Goal: Understand process/instructions: Learn about a topic

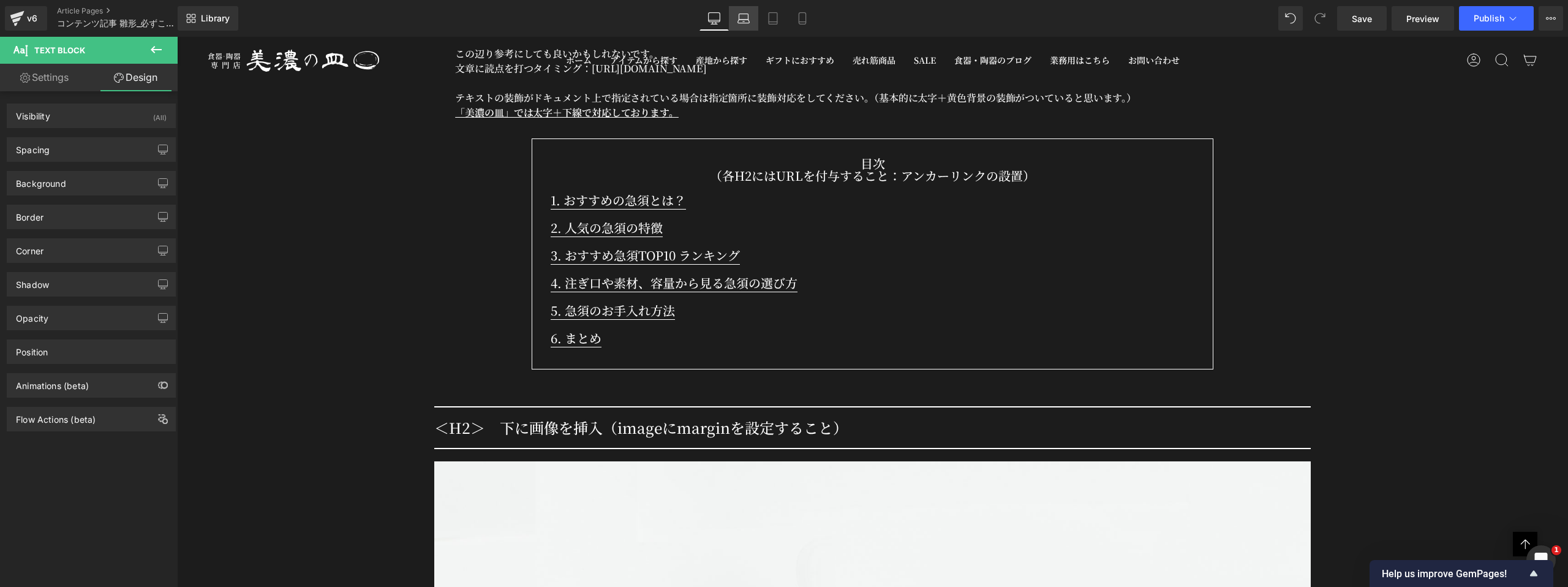
click at [747, 19] on icon at bounding box center [744, 18] width 12 height 12
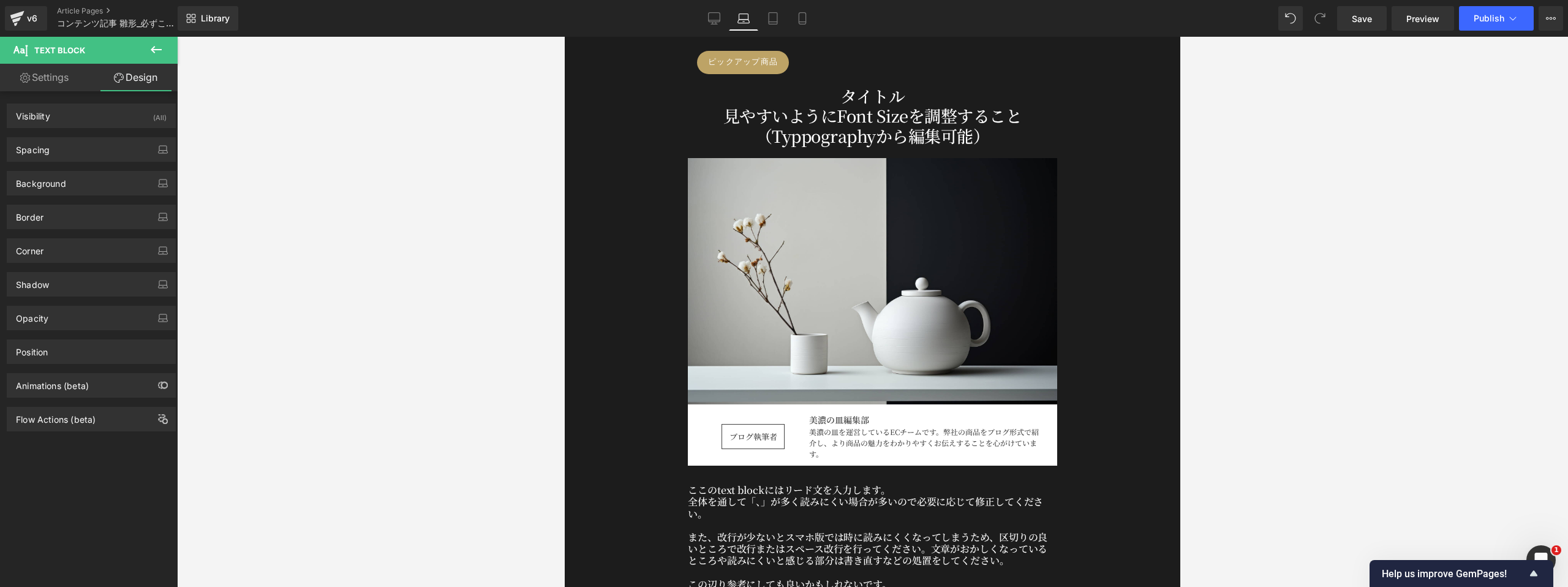
scroll to position [162, 0]
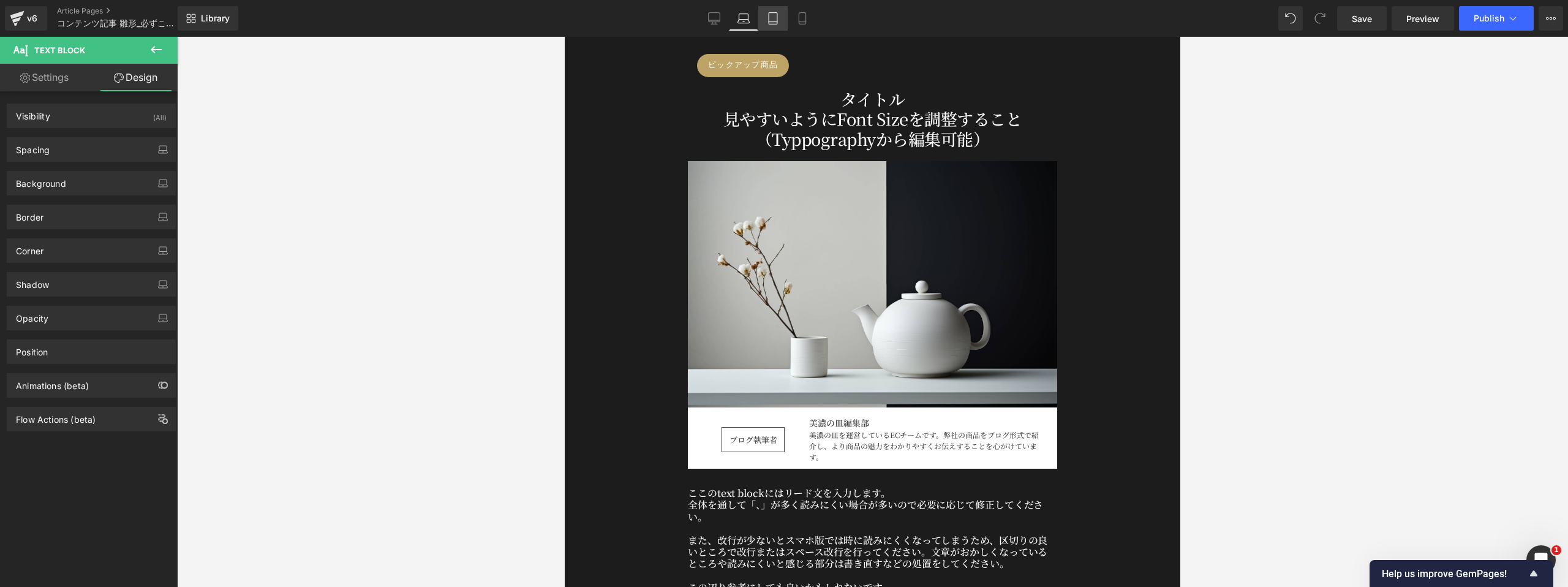
click at [774, 22] on icon at bounding box center [772, 22] width 9 height 0
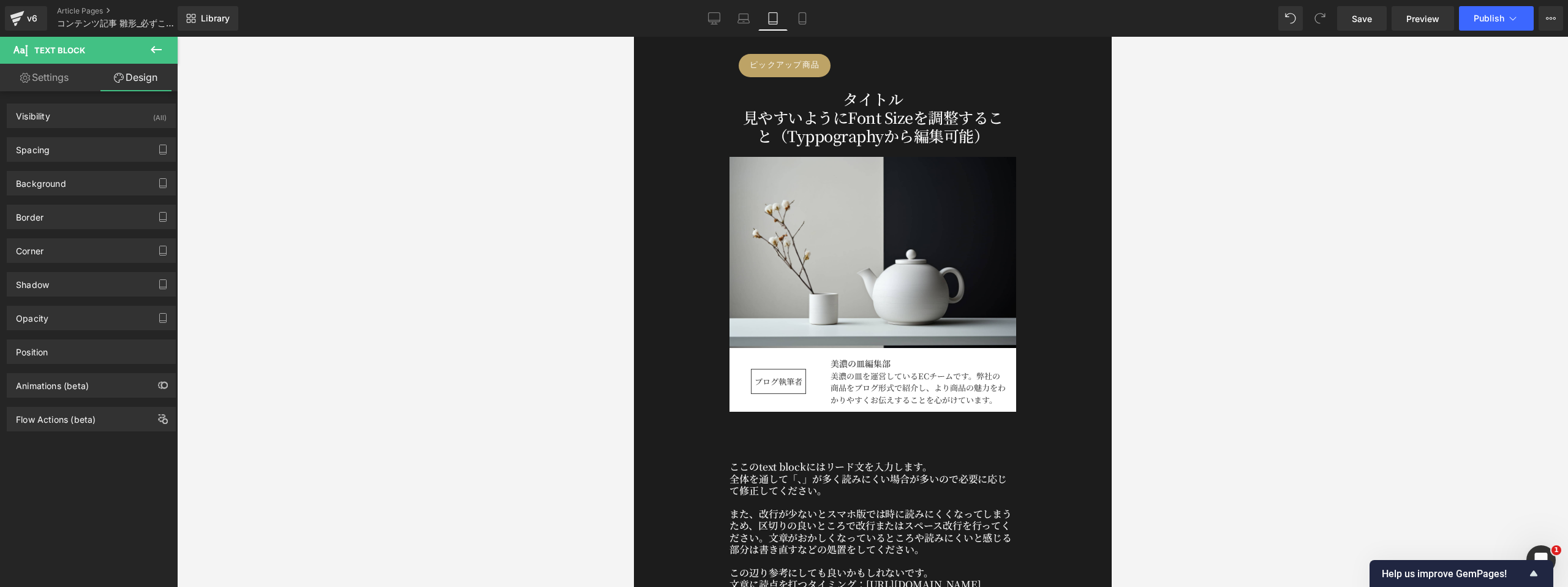
scroll to position [172, 0]
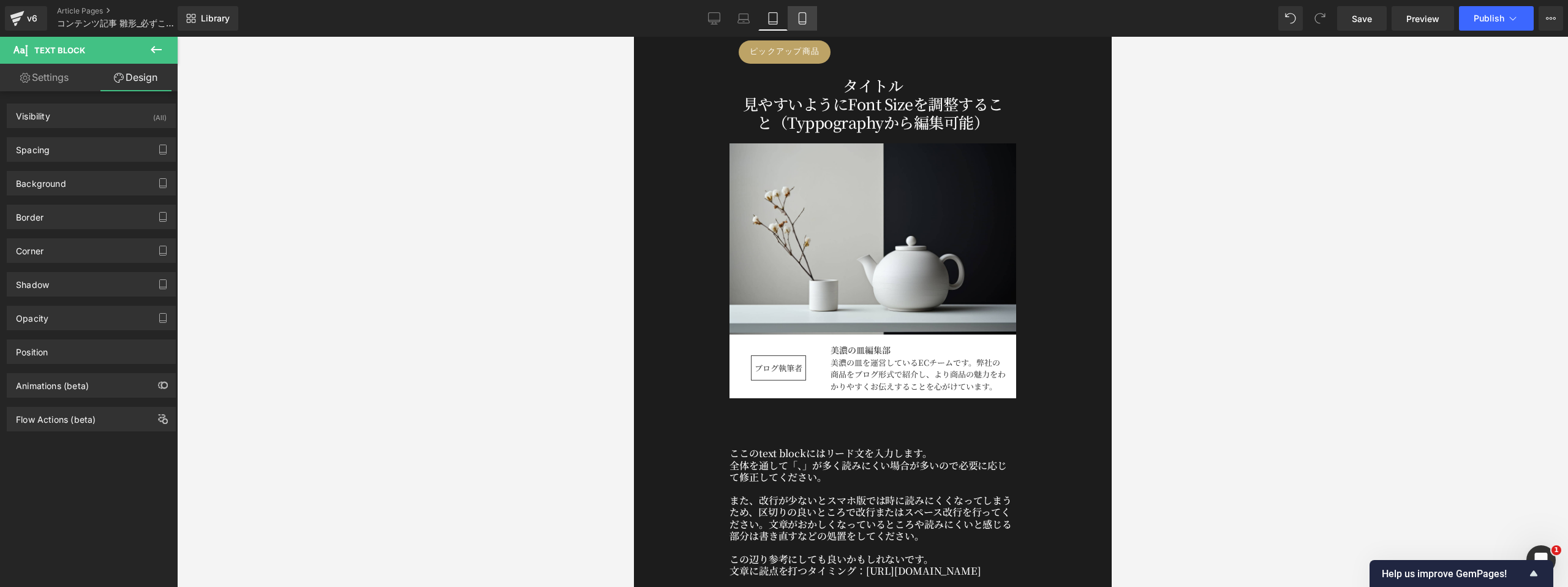
click at [804, 21] on icon at bounding box center [802, 18] width 12 height 12
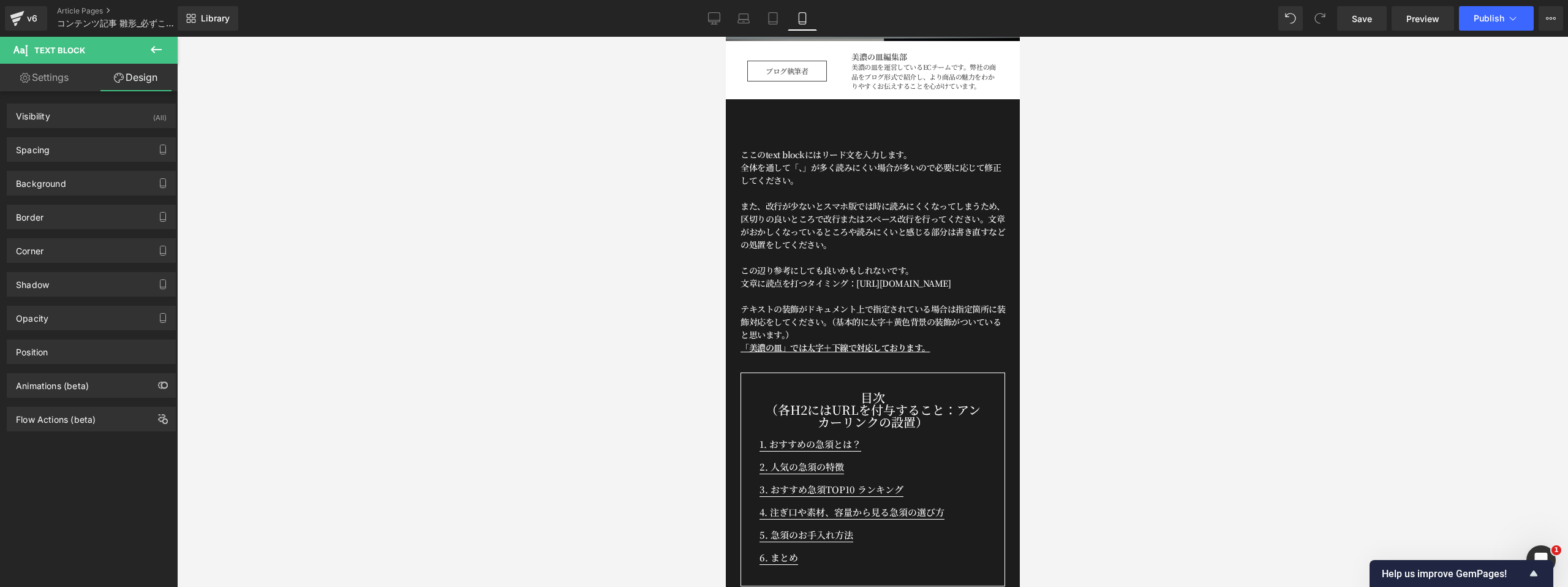
scroll to position [455, 0]
click at [777, 26] on link "Tablet" at bounding box center [773, 18] width 29 height 25
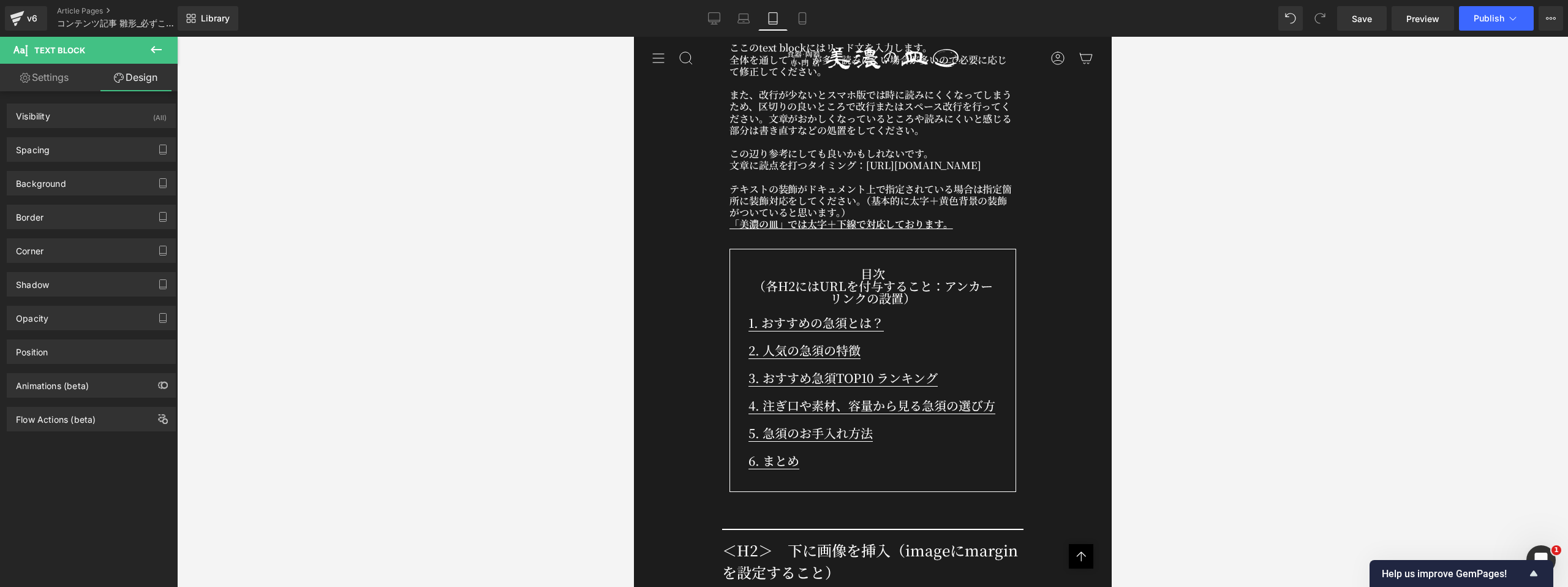
scroll to position [599, 0]
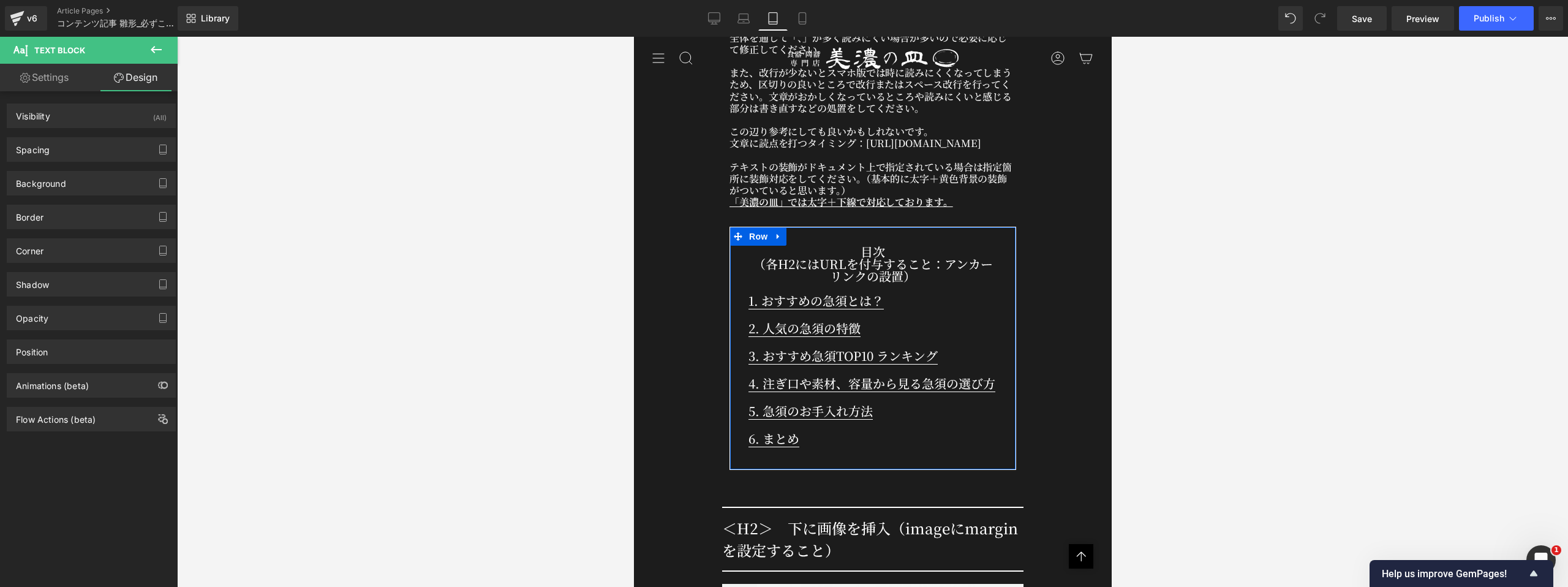
click at [741, 280] on div "目次 （各H2にはURLを付与すること：アンカーリンクの設置） Text Block 1. おすすめの急須とは？ Text Block 2. 人気の急須の特徴…" at bounding box center [872, 348] width 286 height 243
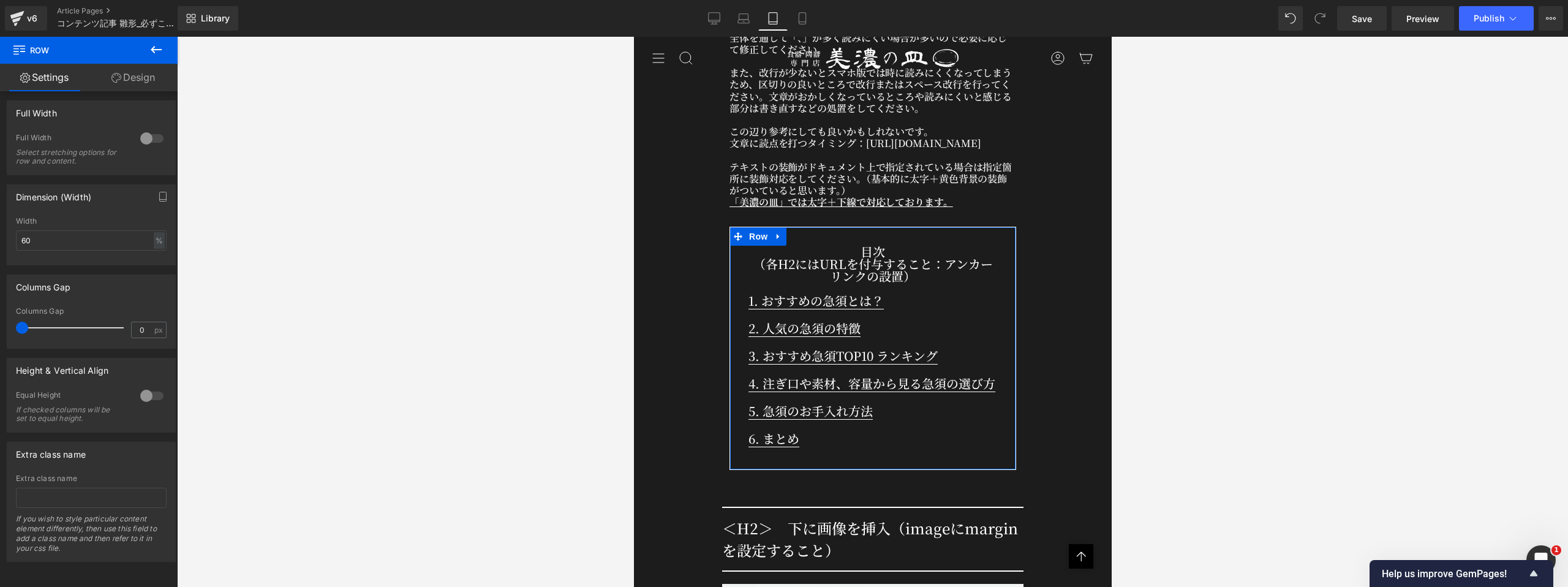
scroll to position [192, 0]
click at [138, 85] on link "Design" at bounding box center [133, 77] width 89 height 27
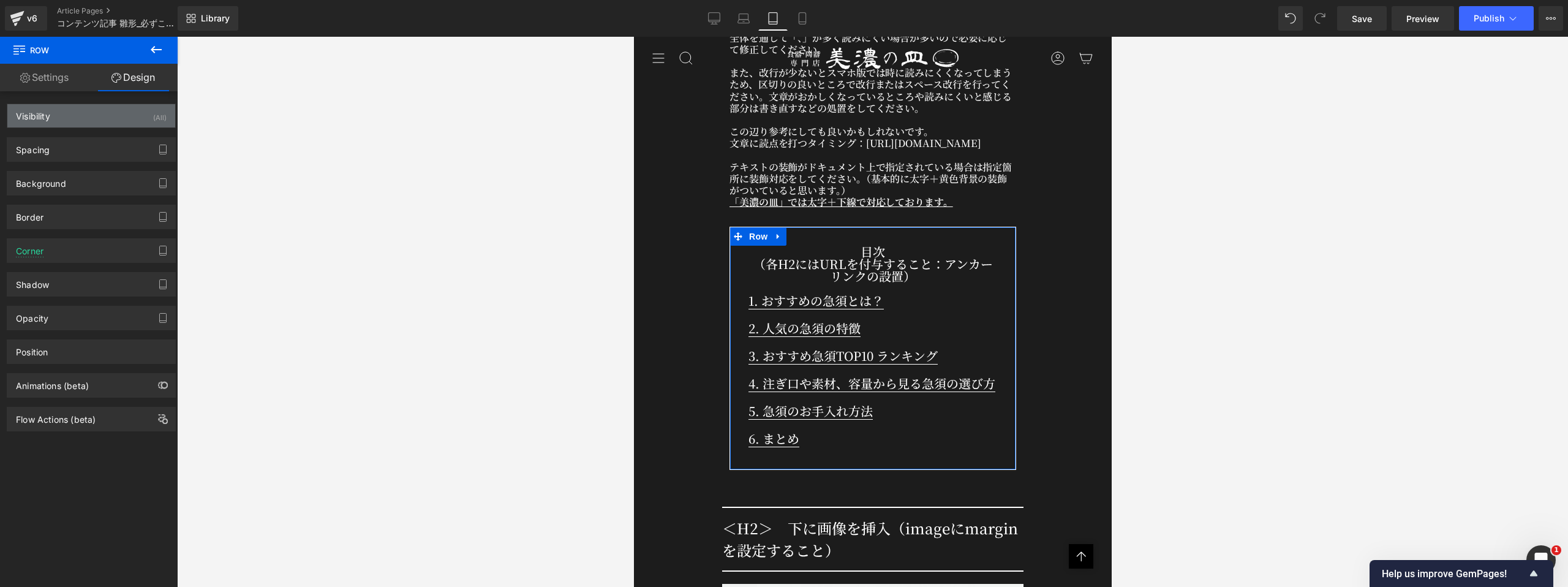
click at [109, 115] on div "Visibility (All)" at bounding box center [91, 116] width 168 height 23
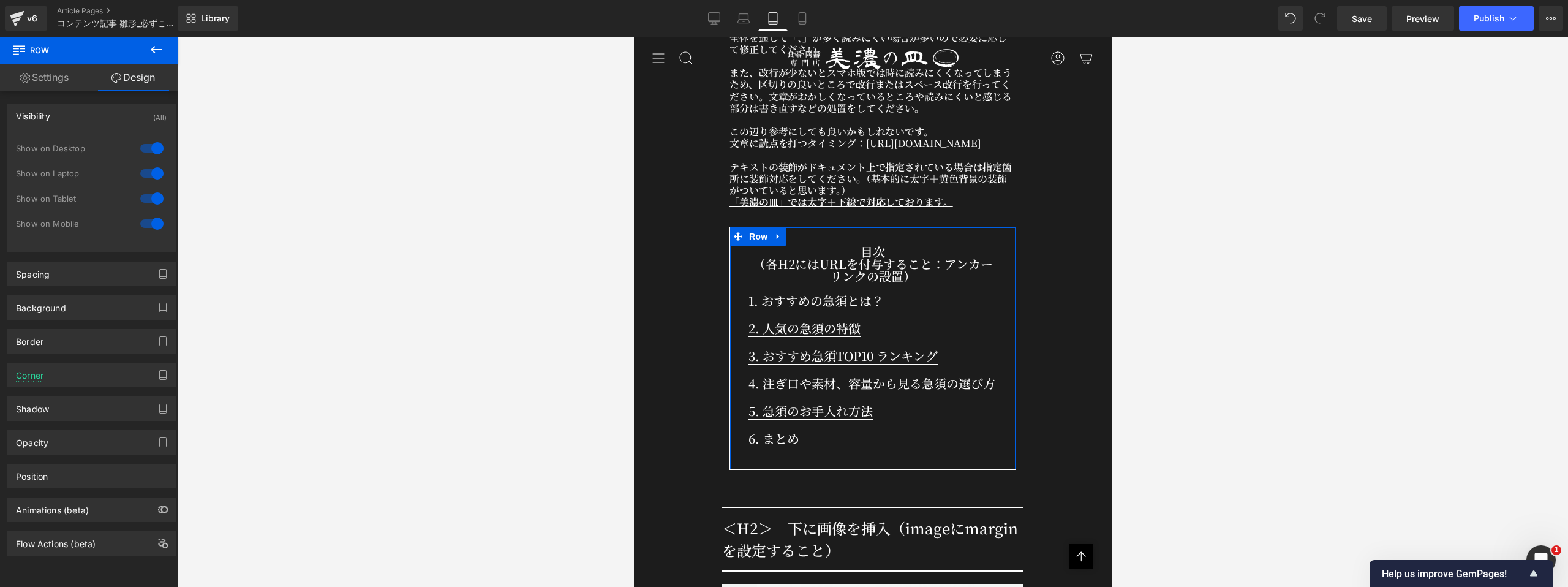
click at [129, 122] on div "Visibility (All)" at bounding box center [91, 116] width 168 height 23
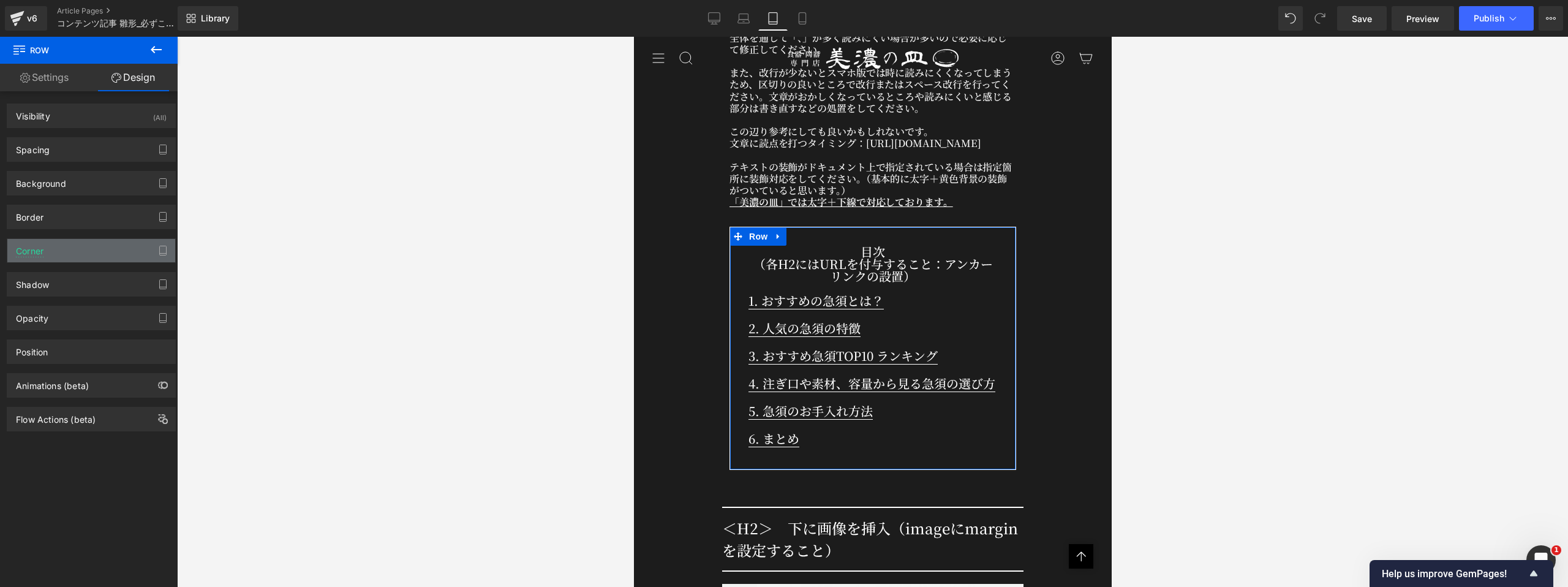
click at [115, 248] on div "Corner" at bounding box center [91, 250] width 168 height 23
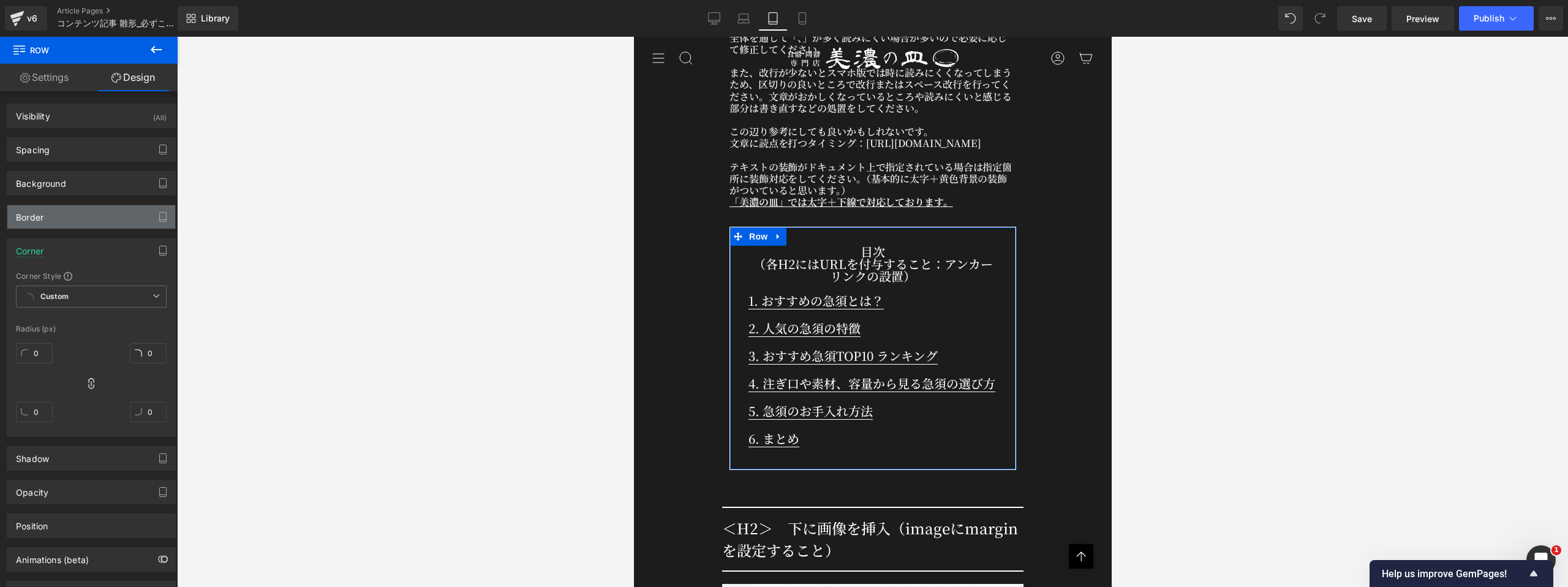
click at [108, 223] on div "Border" at bounding box center [91, 216] width 168 height 23
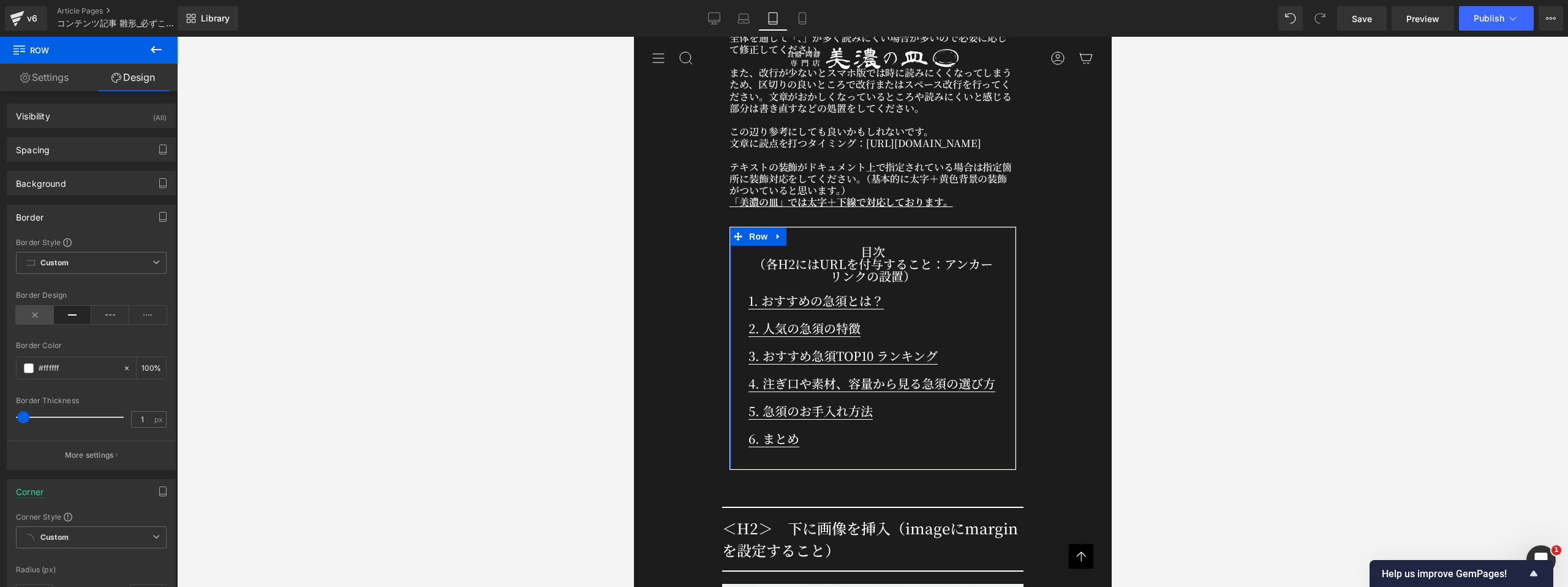
click at [27, 321] on icon at bounding box center [35, 315] width 38 height 19
click at [70, 319] on icon at bounding box center [73, 315] width 38 height 19
click at [115, 309] on icon at bounding box center [110, 315] width 38 height 19
click at [78, 313] on icon at bounding box center [73, 315] width 38 height 19
click at [804, 21] on icon at bounding box center [802, 18] width 12 height 12
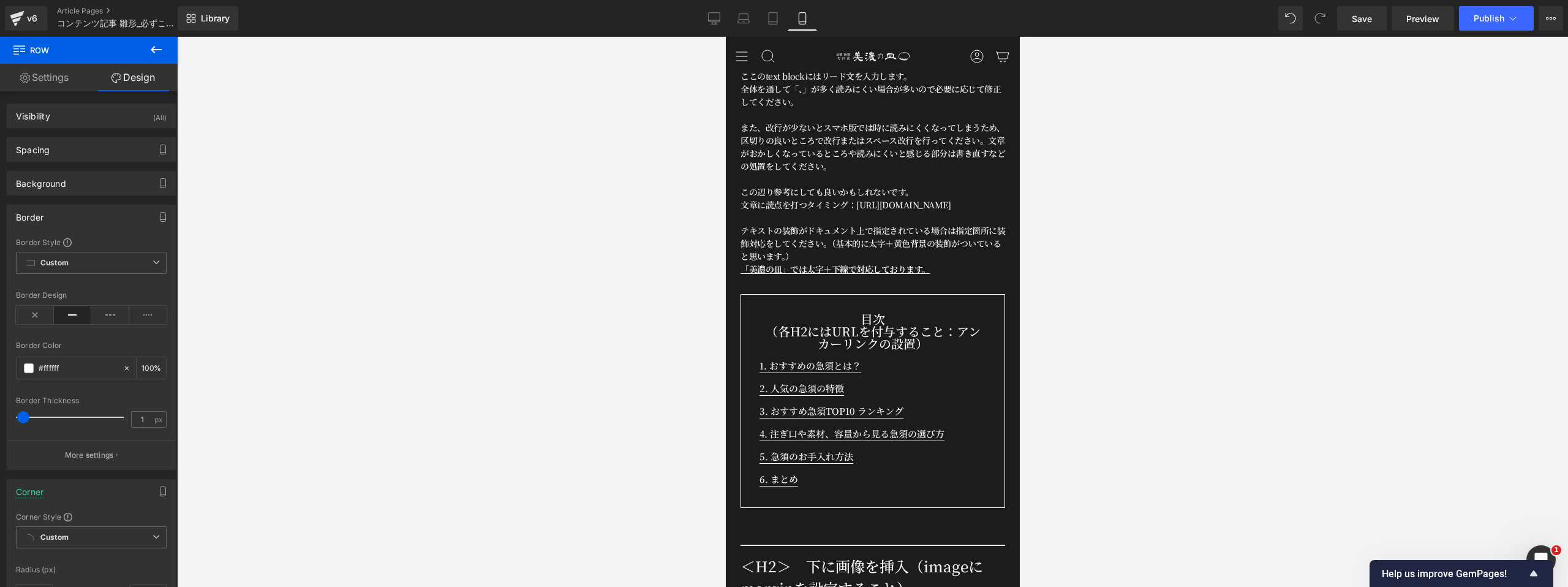
scroll to position [555, 0]
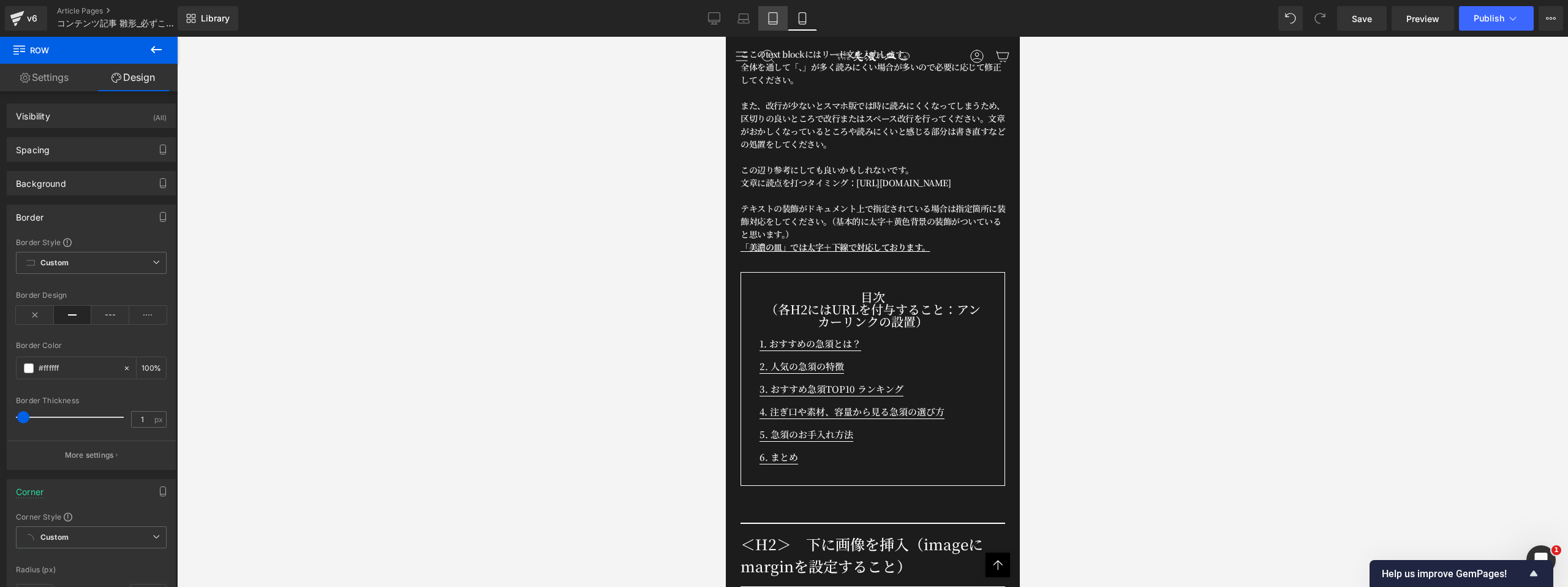
click at [773, 19] on icon at bounding box center [773, 18] width 12 height 12
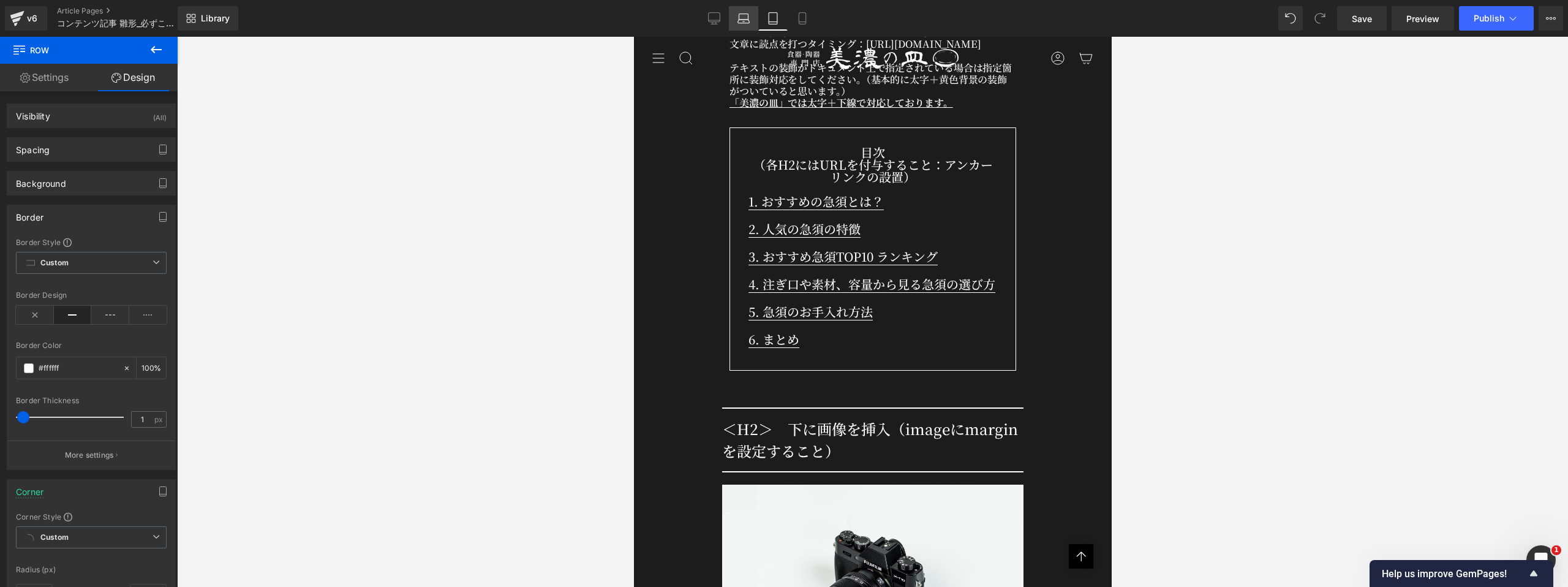
click at [746, 19] on icon at bounding box center [744, 21] width 11 height 4
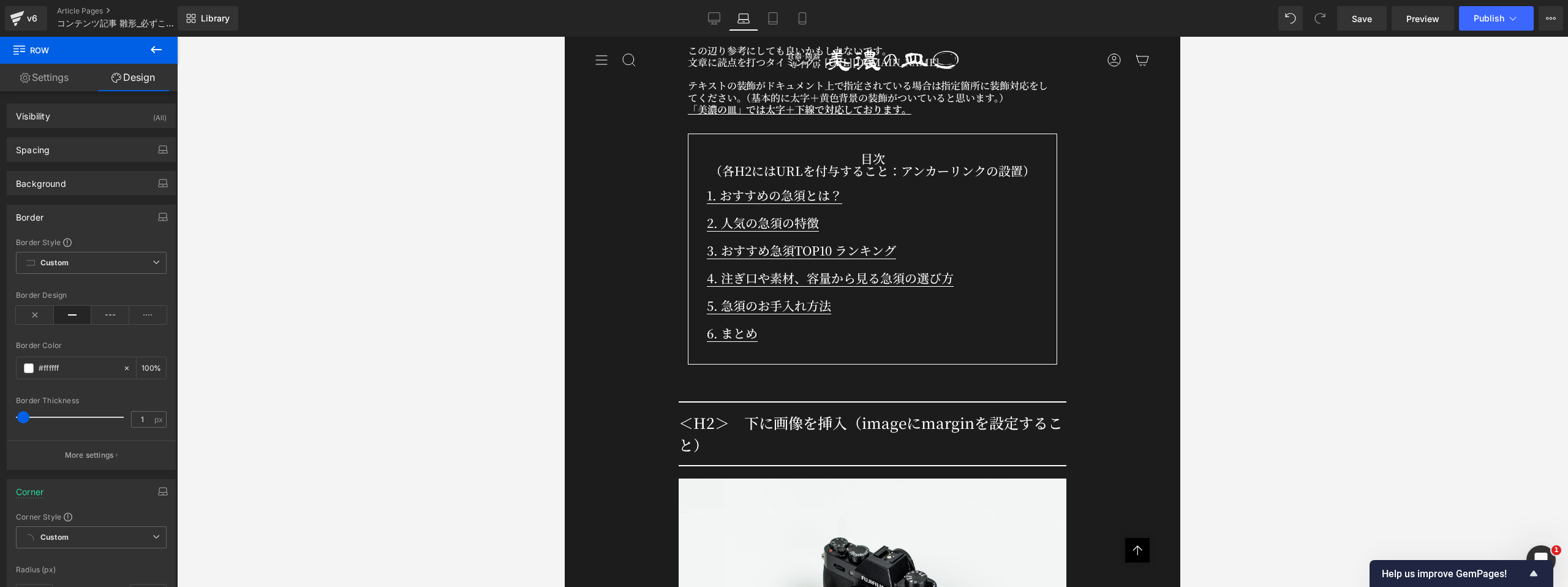
scroll to position [701, 0]
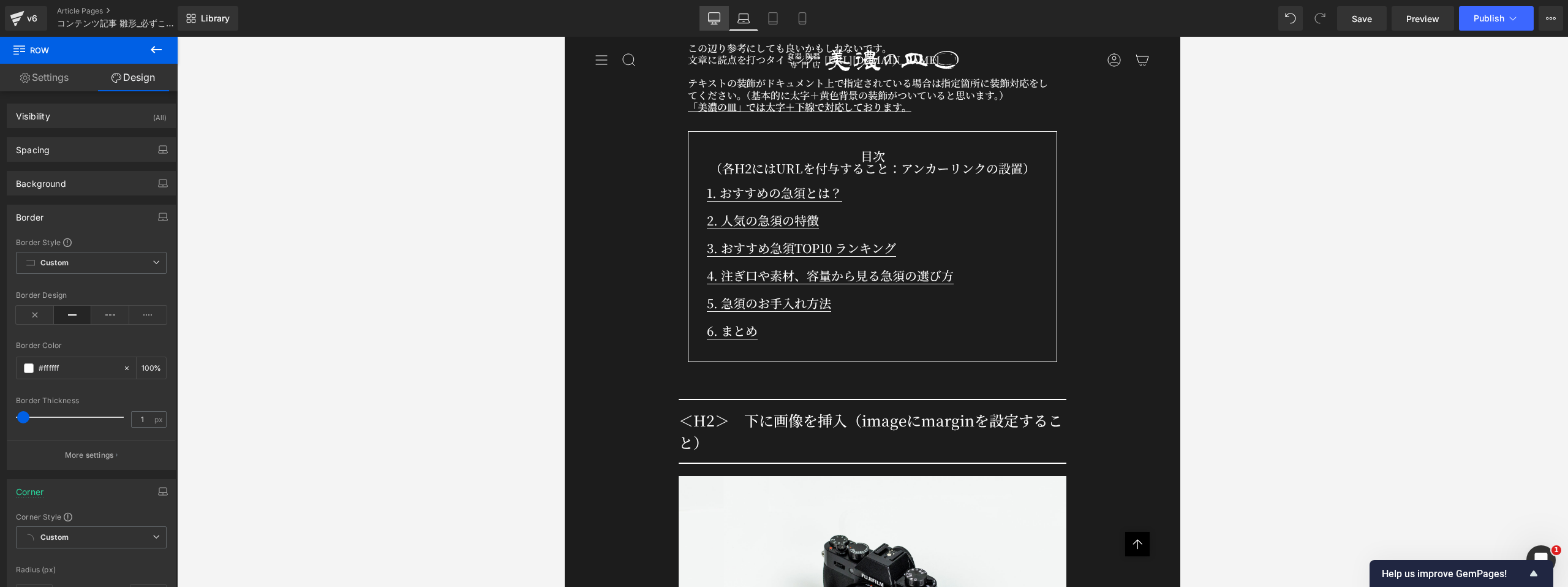
click at [712, 19] on icon at bounding box center [714, 18] width 12 height 12
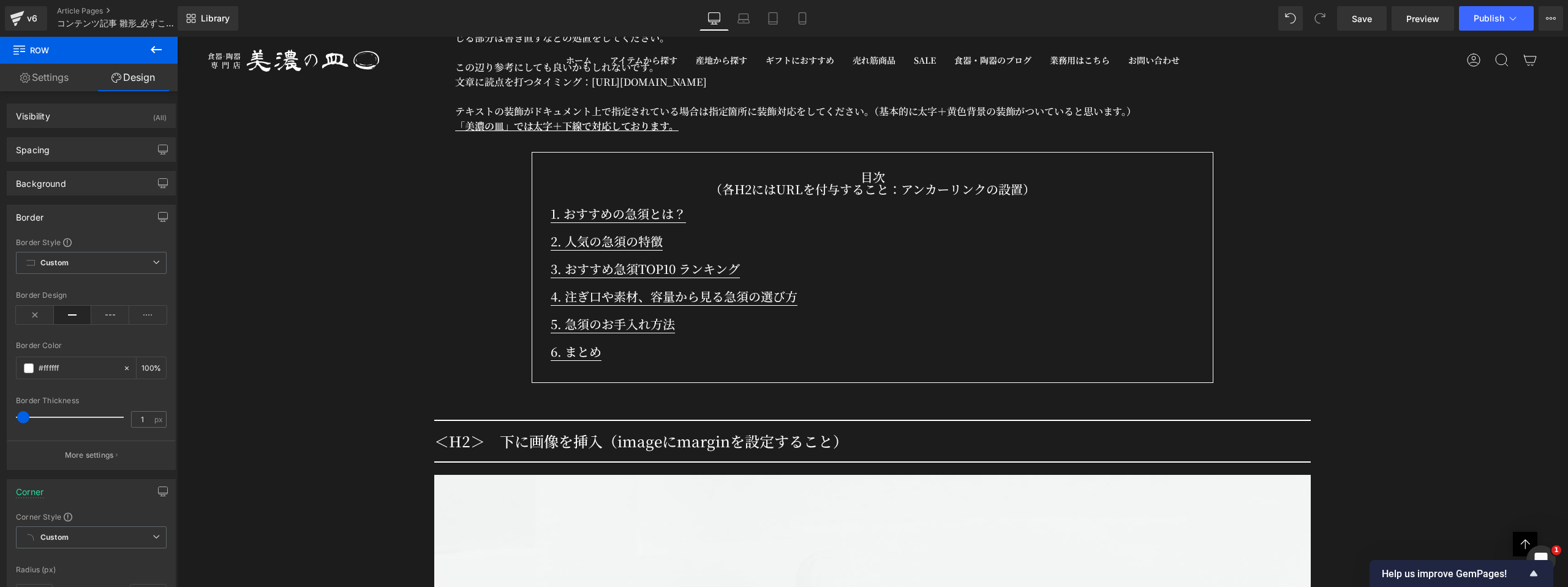
scroll to position [1023, 0]
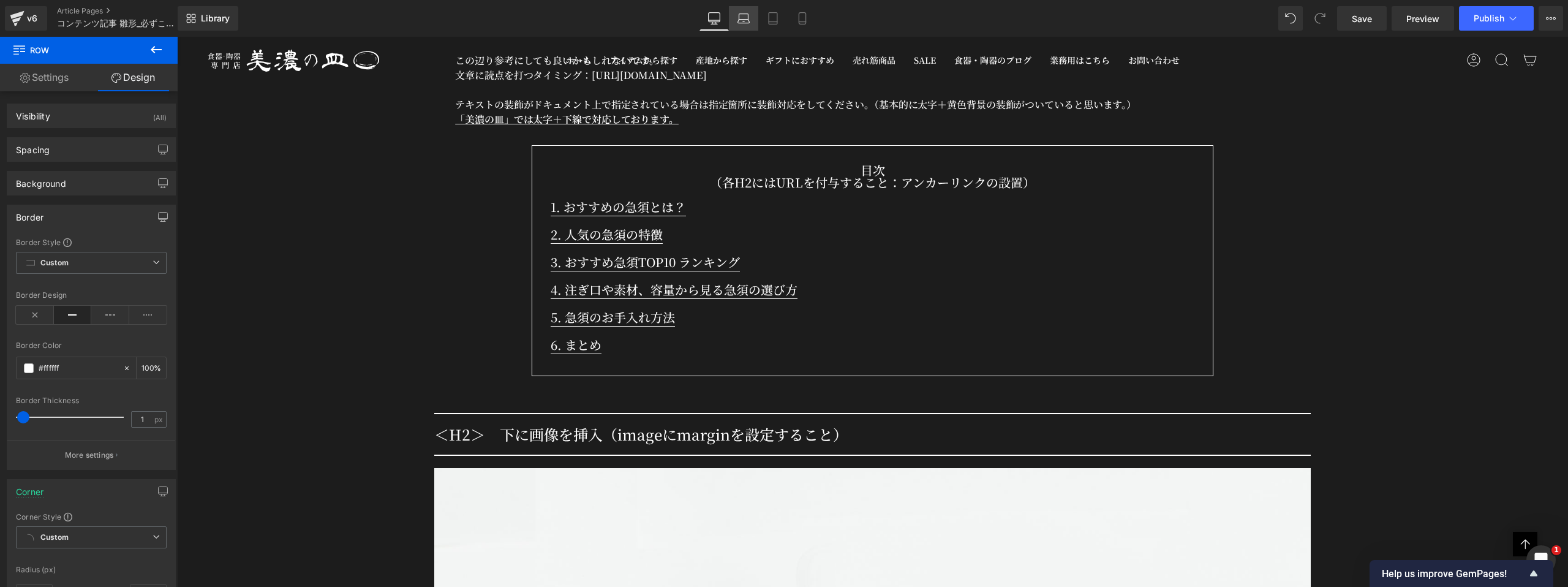
click at [742, 20] on icon at bounding box center [744, 18] width 12 height 12
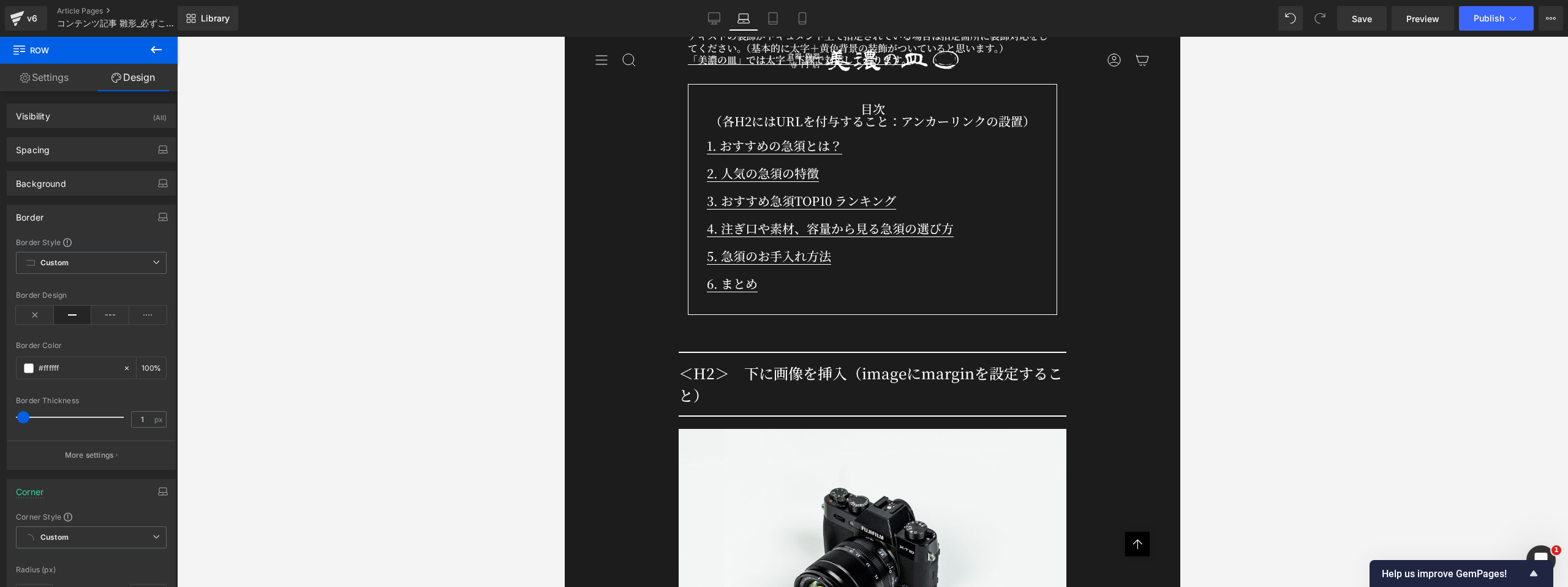
scroll to position [701, 0]
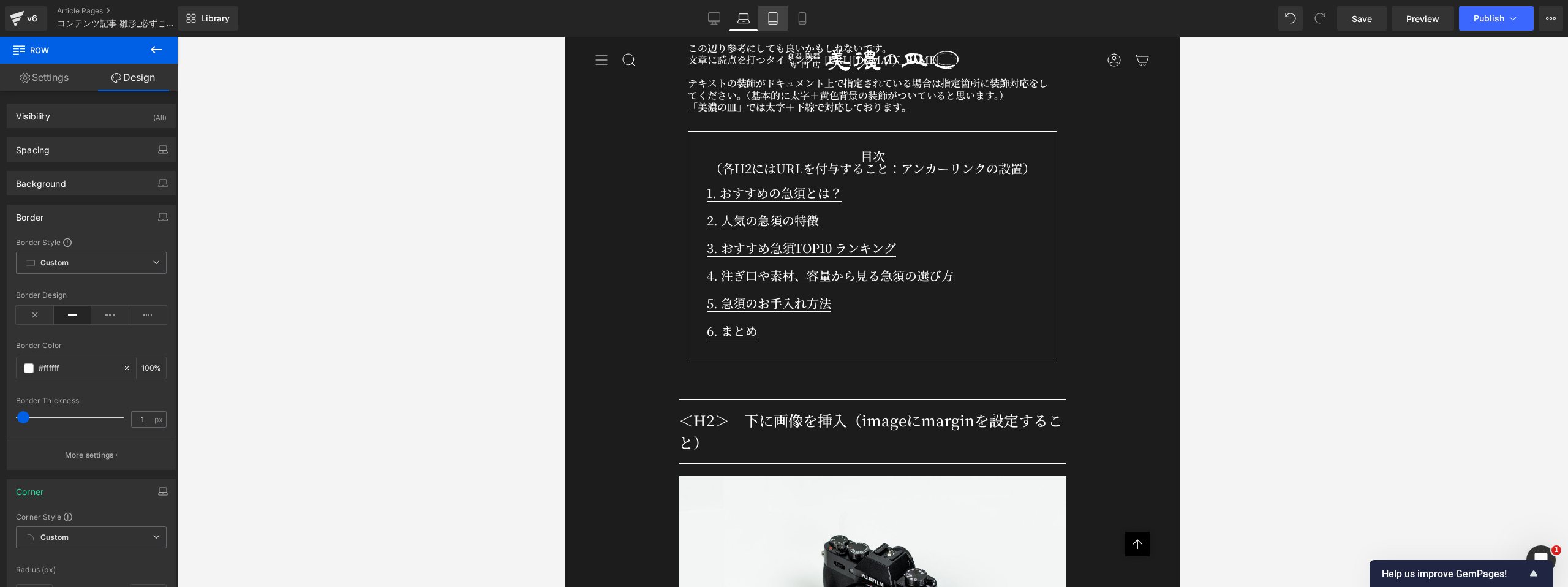
click at [773, 21] on icon at bounding box center [773, 18] width 12 height 12
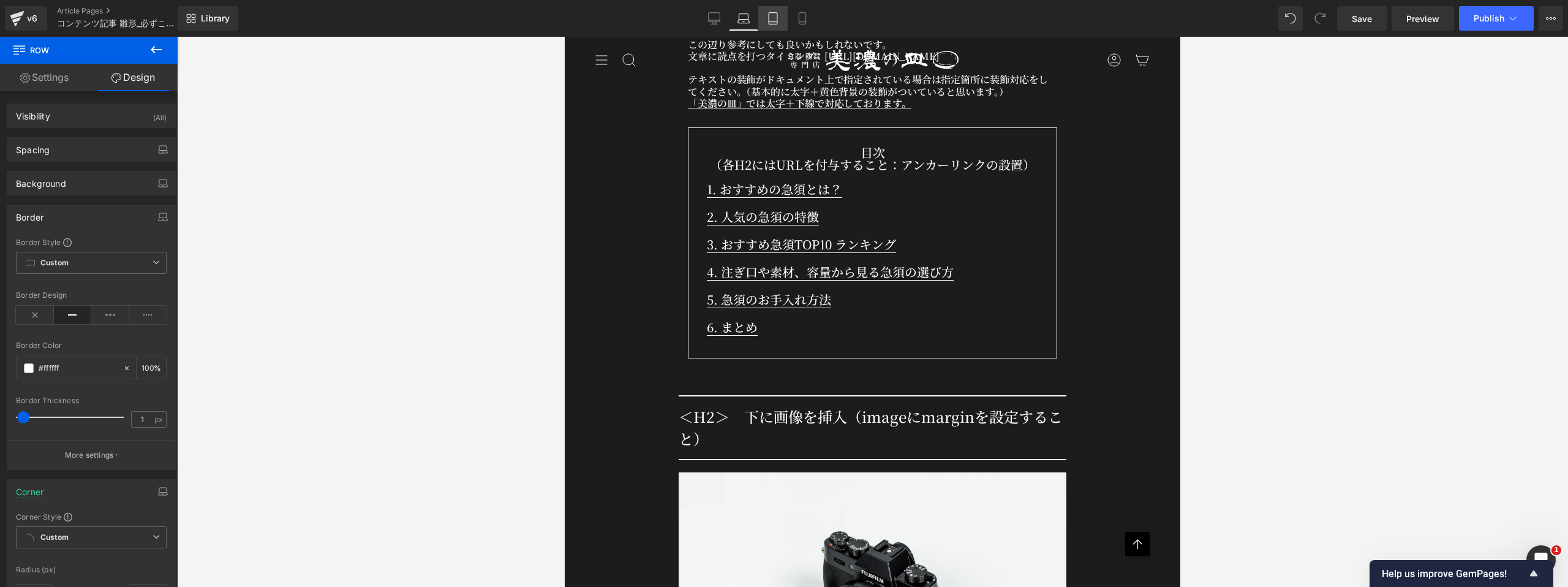
scroll to position [699, 0]
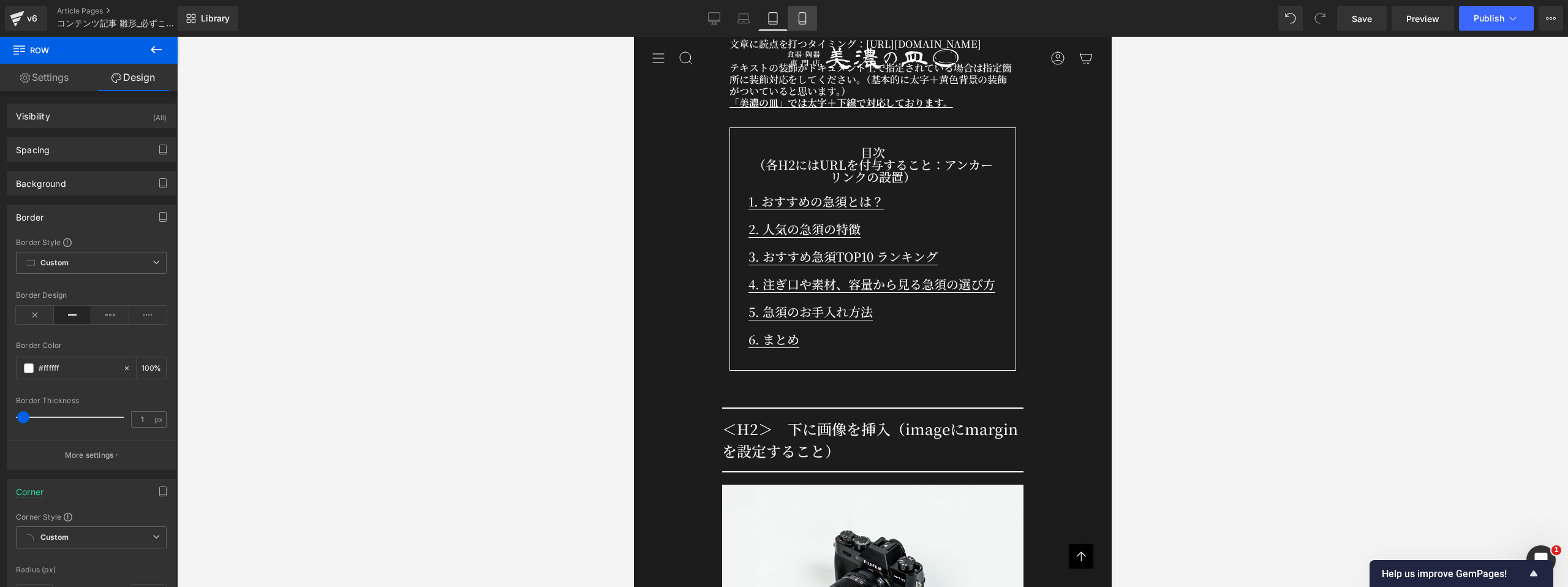
click at [799, 22] on icon at bounding box center [802, 22] width 7 height 0
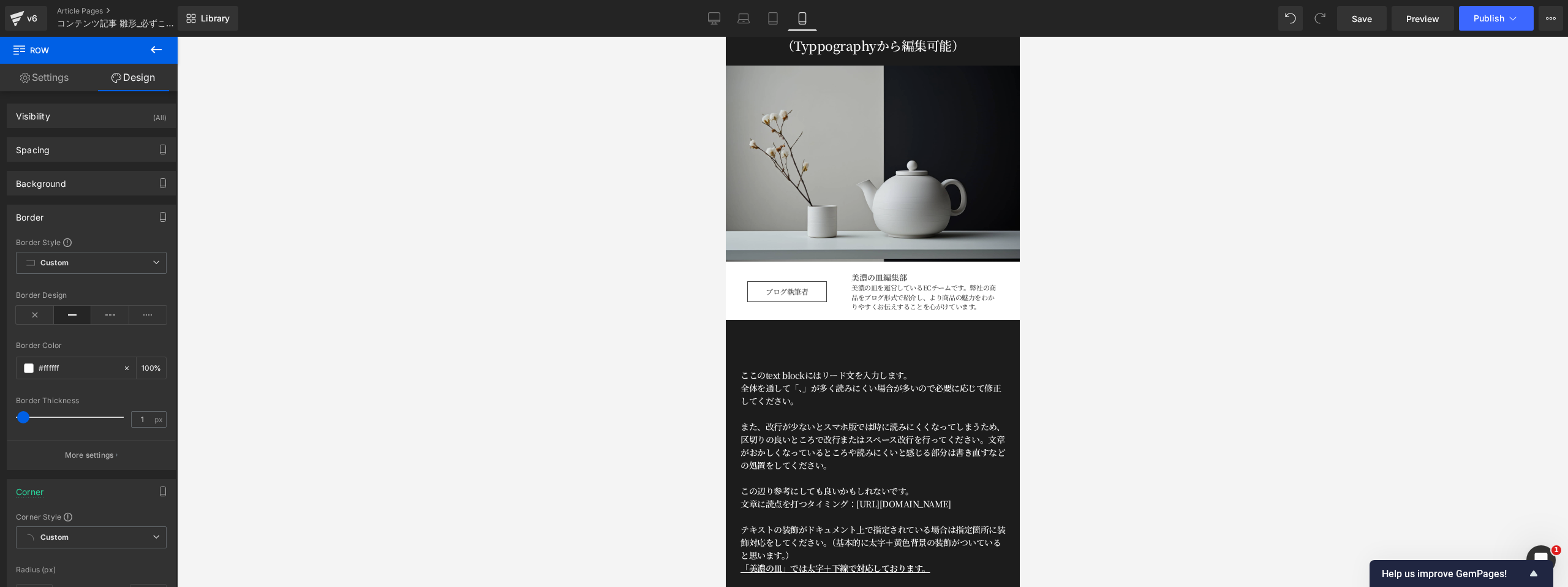
scroll to position [168, 0]
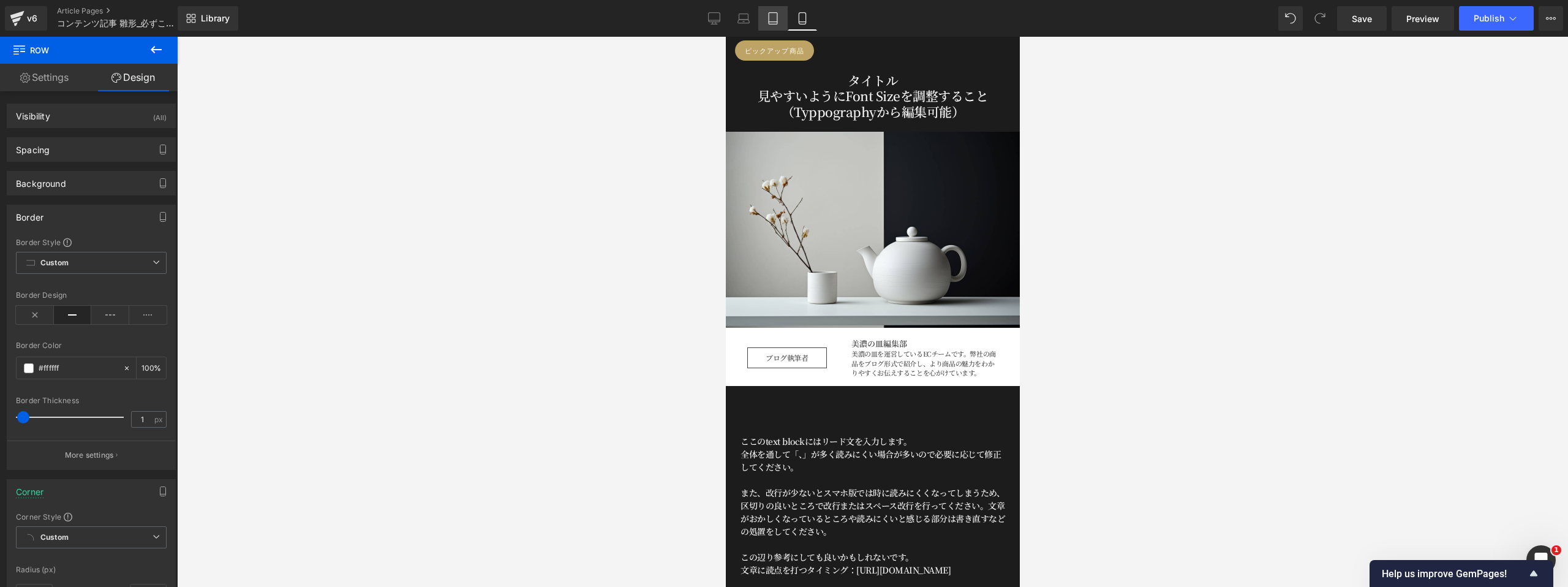
click at [777, 13] on icon at bounding box center [772, 18] width 9 height 11
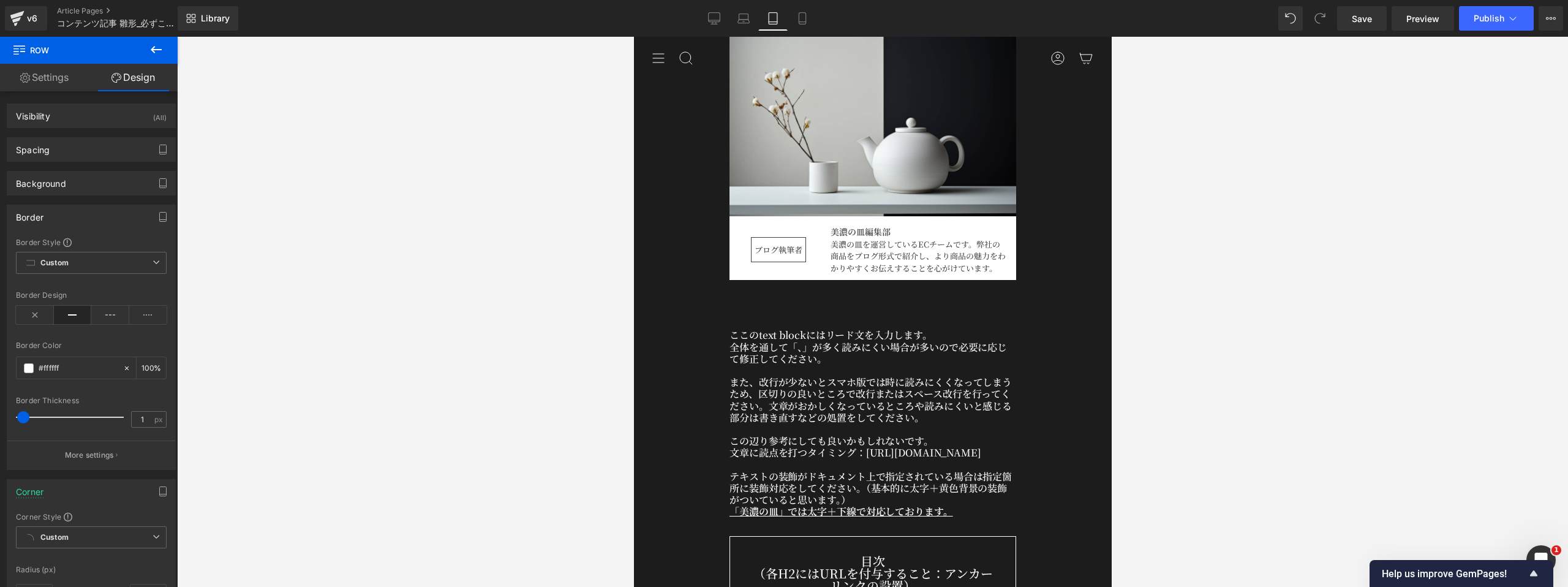
scroll to position [312, 0]
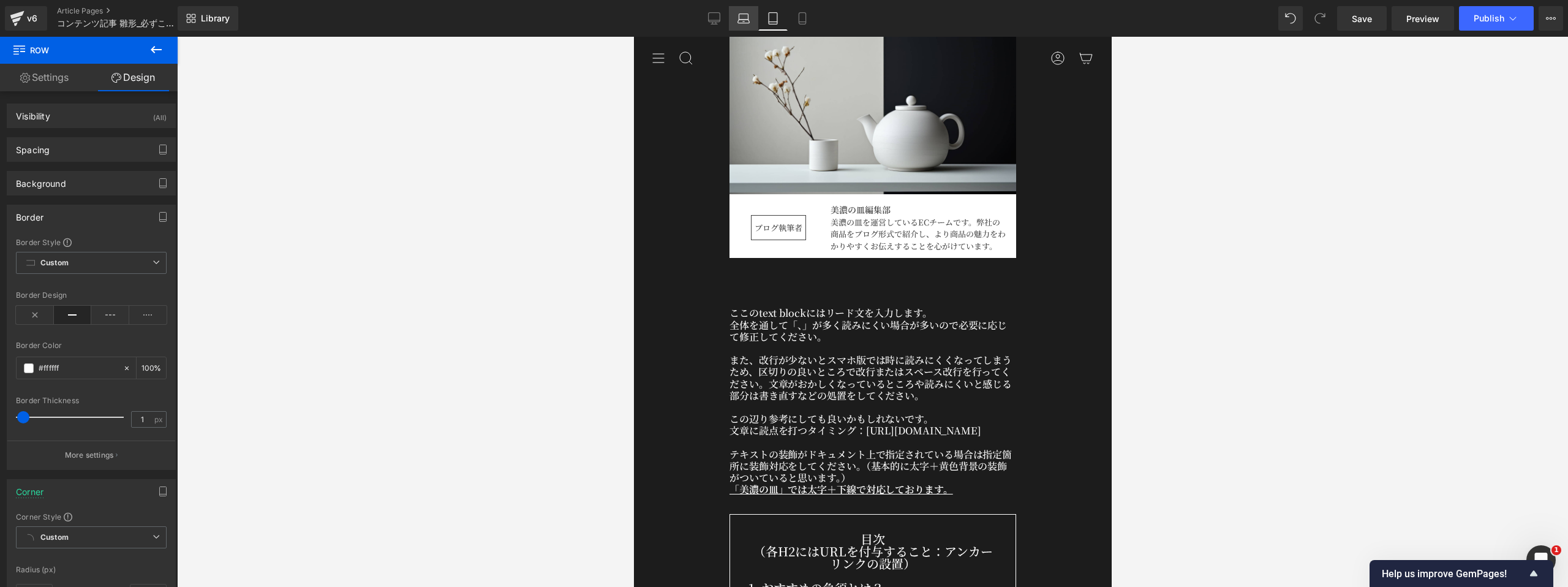
click at [739, 19] on icon at bounding box center [744, 17] width 9 height 5
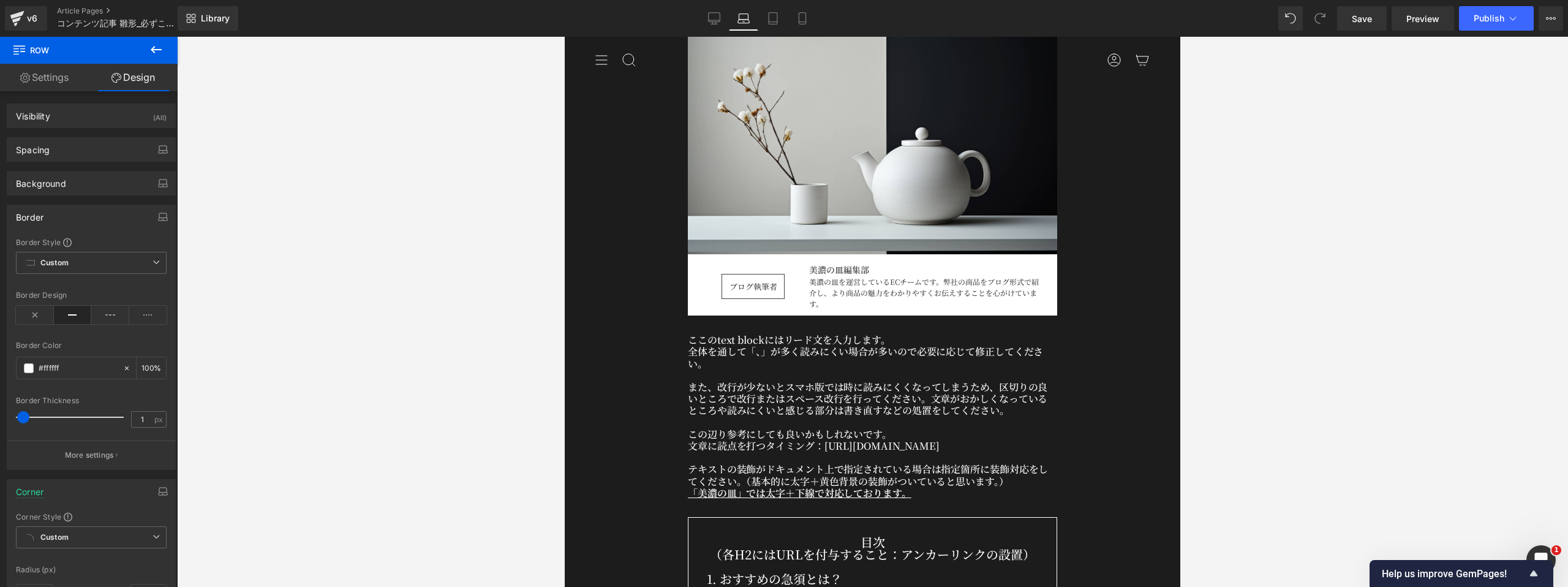
scroll to position [315, 0]
click at [718, 19] on icon at bounding box center [714, 18] width 12 height 12
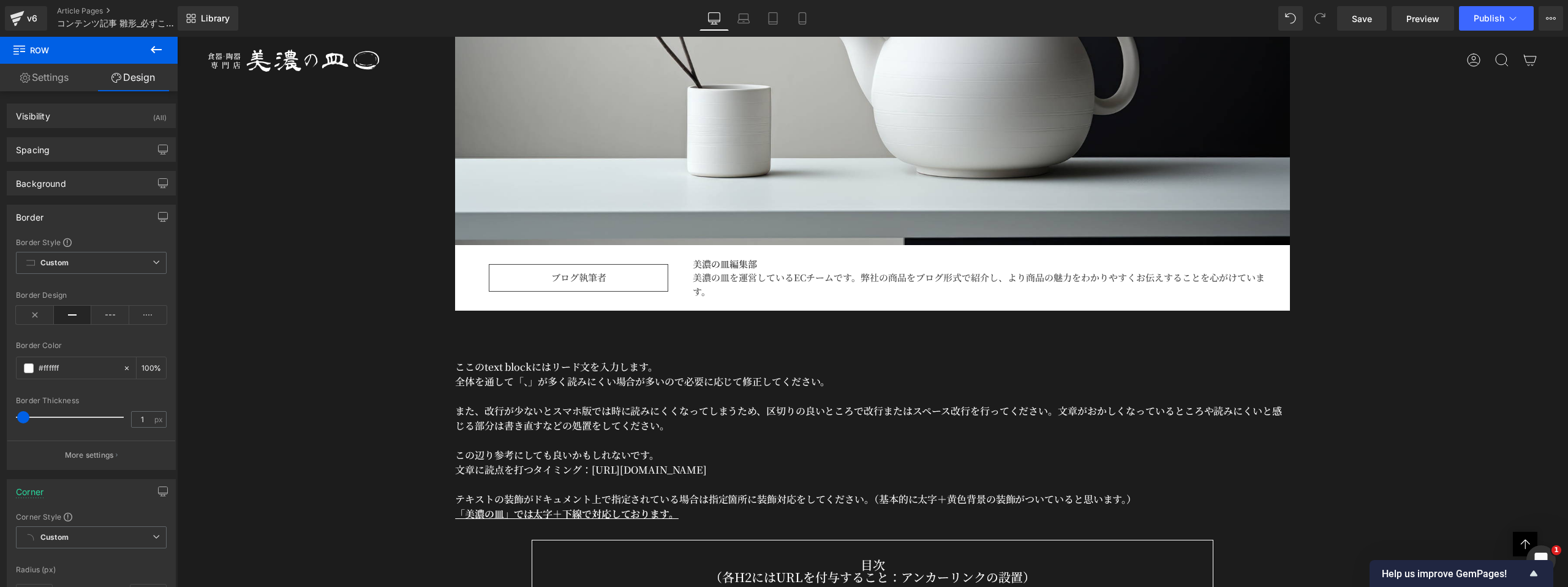
scroll to position [636, 0]
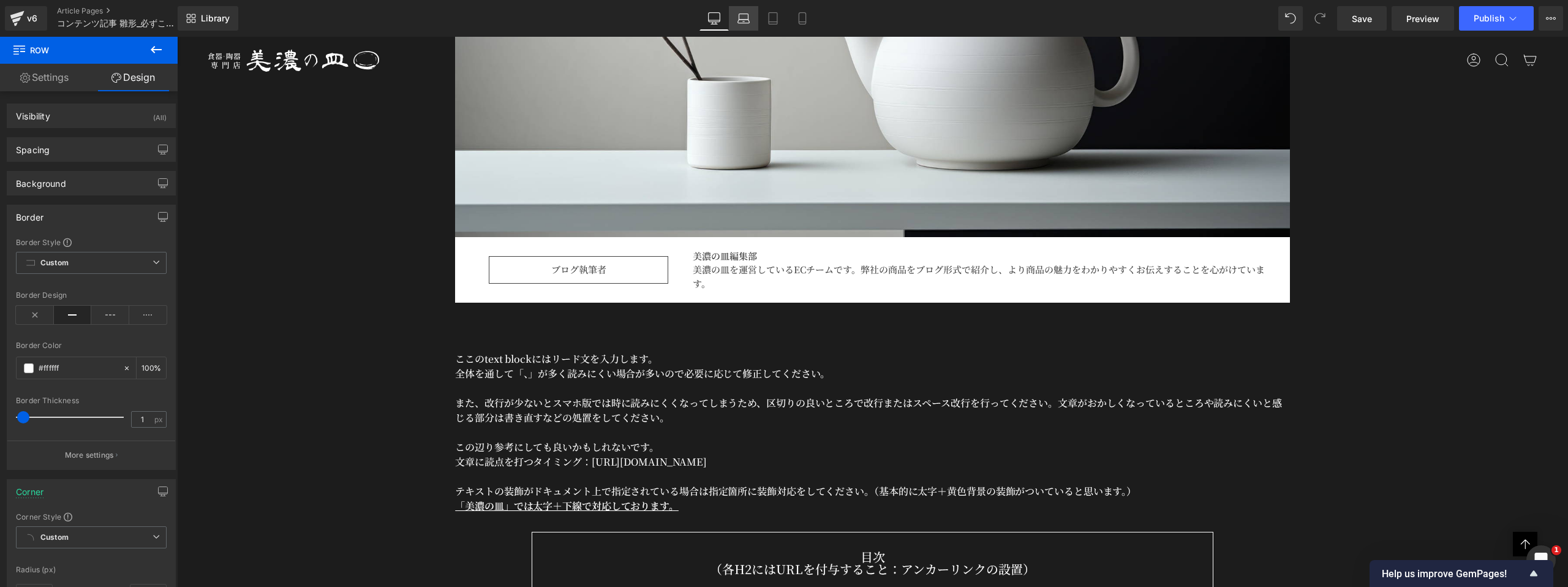
click at [746, 21] on icon at bounding box center [744, 18] width 12 height 12
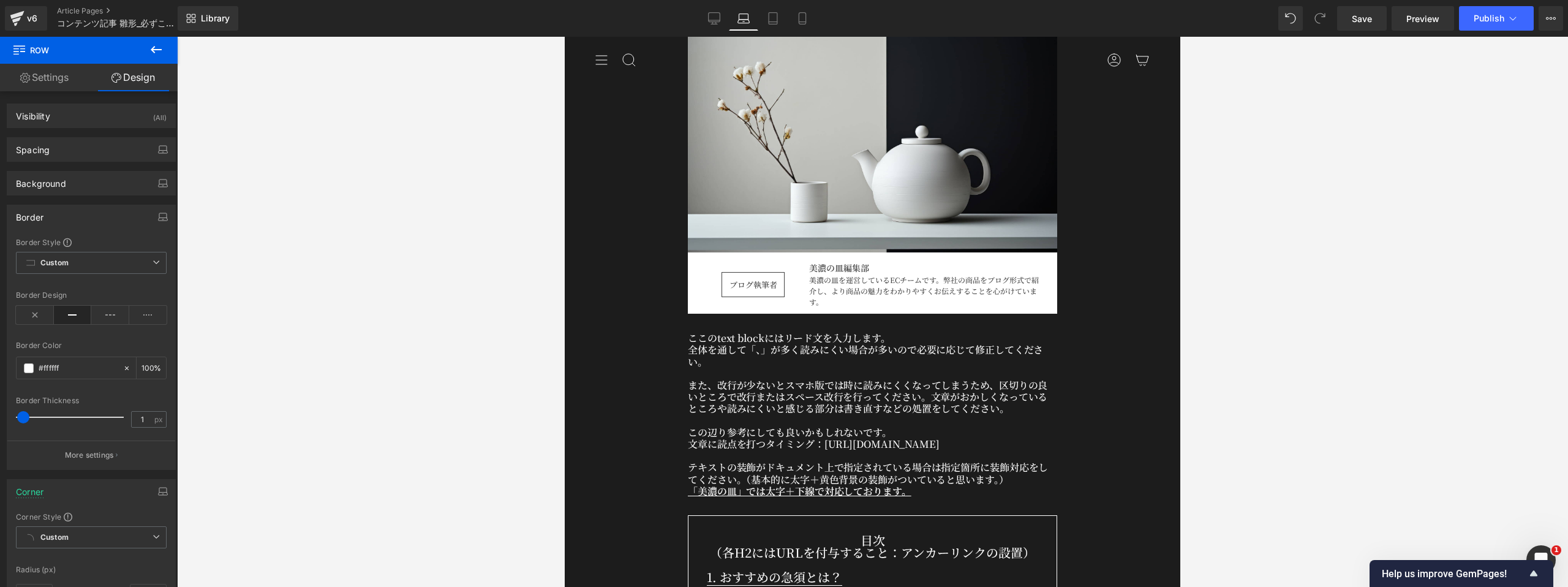
scroll to position [315, 0]
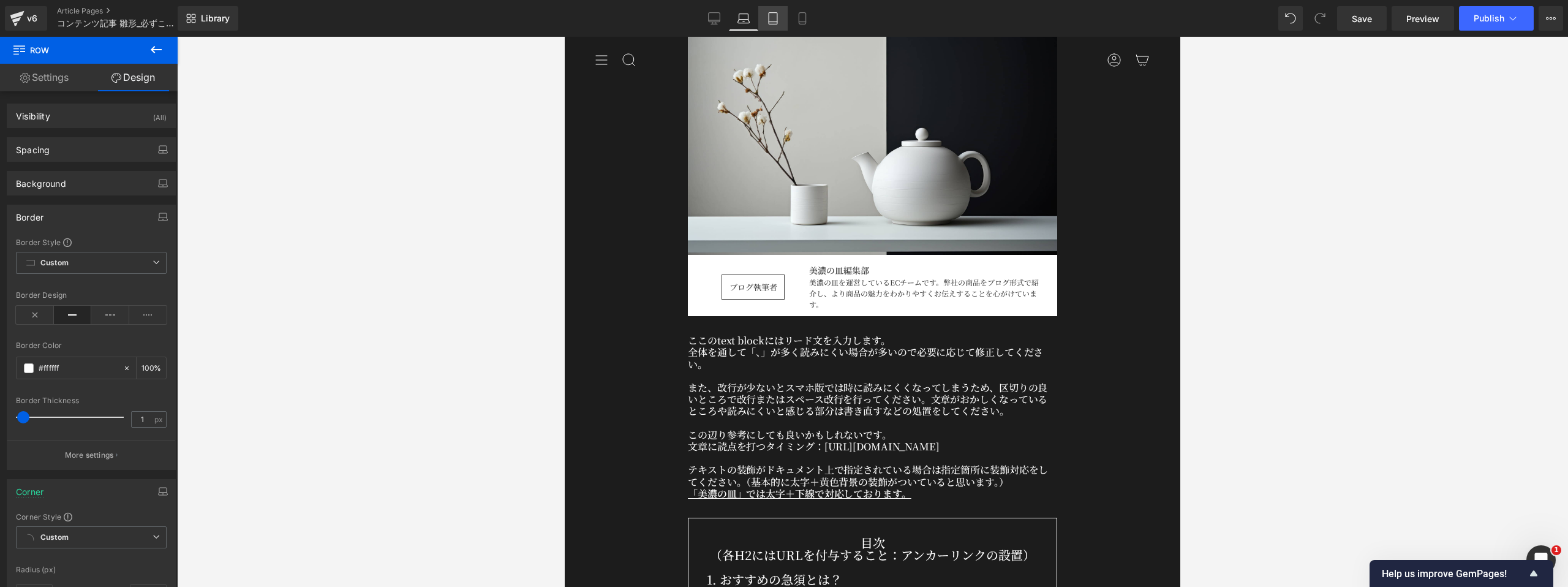
click at [770, 23] on icon at bounding box center [773, 18] width 12 height 12
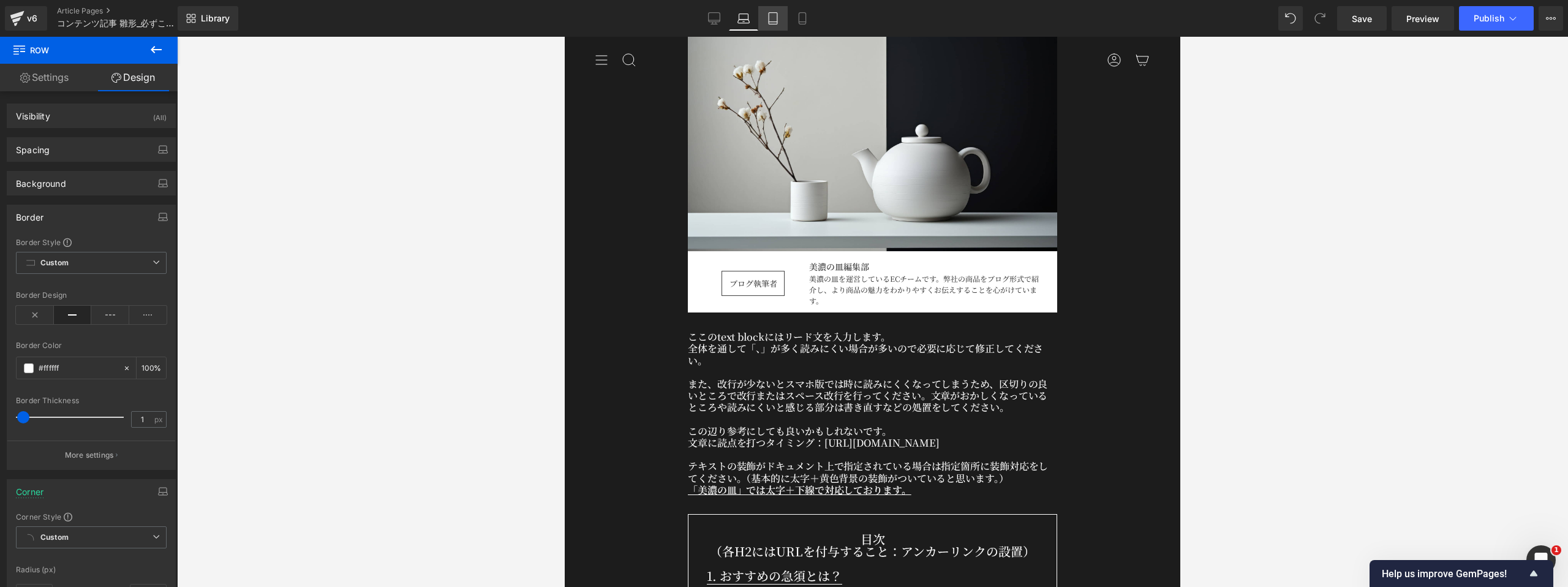
scroll to position [312, 0]
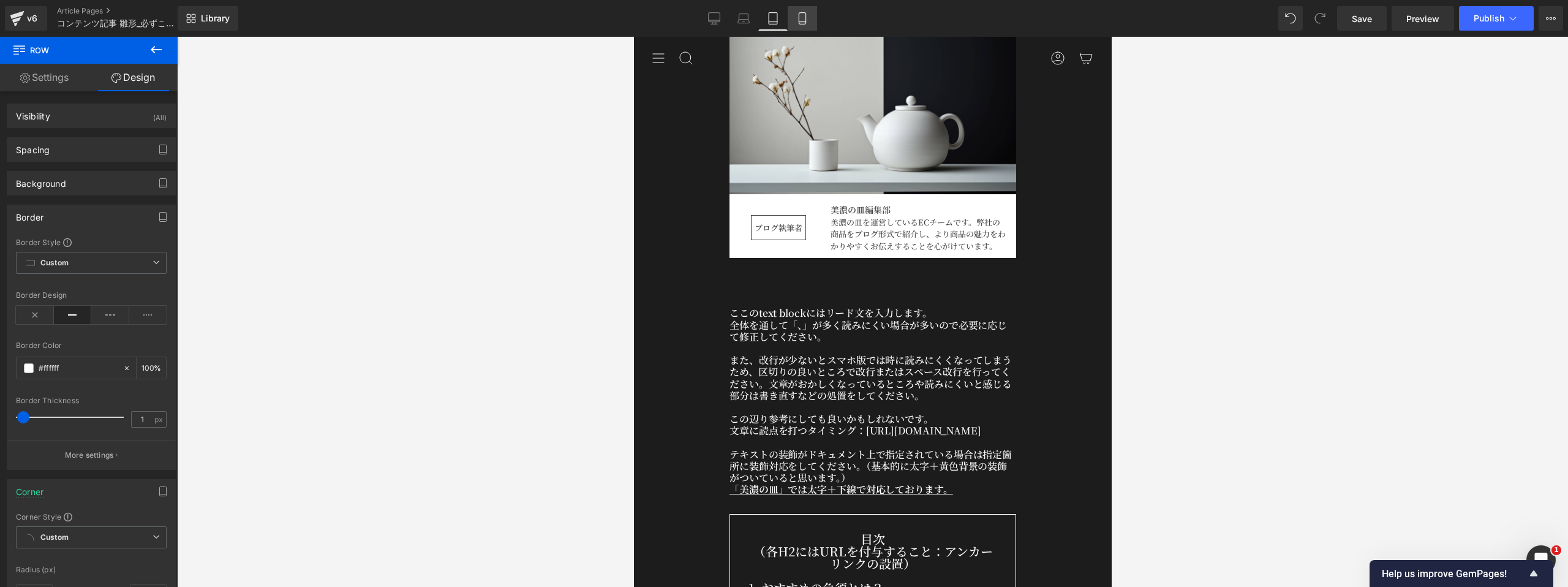
click at [805, 21] on icon at bounding box center [802, 18] width 12 height 12
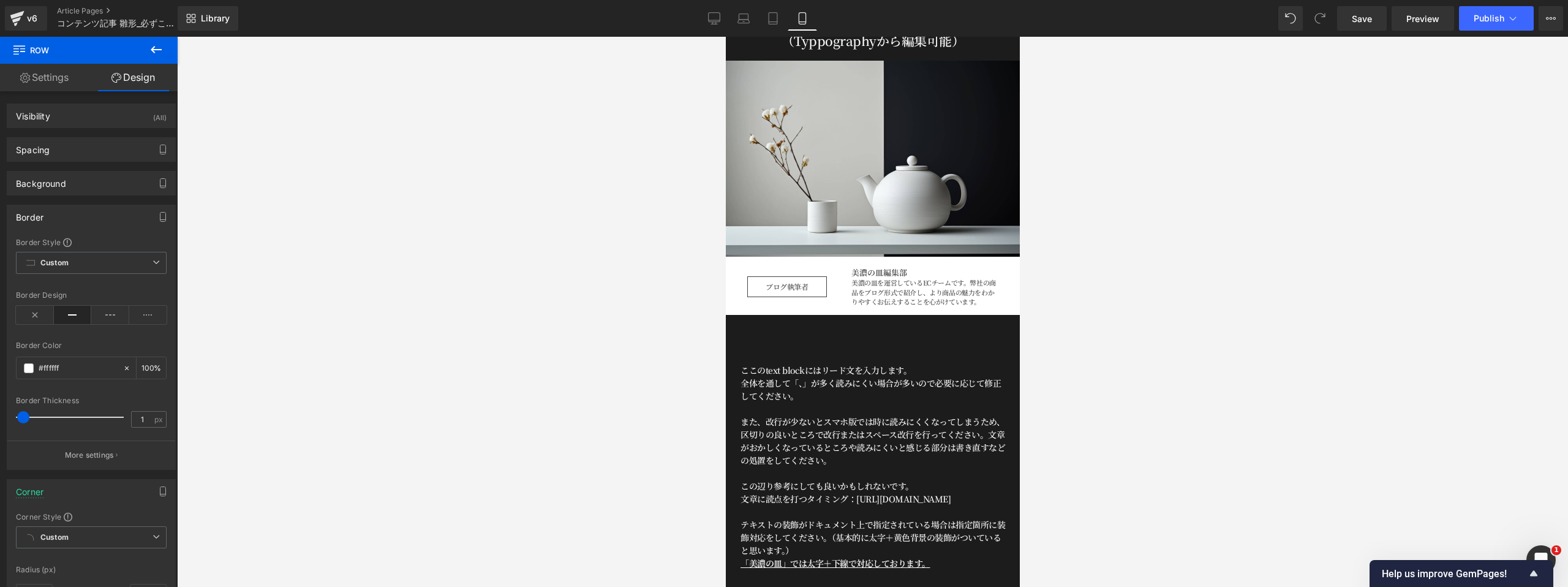
scroll to position [261, 0]
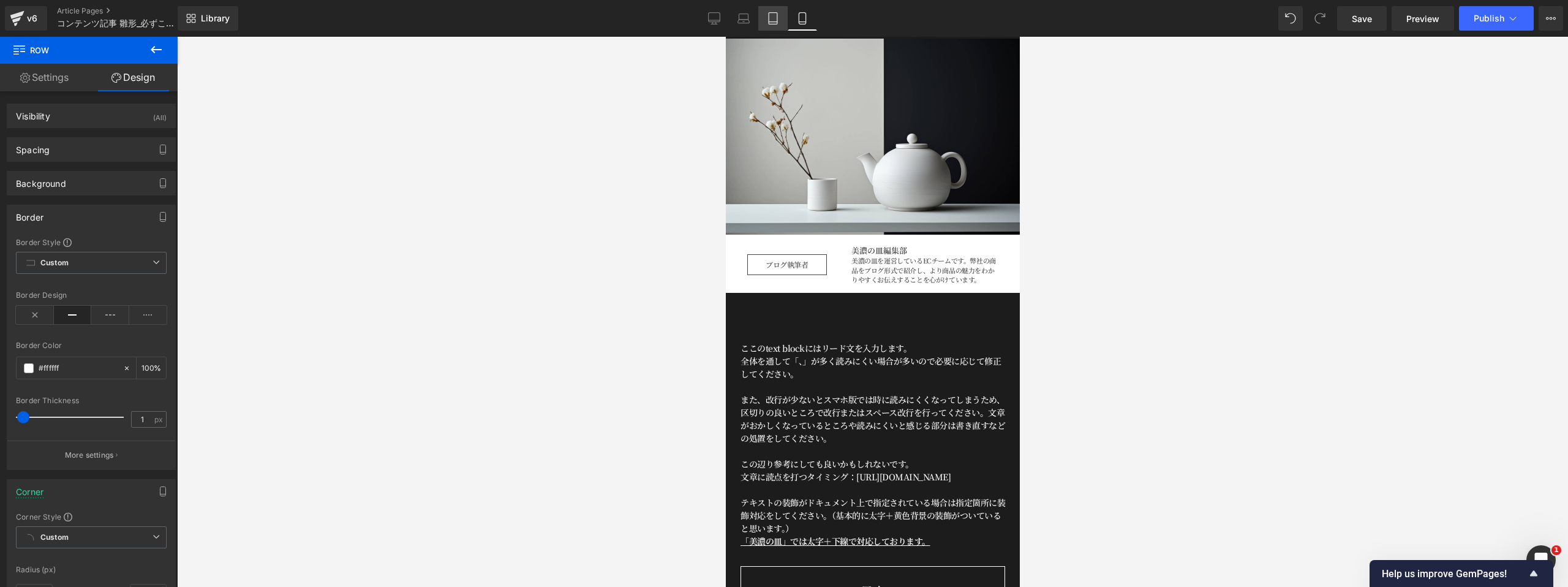
click at [769, 19] on icon at bounding box center [773, 18] width 12 height 12
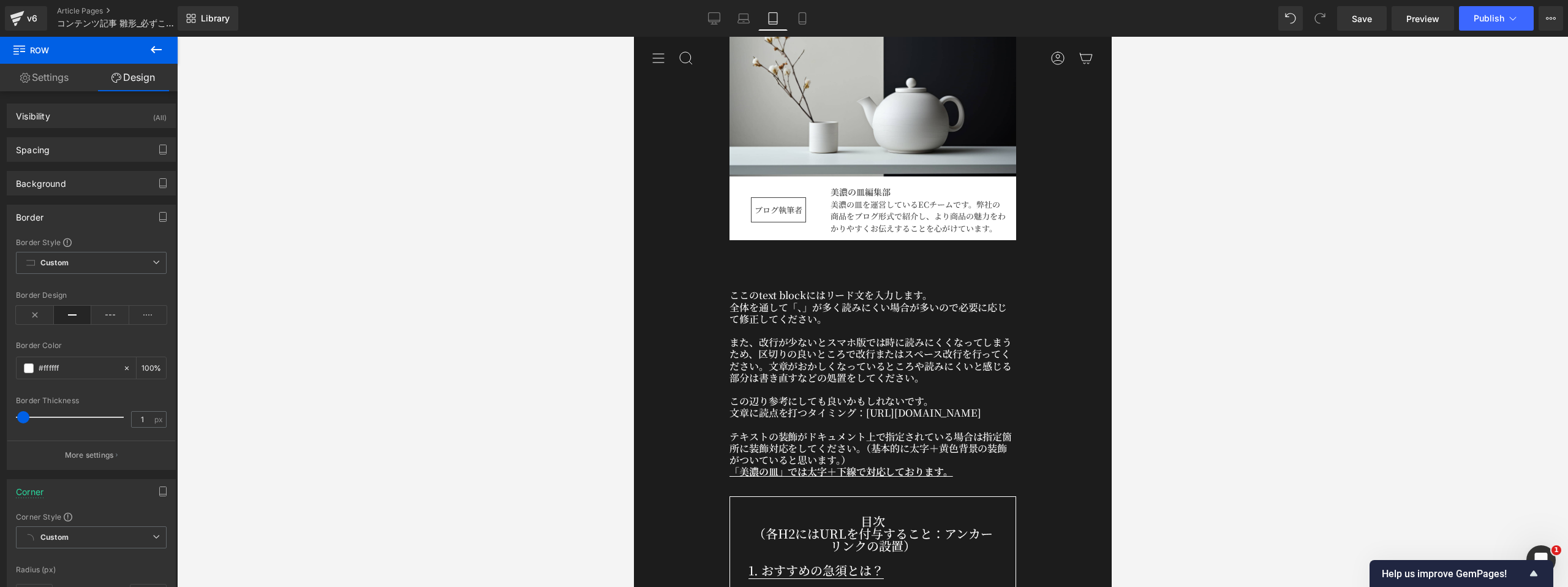
scroll to position [196, 0]
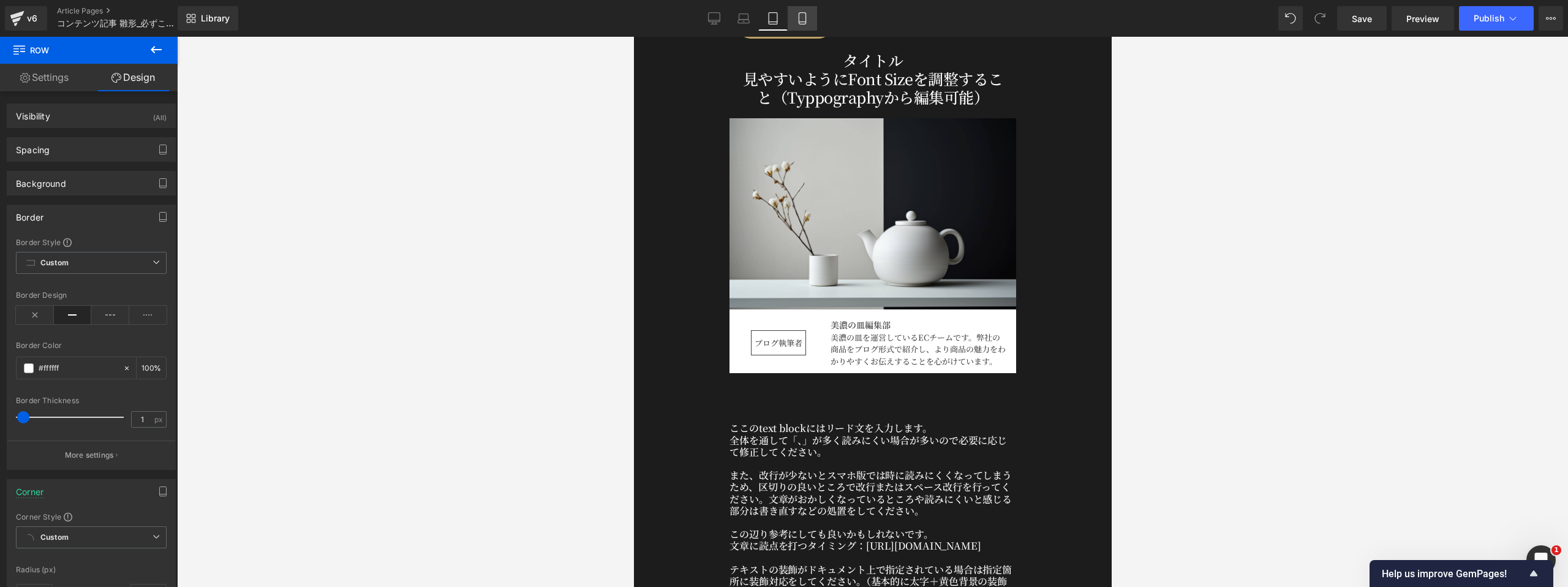
click at [806, 17] on icon at bounding box center [802, 18] width 12 height 12
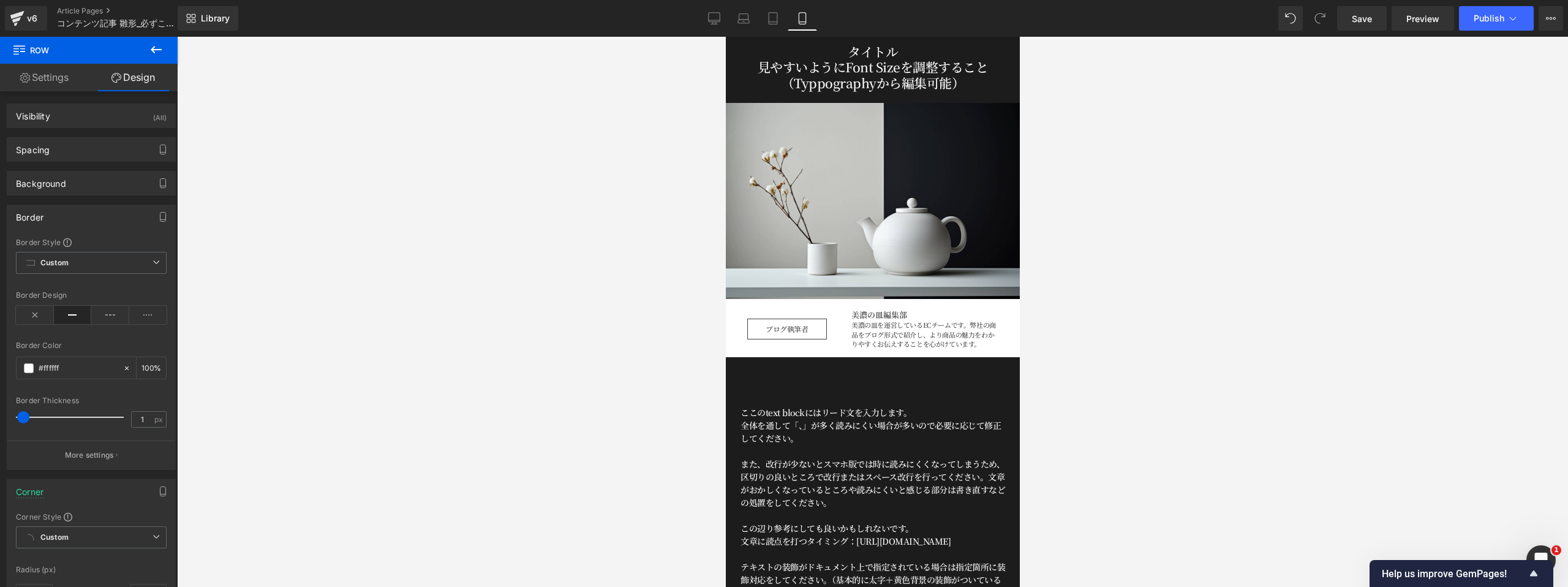
type input "100"
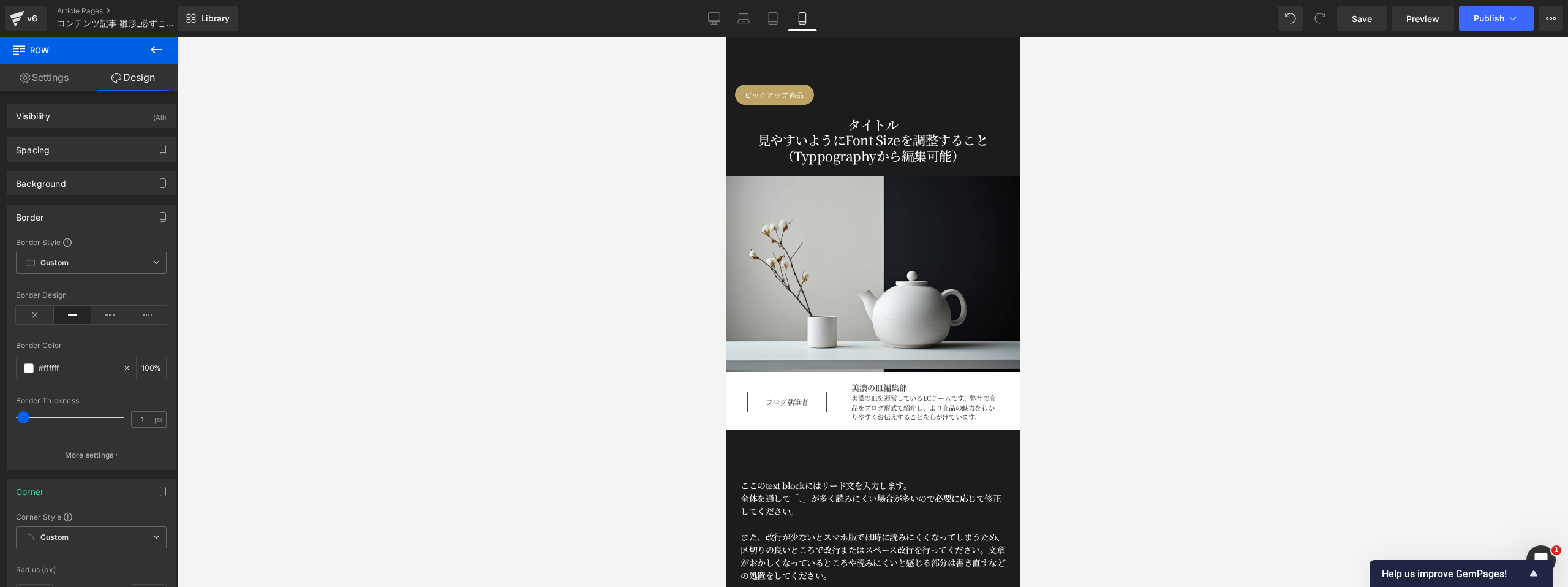
scroll to position [146, 0]
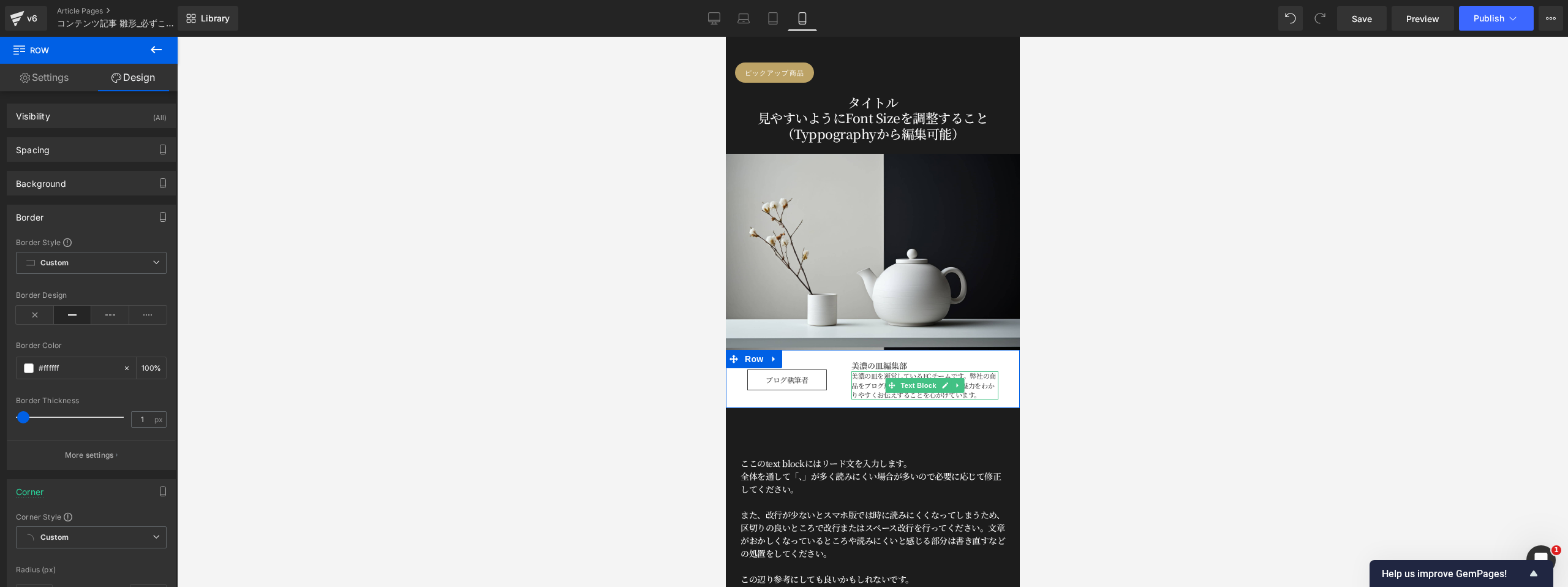
click at [864, 377] on p "美濃の皿を運営しているECチームです。弊社の商品をブログ形式で紹介し、より商品の魅力をわかりやすくお伝えすることを心がけています。" at bounding box center [924, 385] width 147 height 28
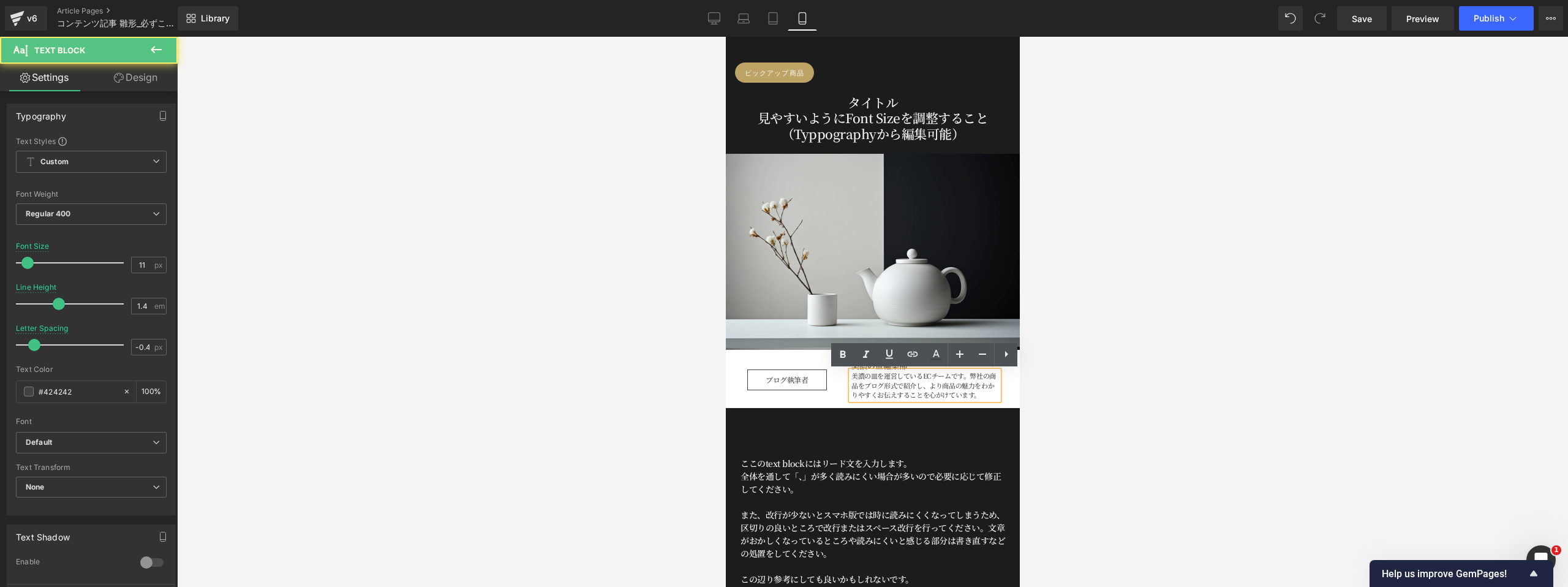
click at [867, 378] on p "美濃の皿を運営しているECチームです。弊社の商品をブログ形式で紹介し、より商品の魅力をわかりやすくお伝えすることを心がけています。" at bounding box center [924, 385] width 147 height 28
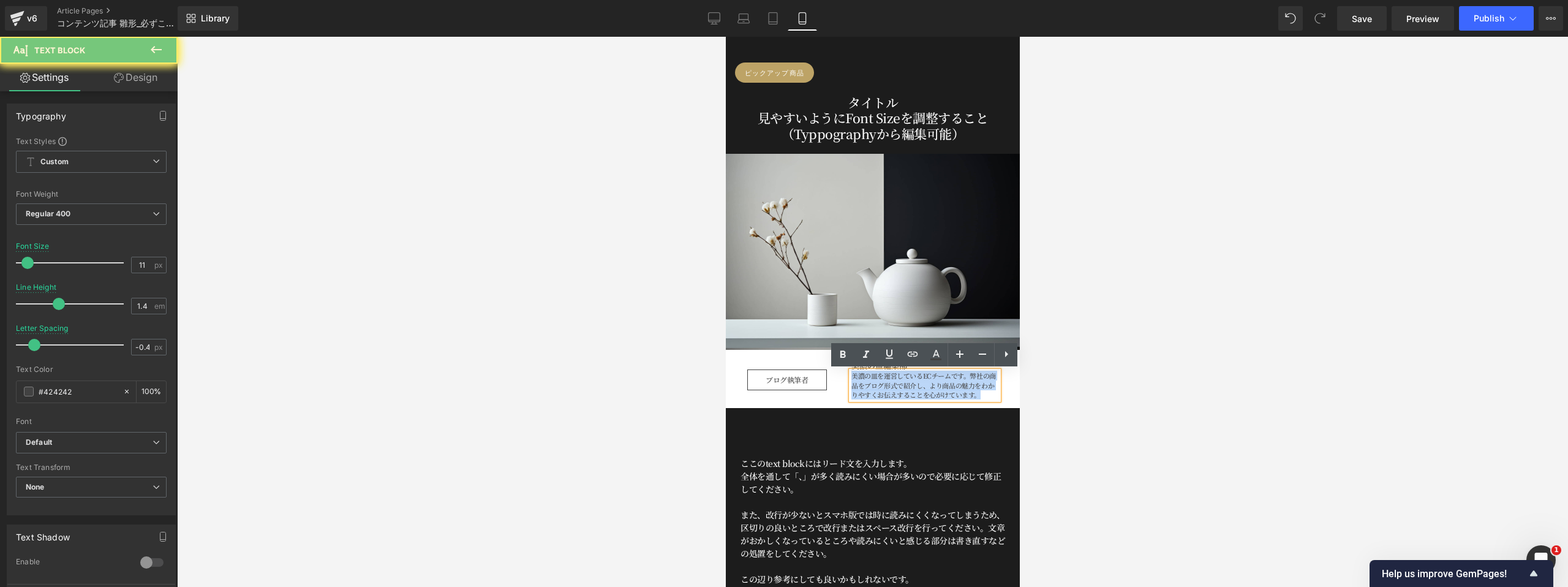
click at [867, 378] on p "美濃の皿を運営しているECチームです。弊社の商品をブログ形式で紹介し、より商品の魅力をわかりやすくお伝えすることを心がけています。" at bounding box center [924, 385] width 147 height 28
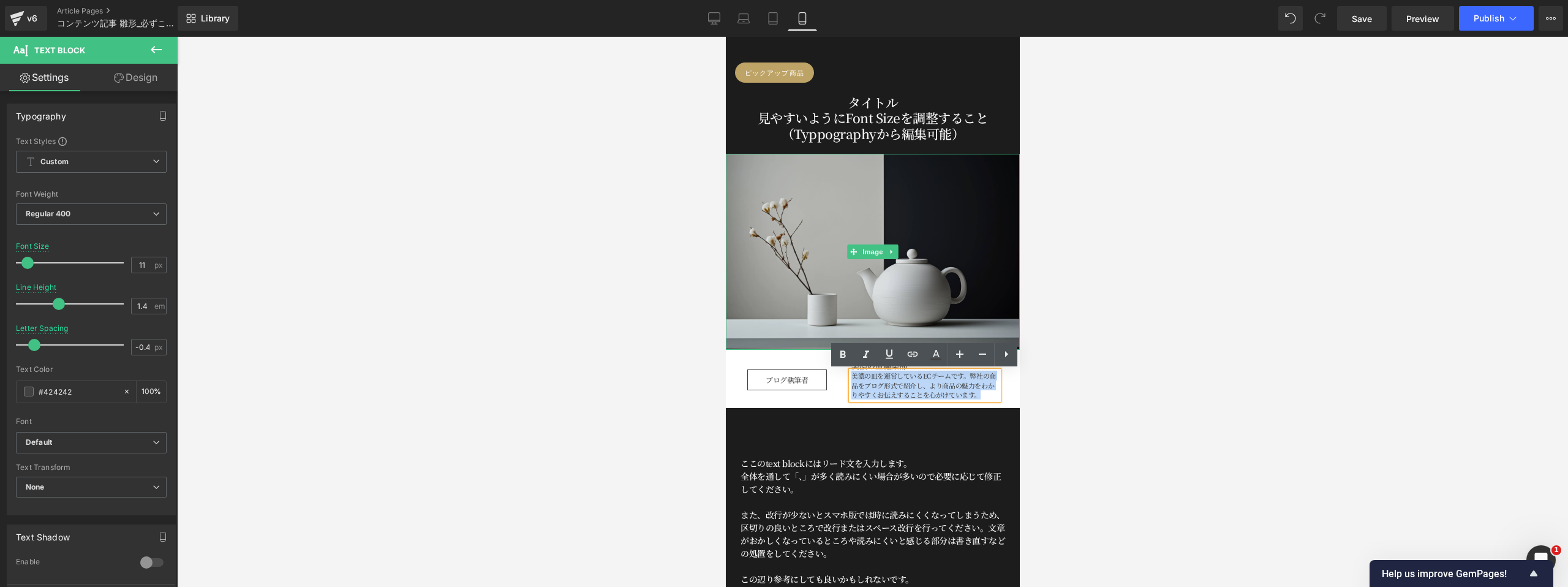
scroll to position [165, 0]
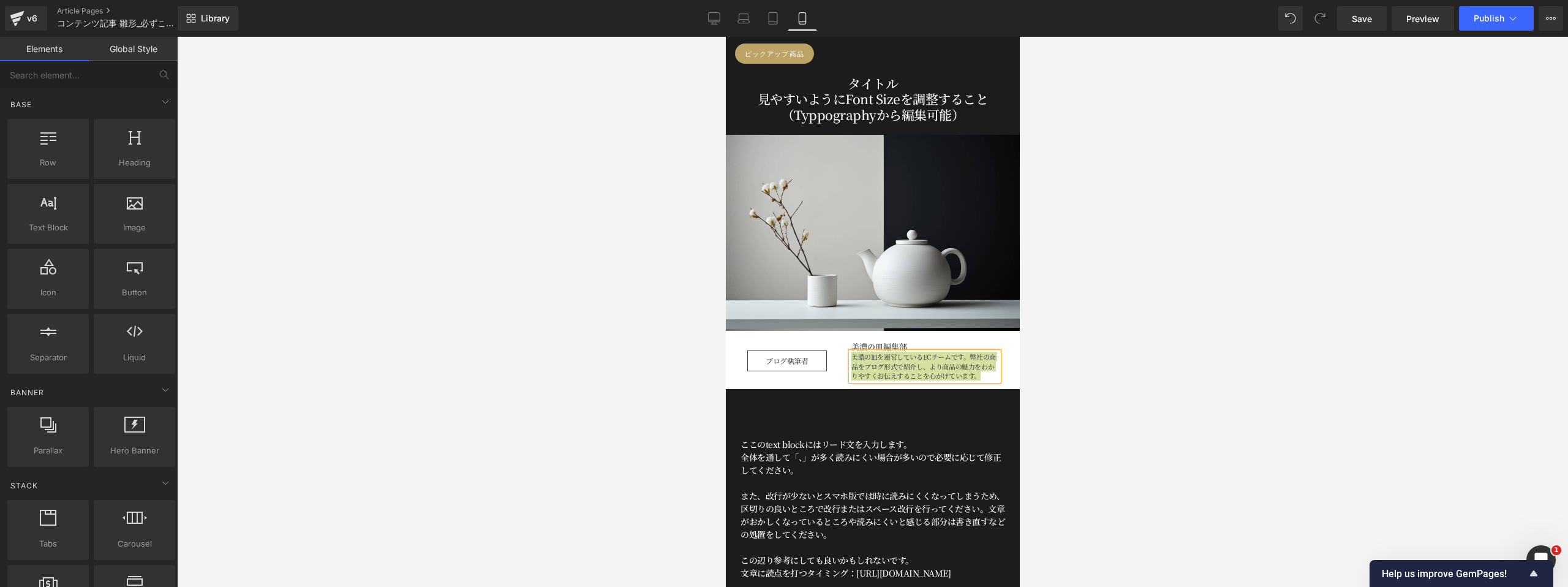
click at [1115, 405] on div at bounding box center [872, 312] width 1390 height 550
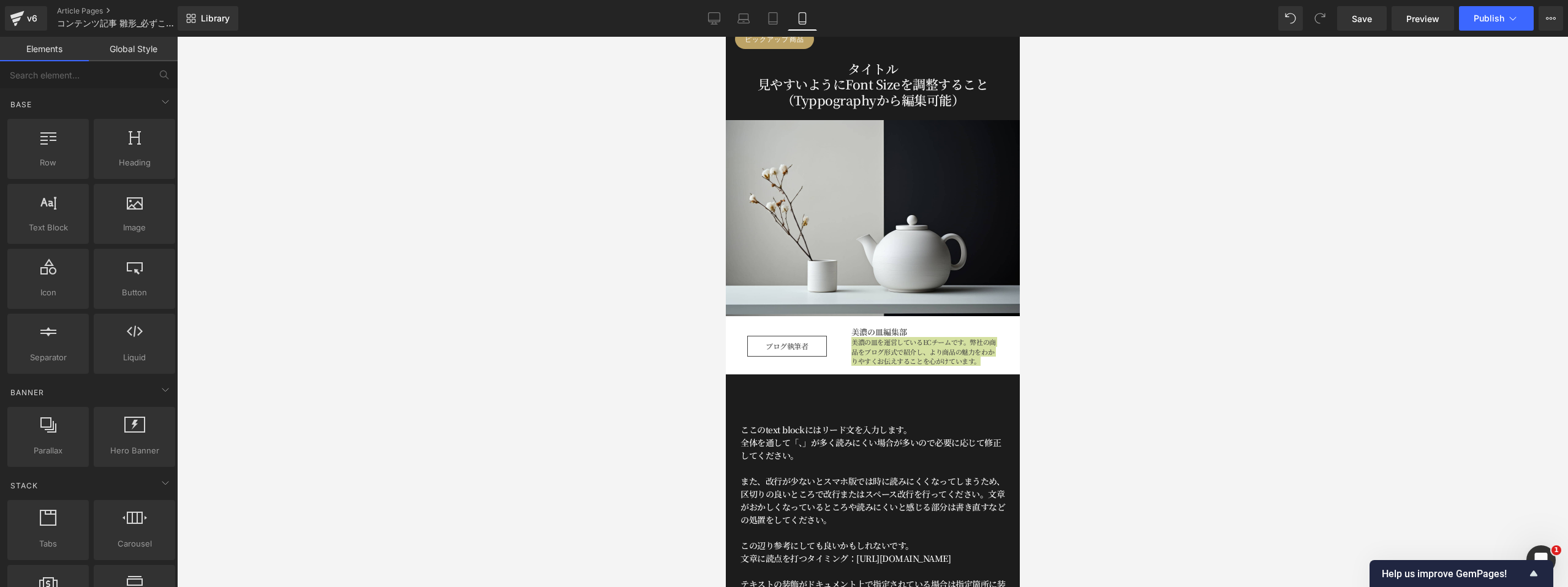
click at [805, 21] on icon at bounding box center [802, 18] width 7 height 11
click at [770, 21] on icon at bounding box center [773, 18] width 12 height 12
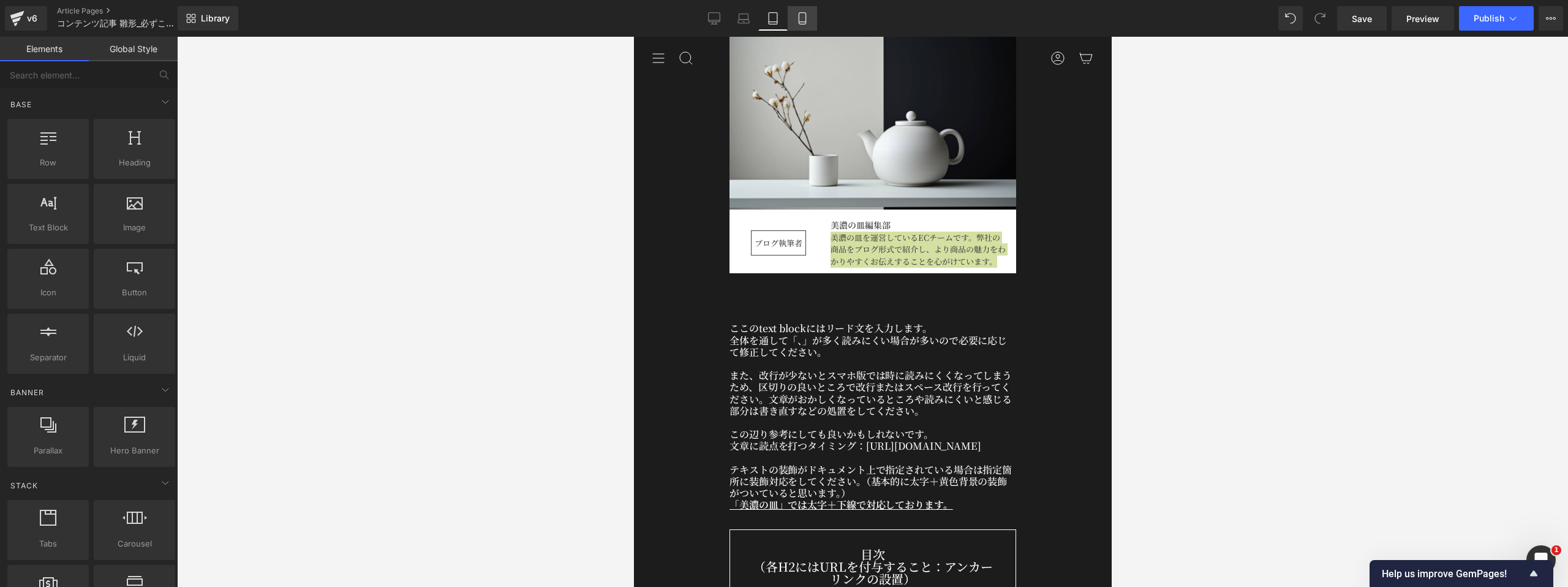
click at [803, 21] on icon at bounding box center [802, 18] width 12 height 12
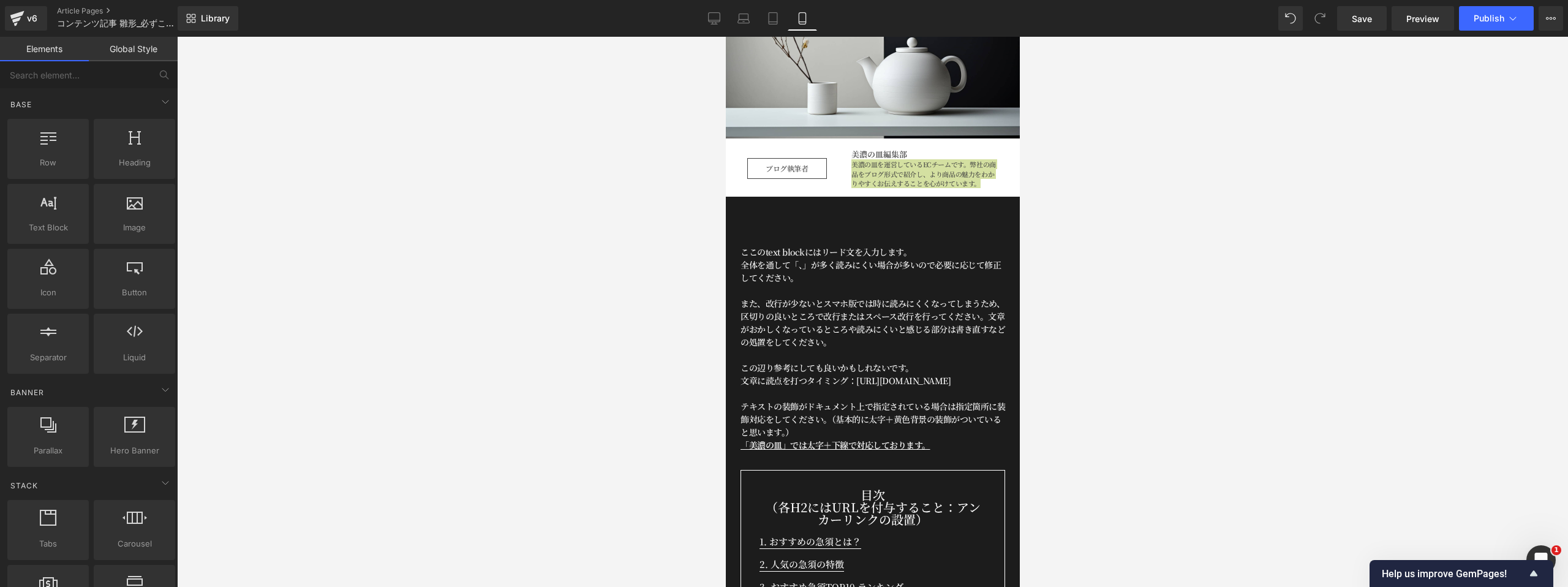
scroll to position [359, 0]
click at [857, 256] on p "ここのtext blockにはリード文を入力します。" at bounding box center [872, 250] width 264 height 13
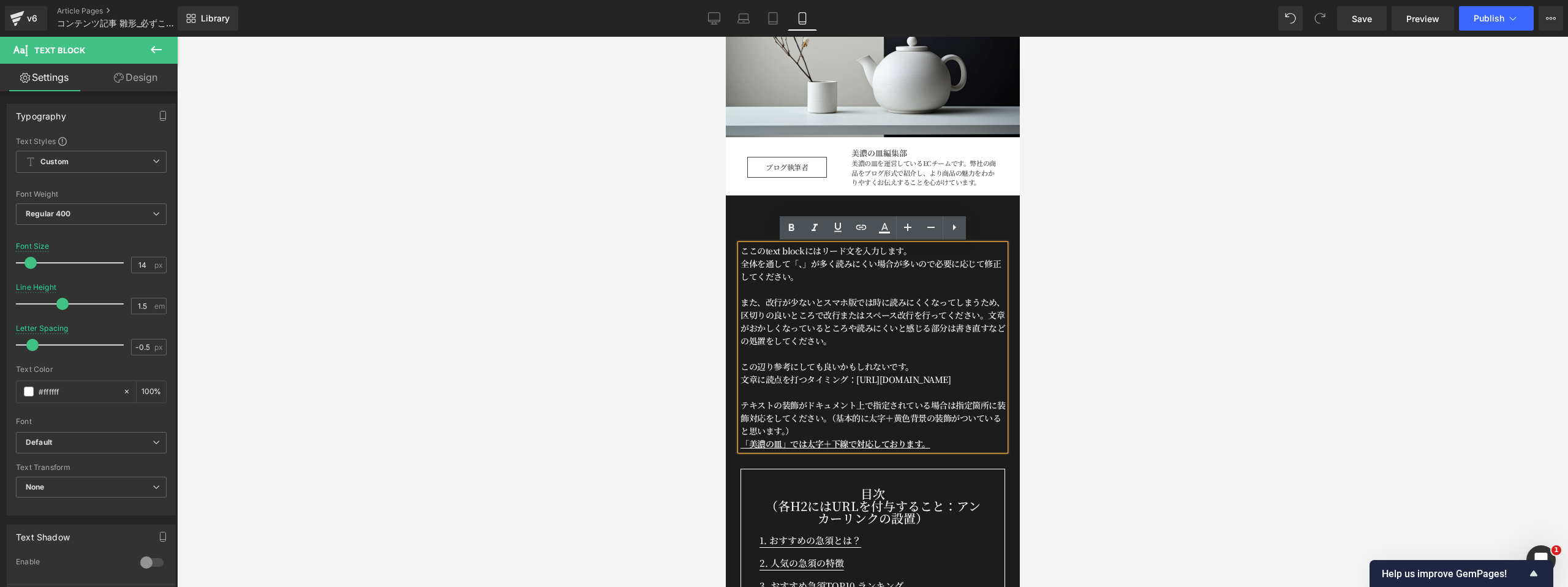
click at [844, 254] on p "ここのtext blockにはリード文を入力します。" at bounding box center [872, 250] width 264 height 13
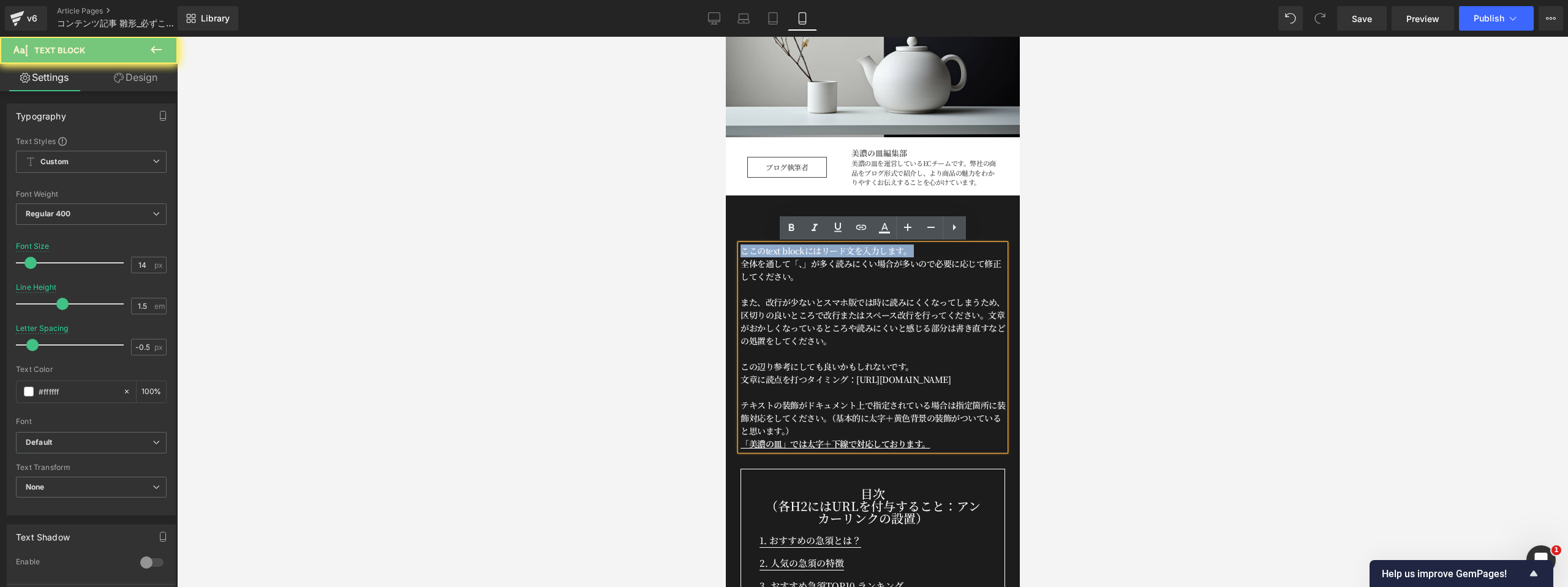
click at [844, 254] on p "ここのtext blockにはリード文を入力します。" at bounding box center [872, 250] width 264 height 13
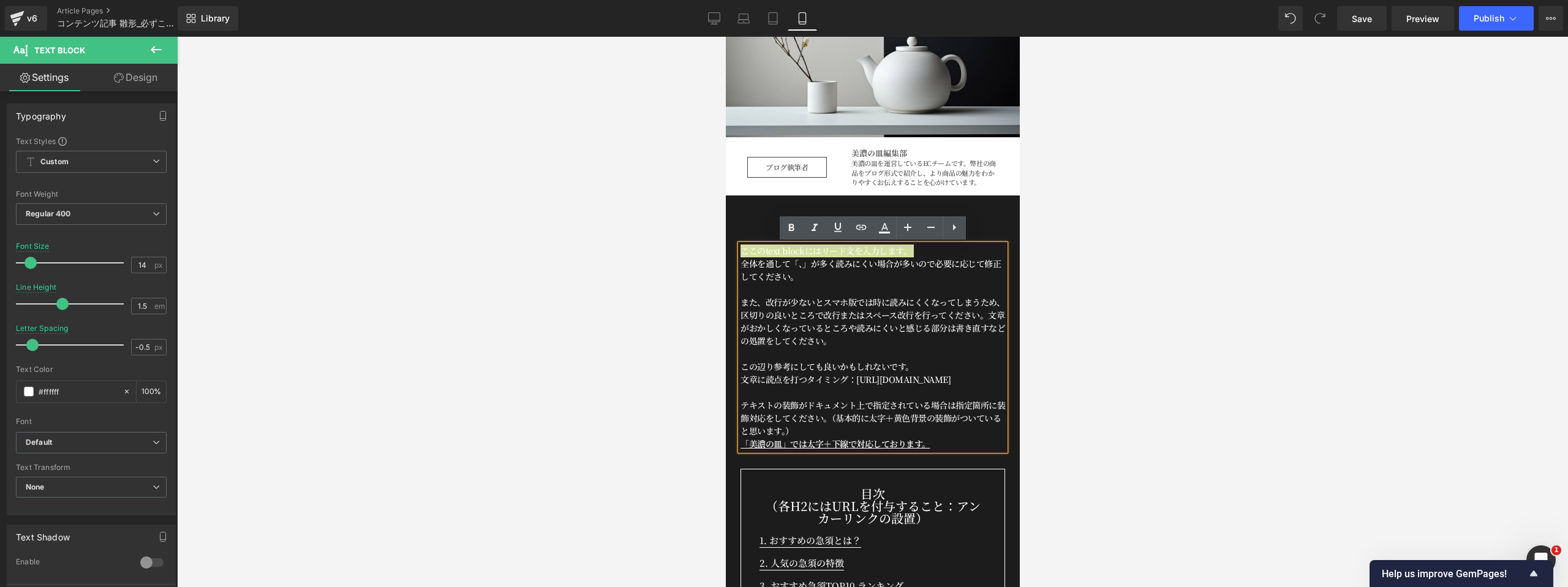
click at [694, 449] on div at bounding box center [872, 312] width 1390 height 550
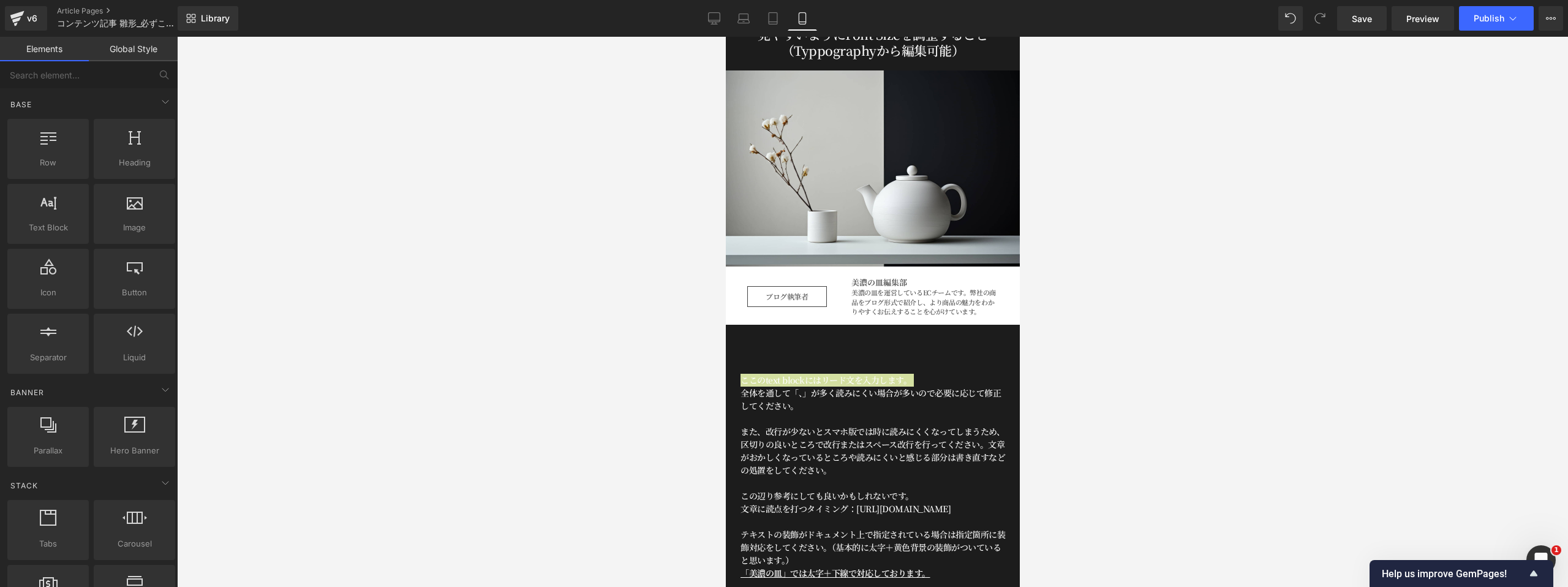
scroll to position [0, 0]
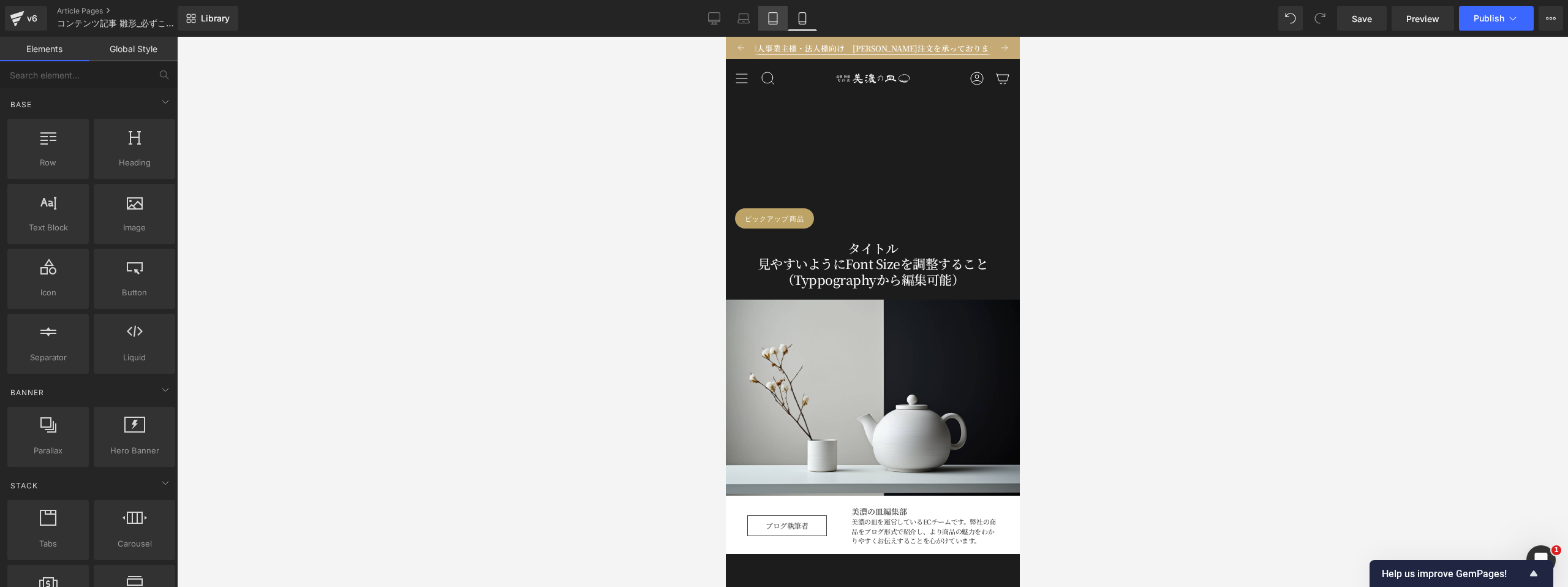
click at [766, 19] on link "Tablet" at bounding box center [773, 18] width 29 height 25
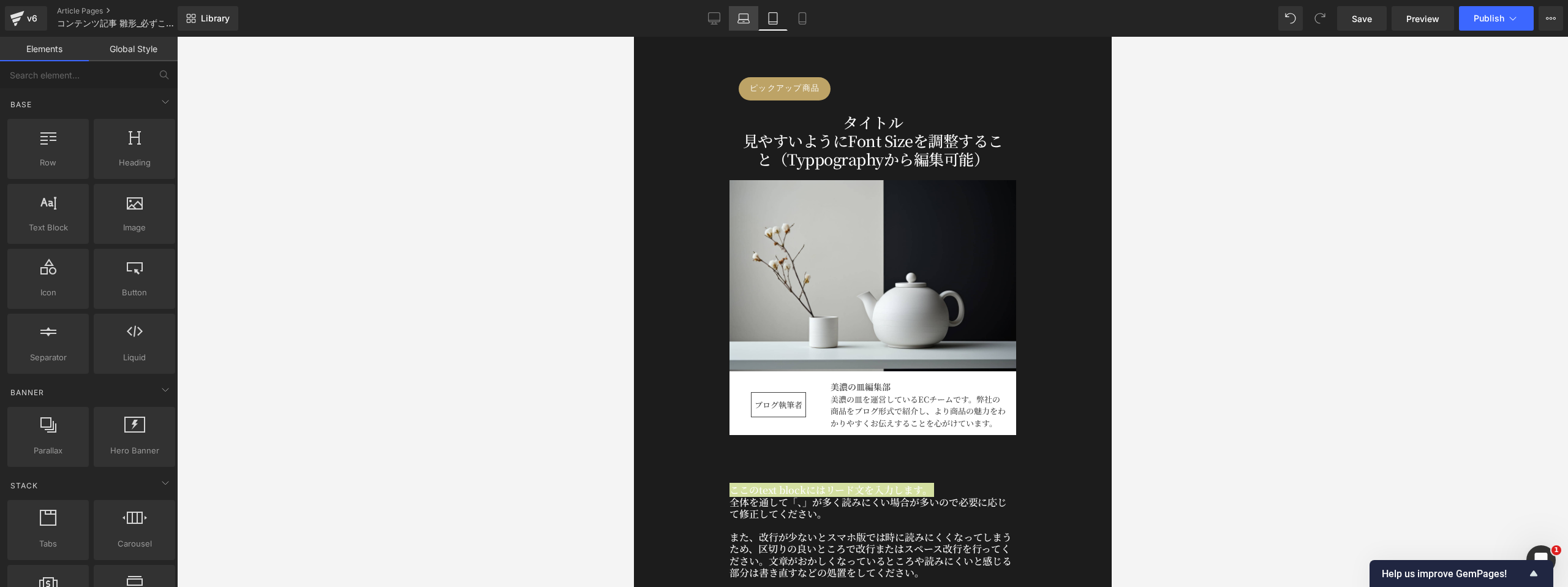
scroll to position [157, 0]
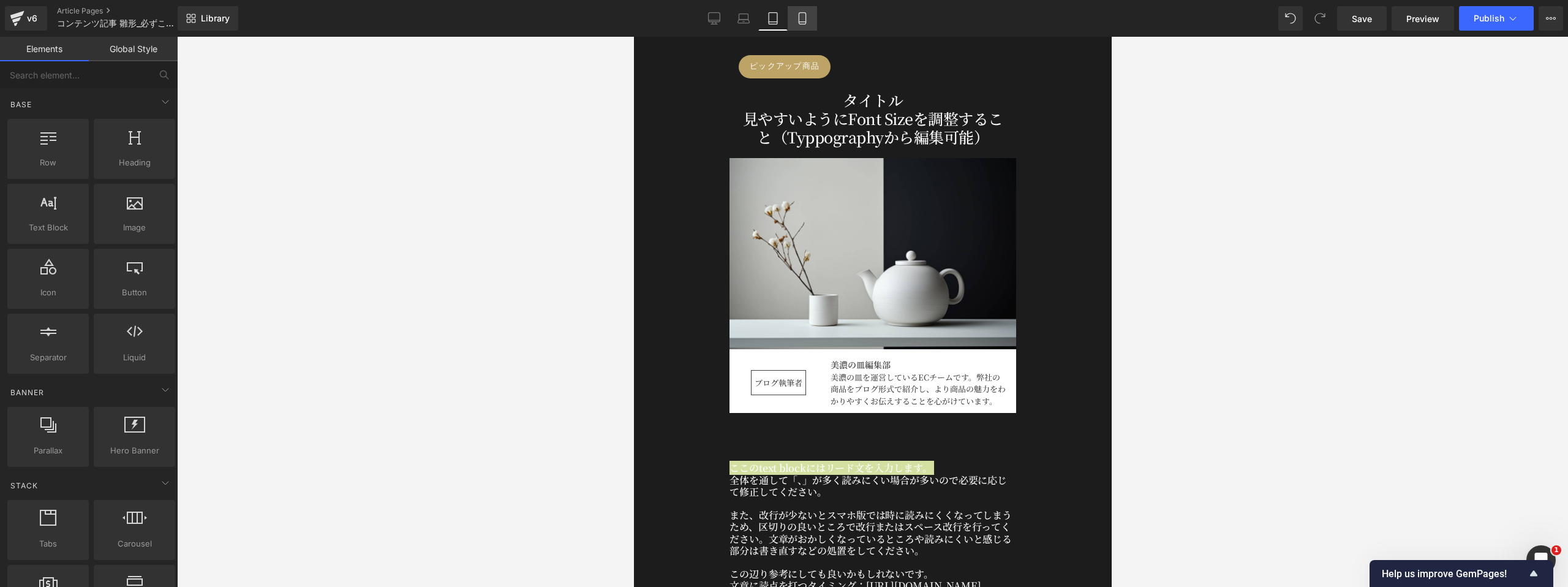
click at [797, 20] on icon at bounding box center [802, 18] width 12 height 12
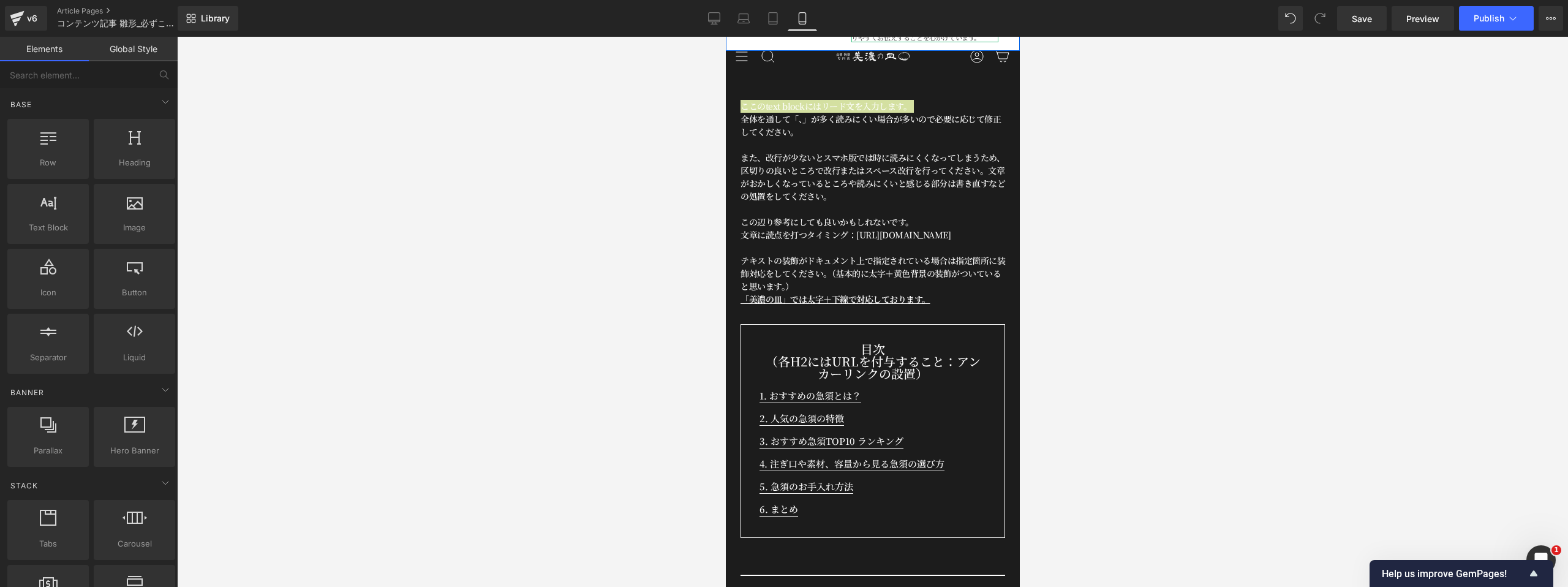
scroll to position [574, 0]
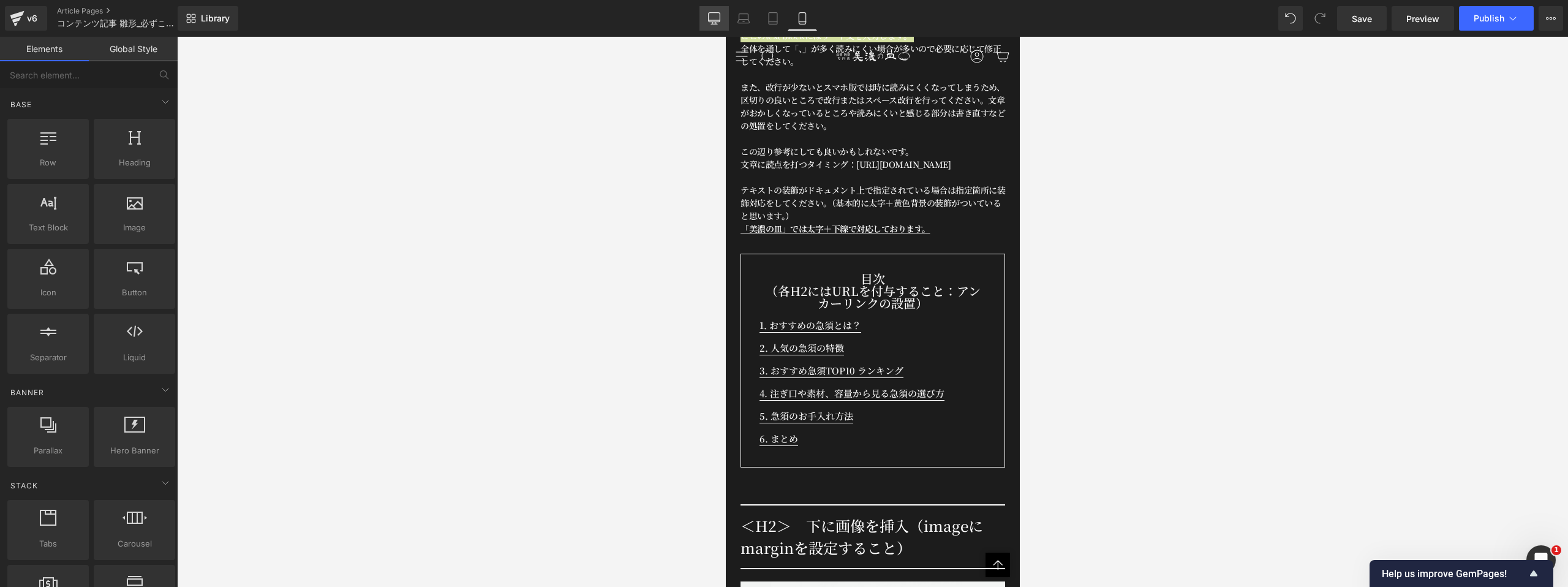
click at [708, 18] on icon at bounding box center [714, 18] width 12 height 12
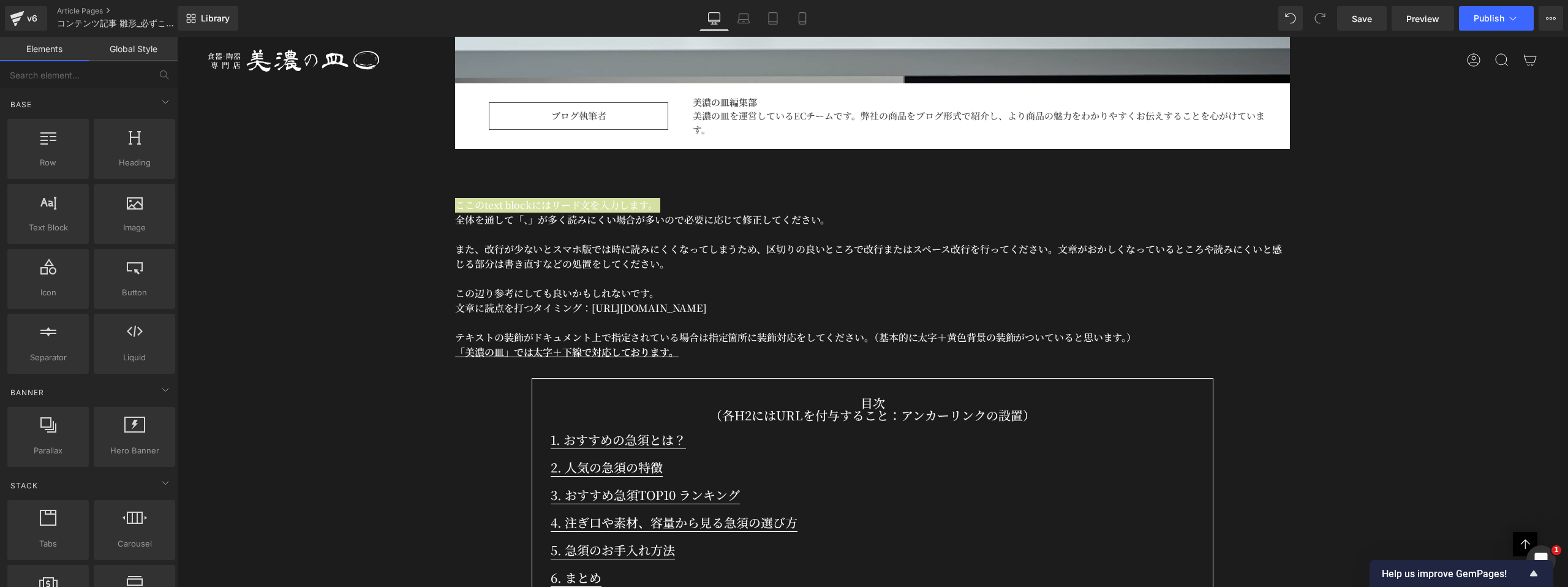
scroll to position [793, 0]
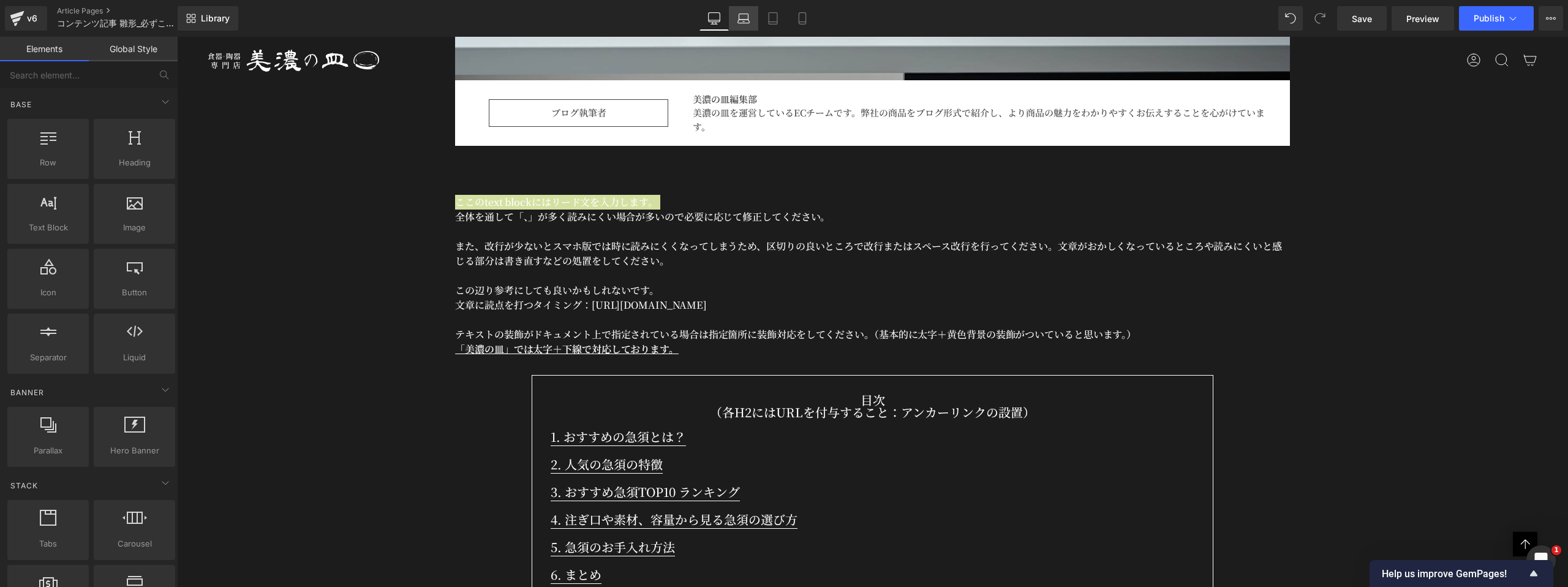
click at [747, 17] on icon at bounding box center [744, 18] width 12 height 12
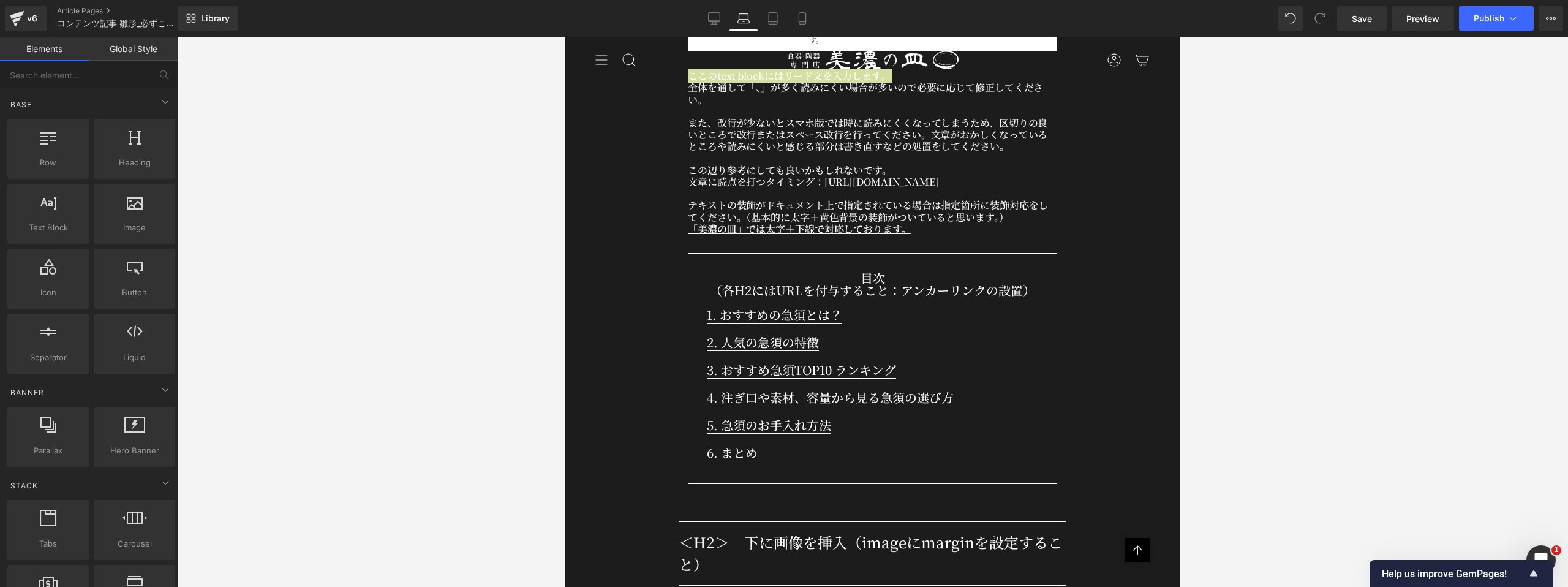
scroll to position [533, 0]
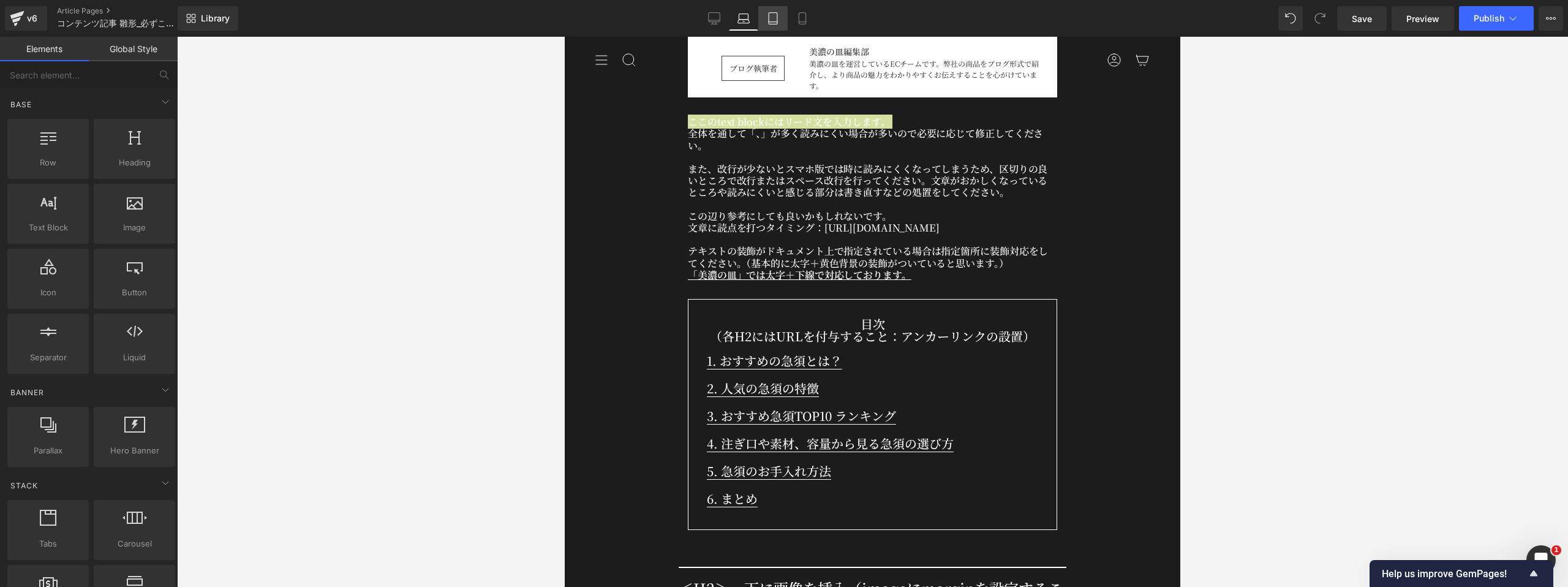
click at [772, 27] on link "Tablet" at bounding box center [773, 18] width 29 height 25
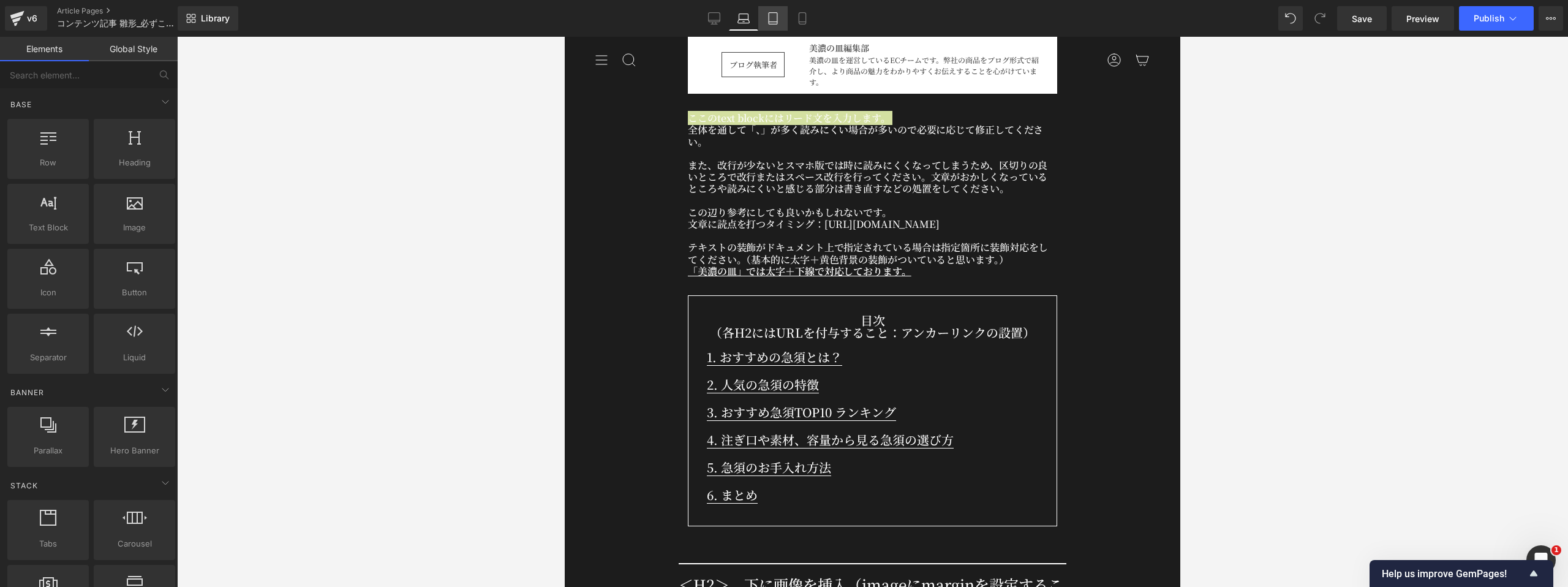
scroll to position [537, 0]
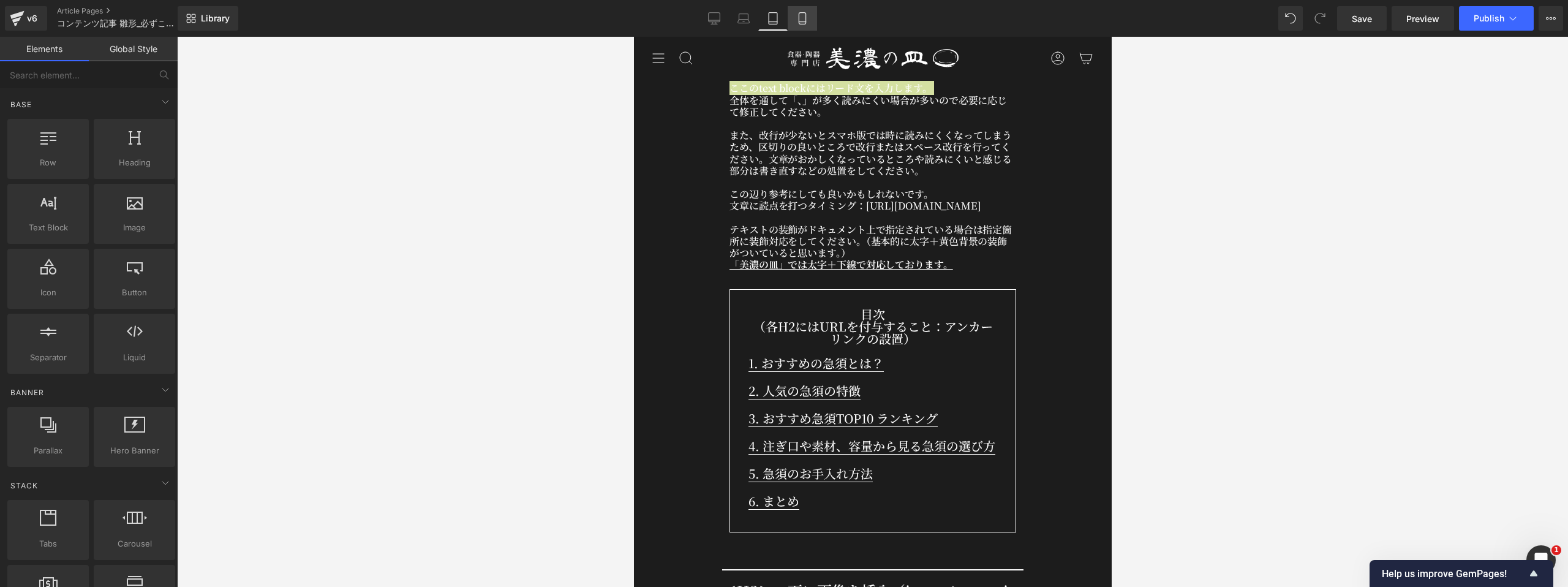
click at [800, 23] on icon at bounding box center [802, 18] width 7 height 11
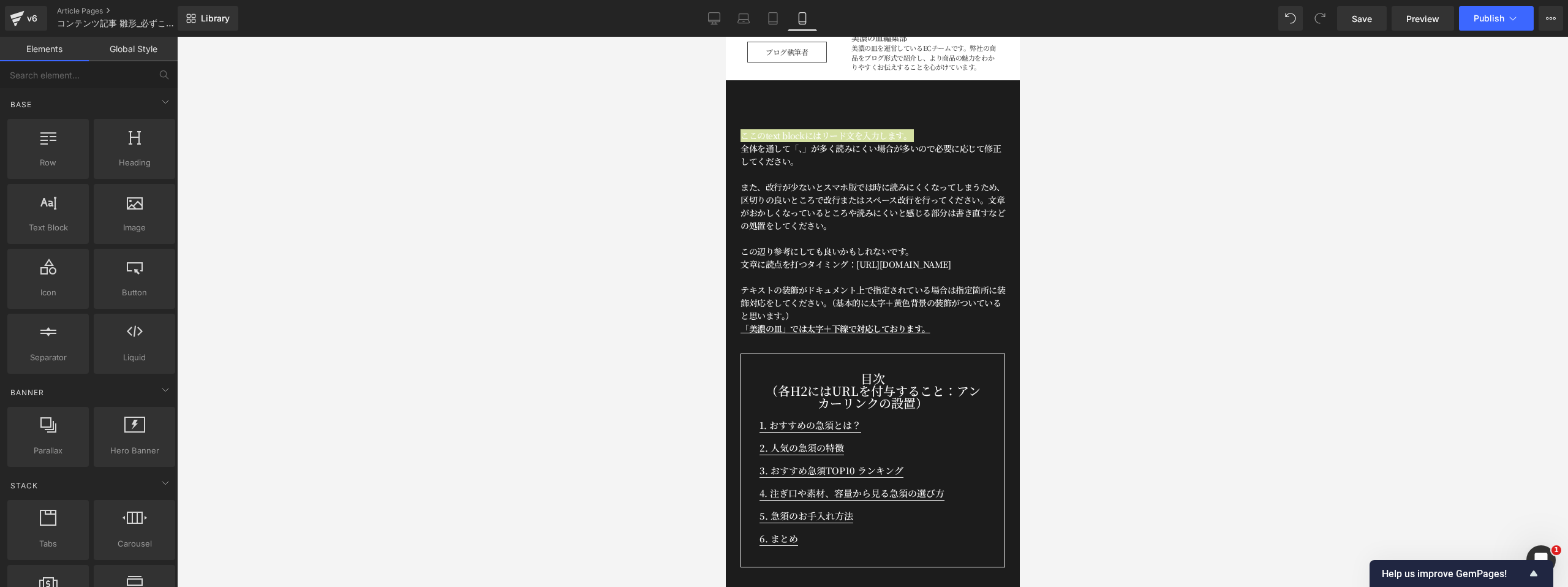
scroll to position [496, 0]
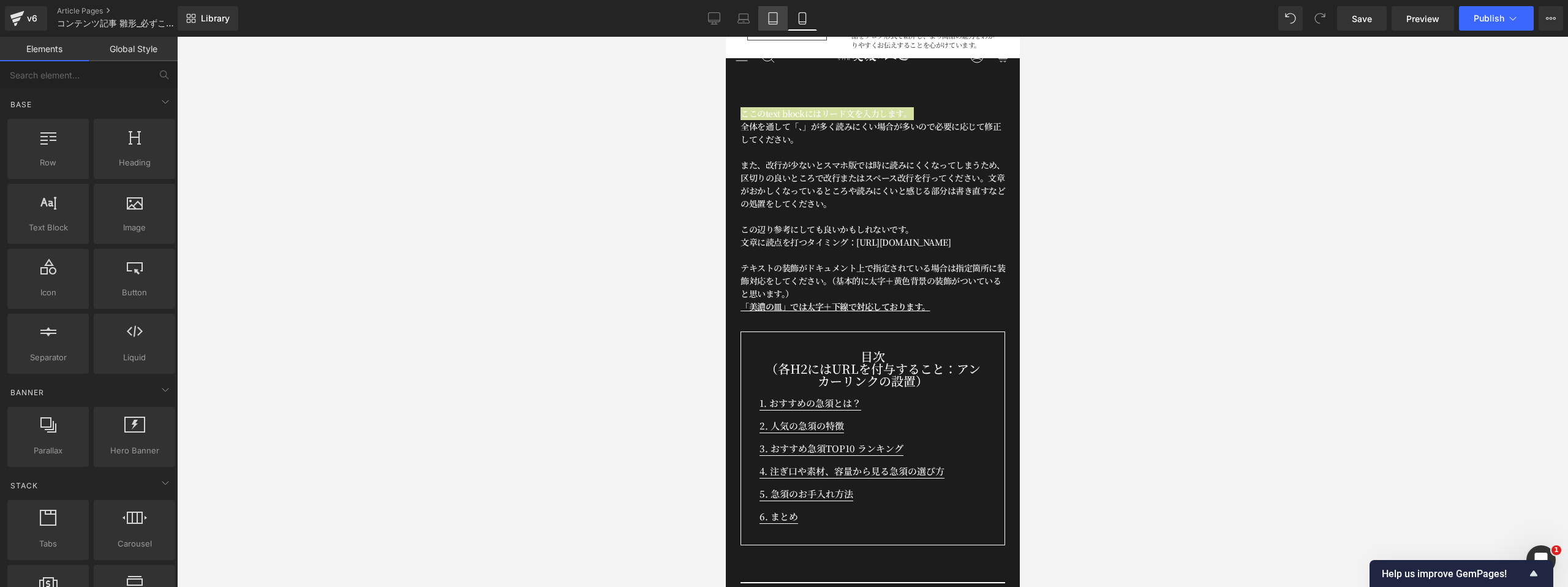
click at [774, 22] on icon at bounding box center [773, 18] width 12 height 12
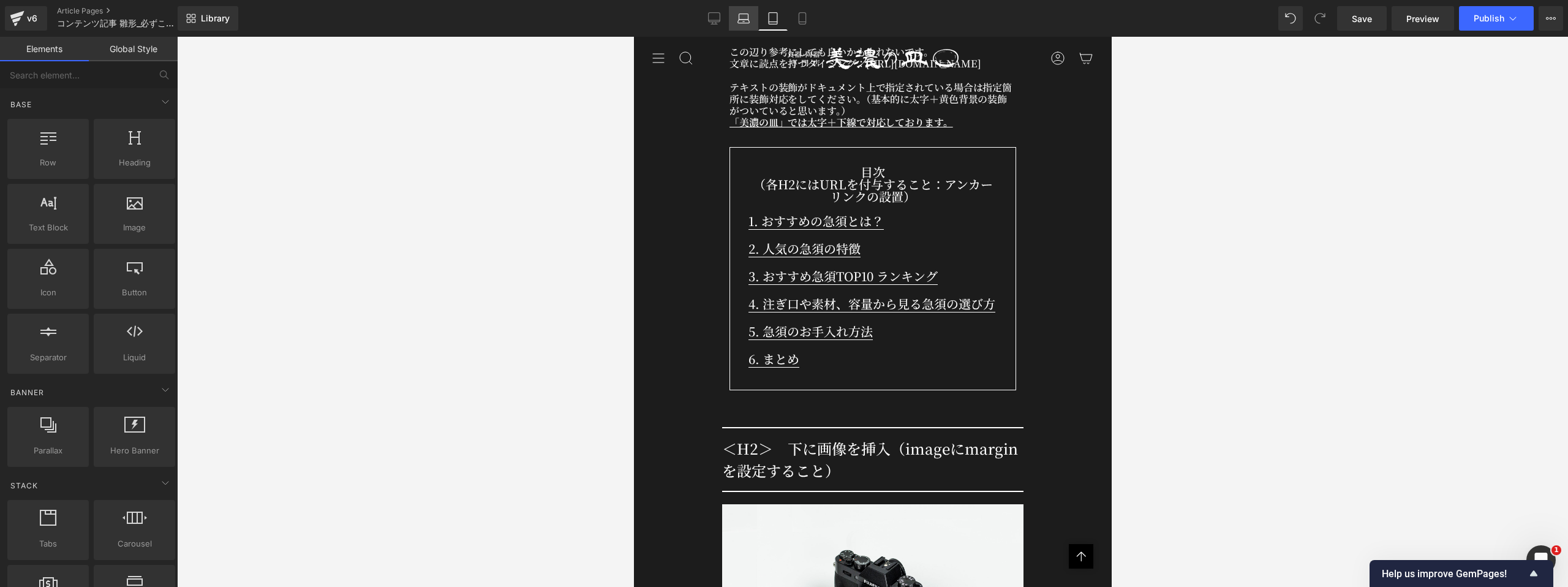
click at [748, 21] on icon at bounding box center [744, 18] width 12 height 12
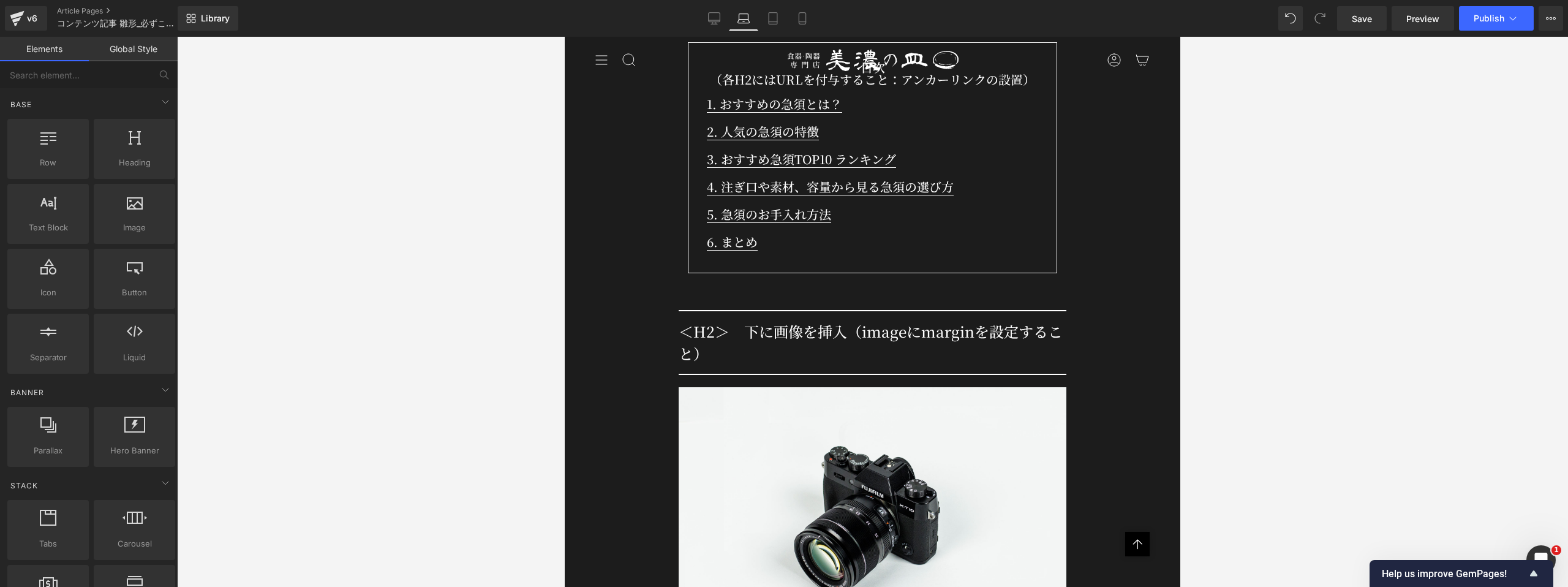
scroll to position [791, 0]
click at [774, 24] on icon at bounding box center [772, 18] width 9 height 11
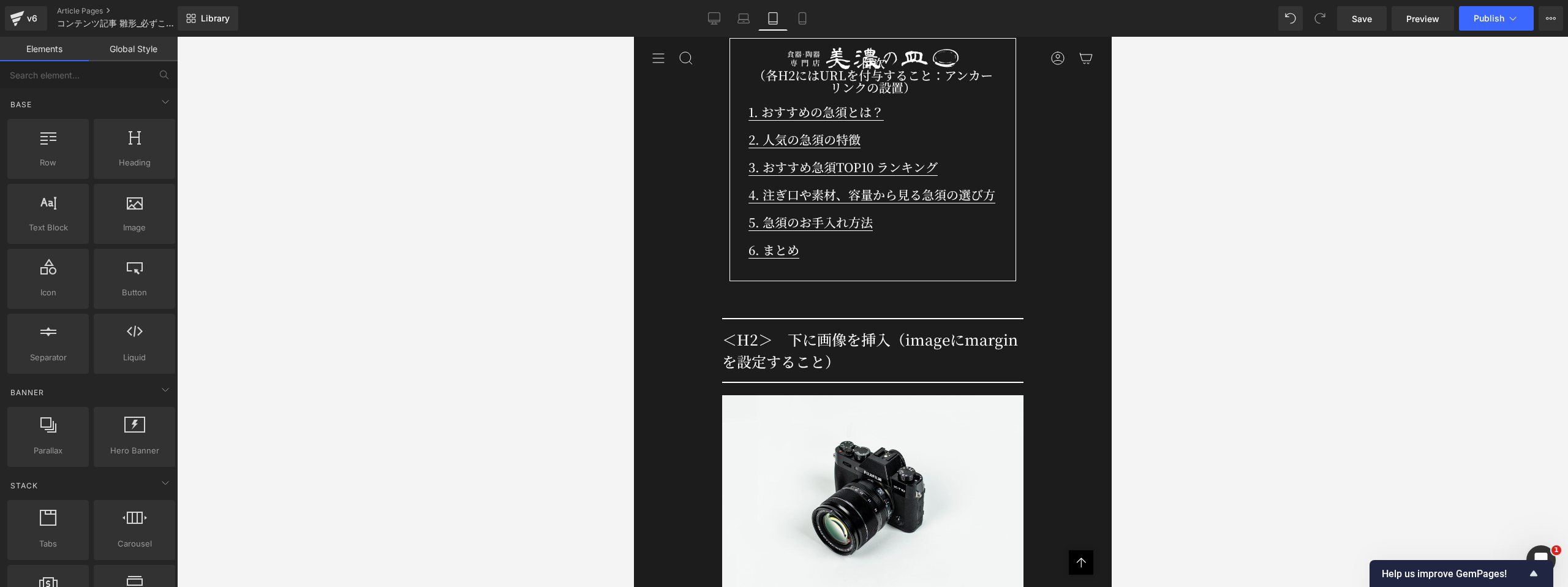
scroll to position [793, 0]
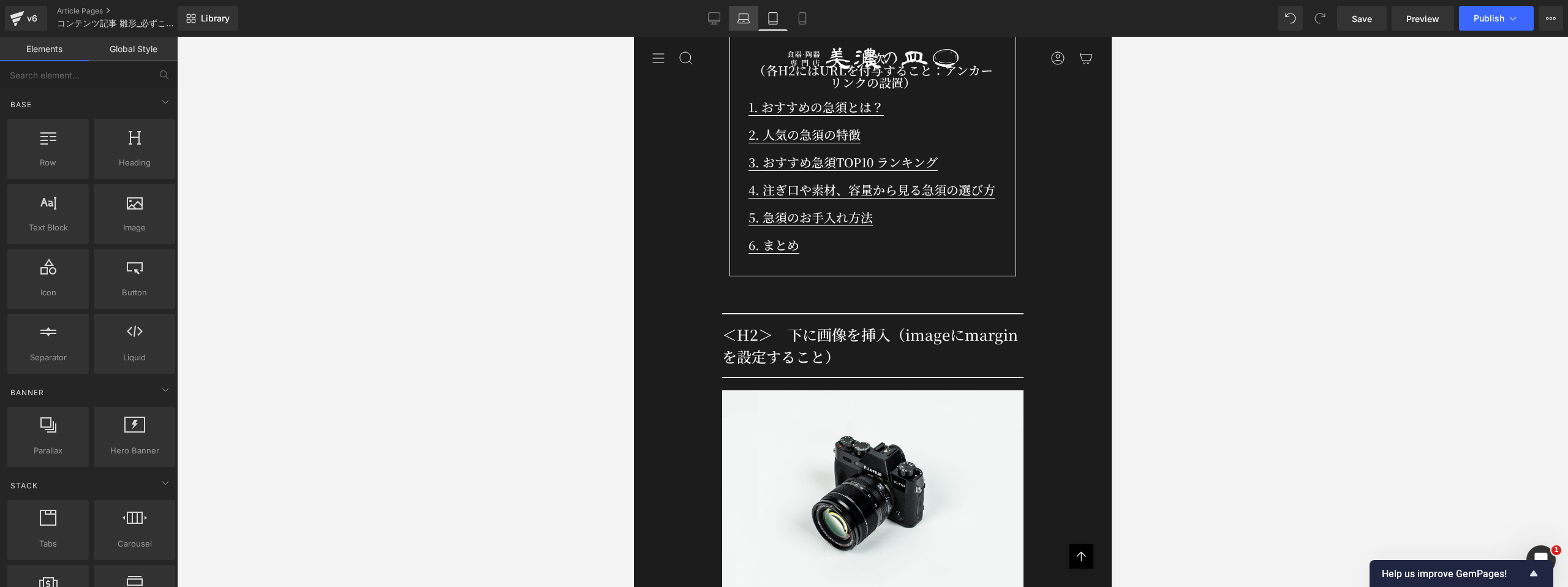
click at [745, 21] on icon at bounding box center [744, 18] width 12 height 12
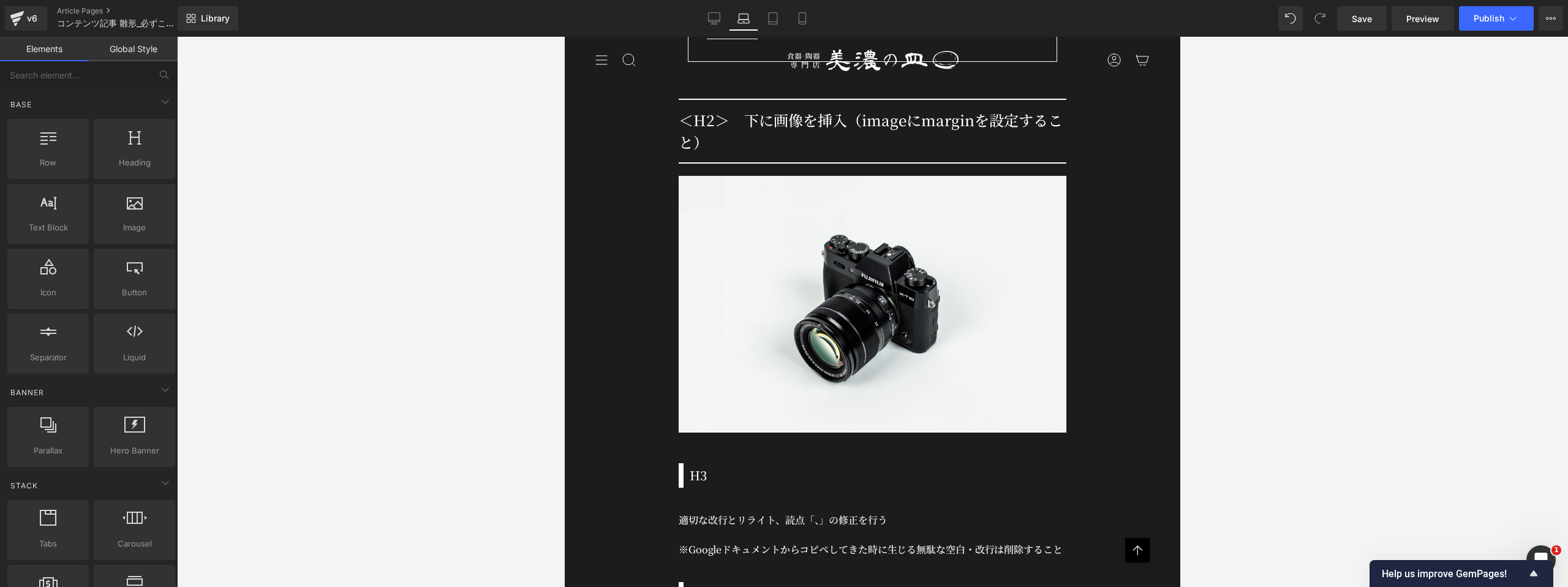
scroll to position [1026, 0]
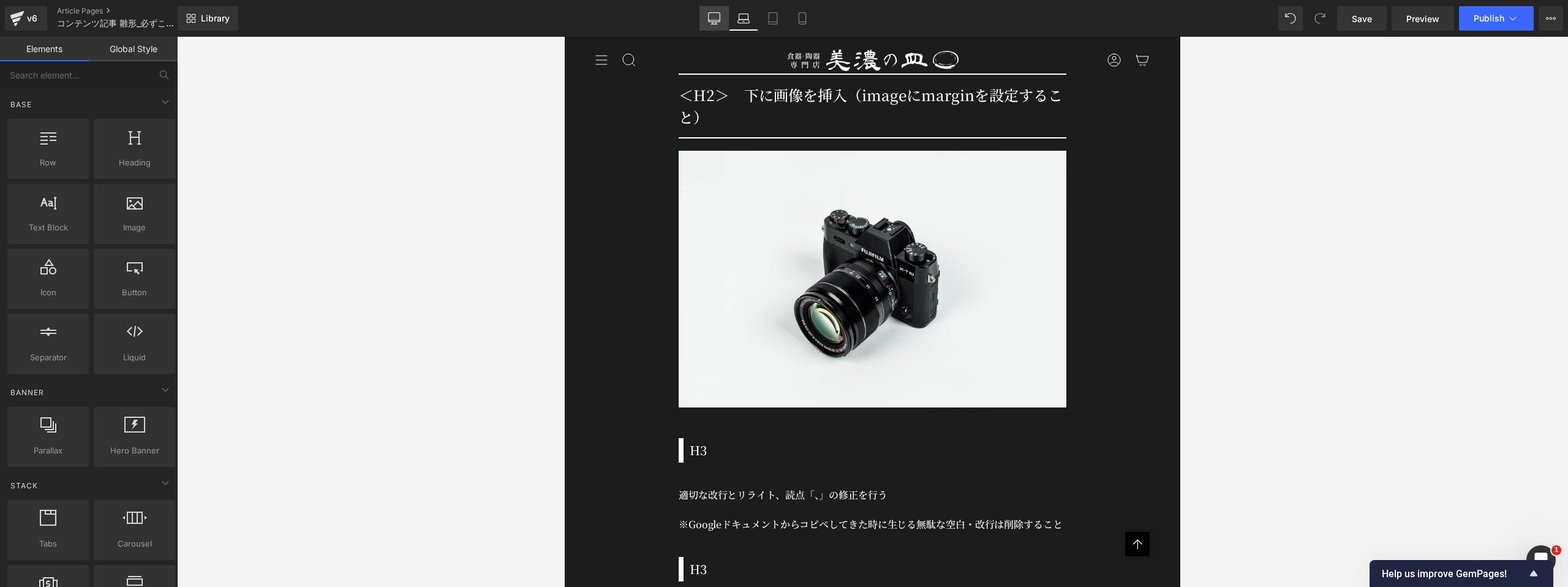
click at [719, 21] on icon at bounding box center [714, 18] width 12 height 12
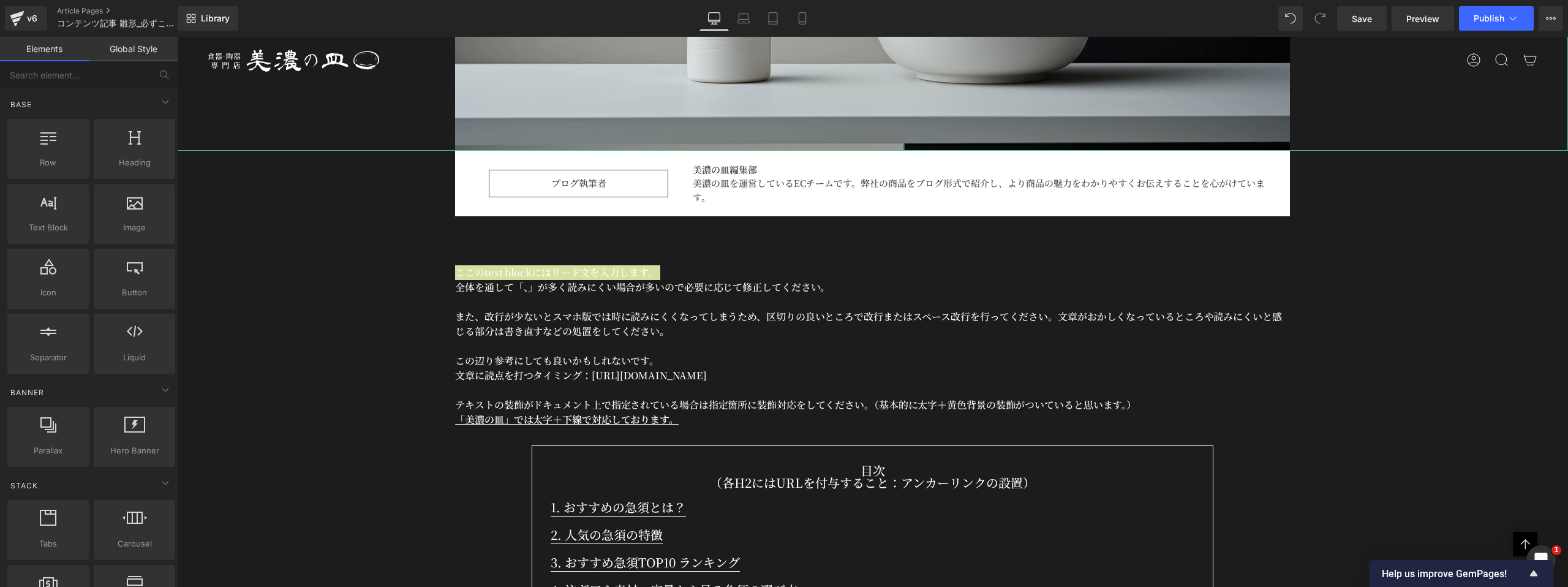
scroll to position [0, 0]
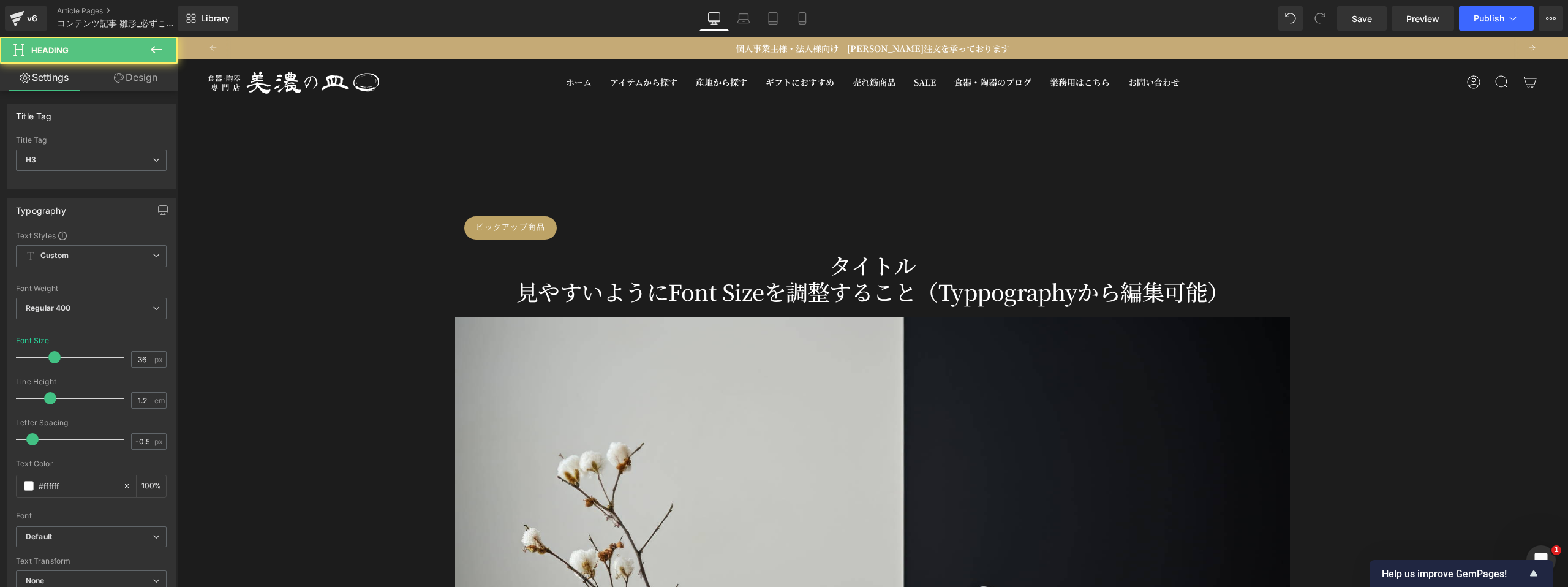
click at [890, 252] on div "タイトル 見やすいようにFont Sizeを調整すること（Typpographyから編集可能） Heading" at bounding box center [872, 278] width 816 height 53
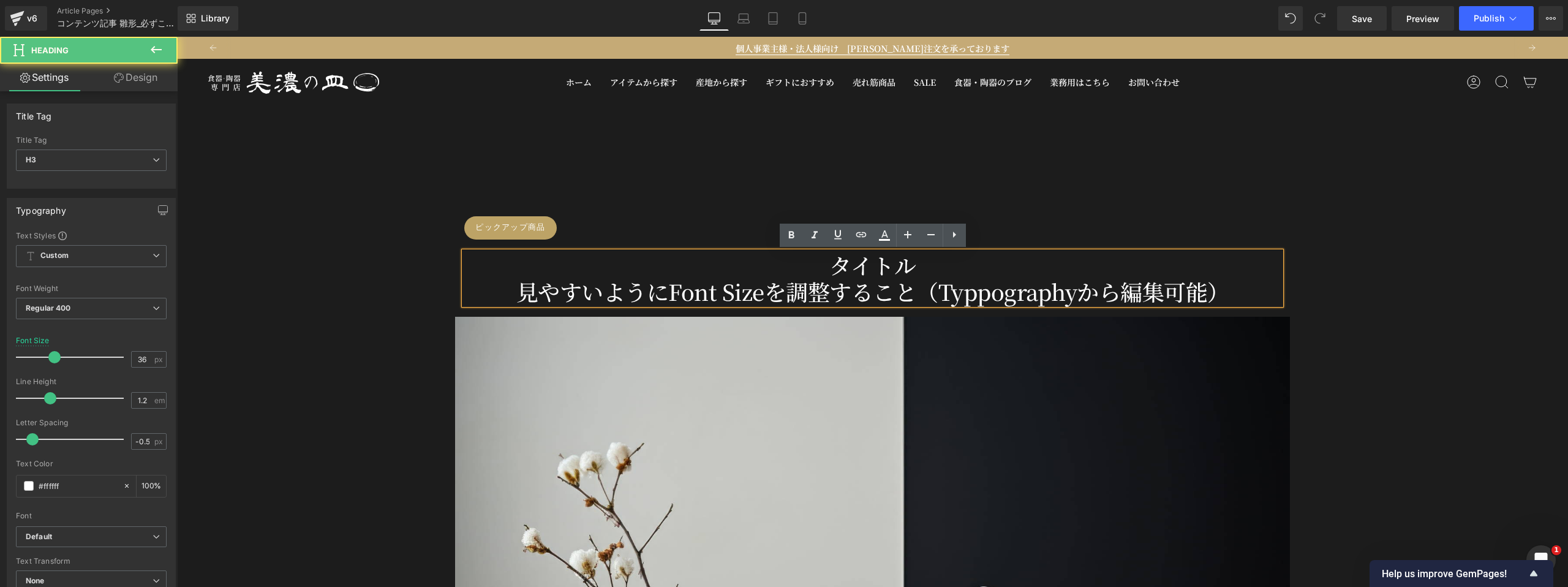
click at [869, 268] on div "タイトル 見やすいようにFont Sizeを調整すること（Typpographyから編集可能）" at bounding box center [872, 278] width 816 height 53
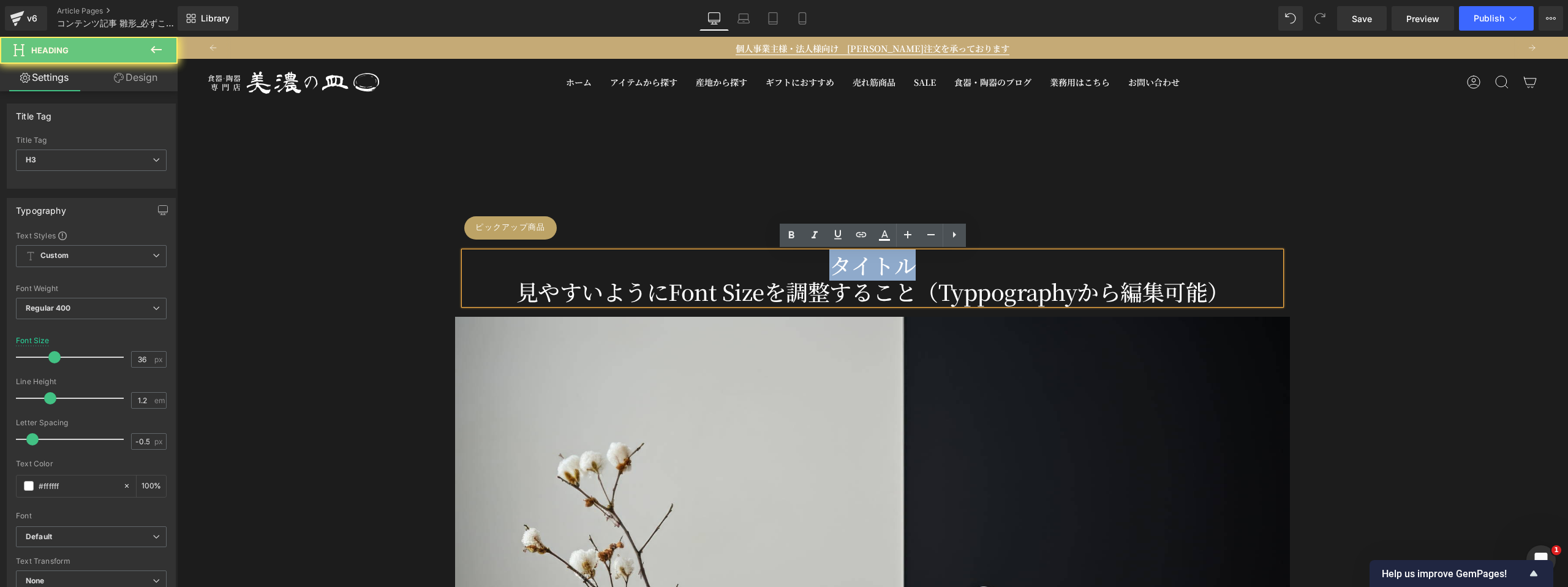
click at [869, 268] on div "タイトル 見やすいようにFont Sizeを調整すること（Typpographyから編集可能）" at bounding box center [872, 278] width 816 height 53
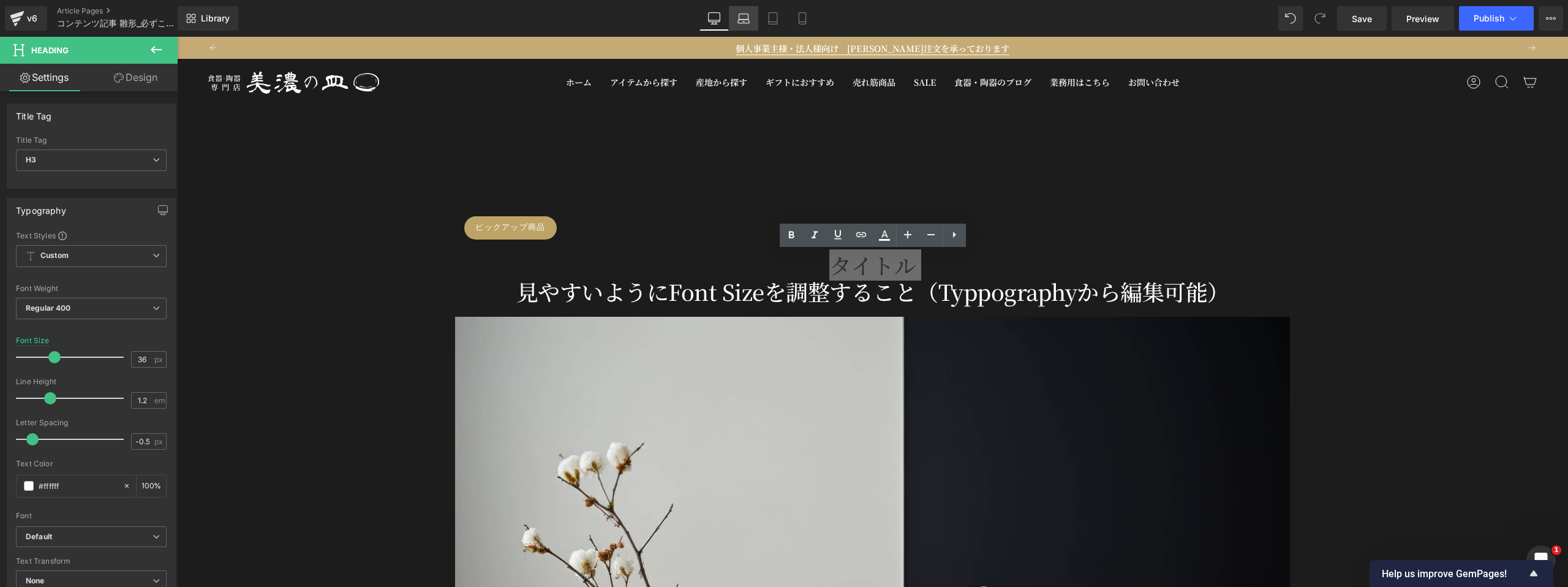
click at [741, 20] on icon at bounding box center [744, 18] width 12 height 12
type input "27"
type input "100"
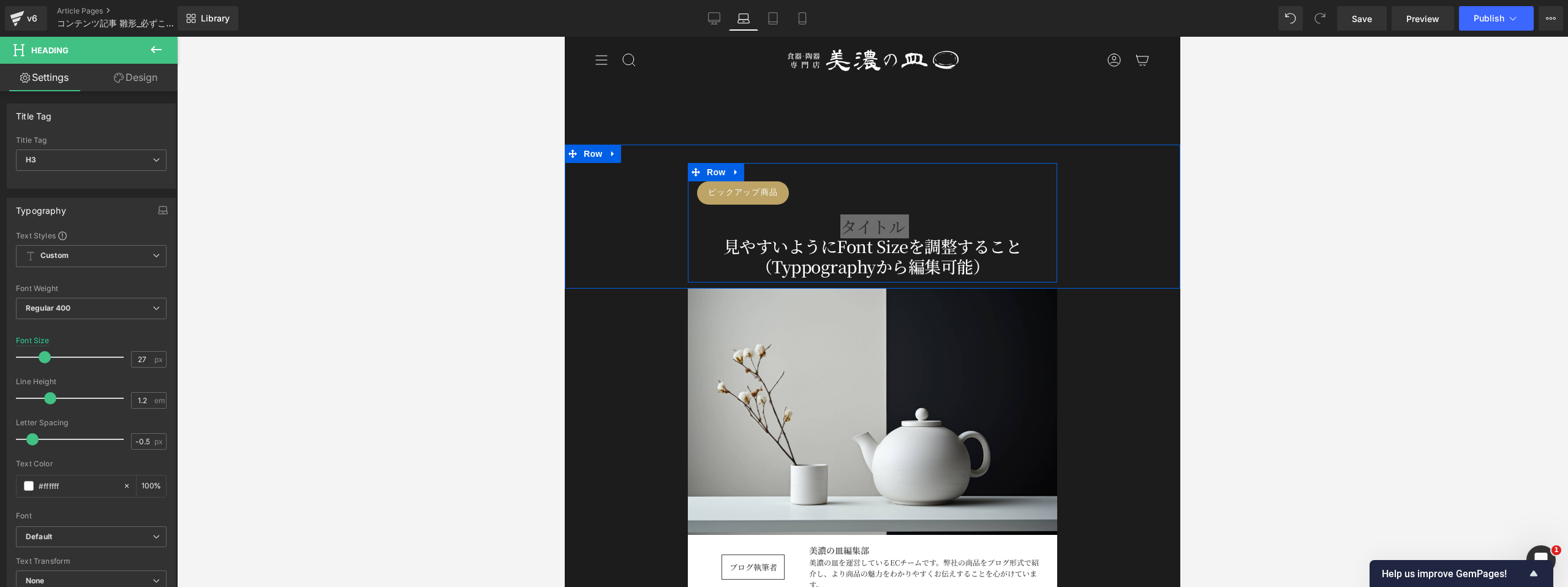
scroll to position [52, 0]
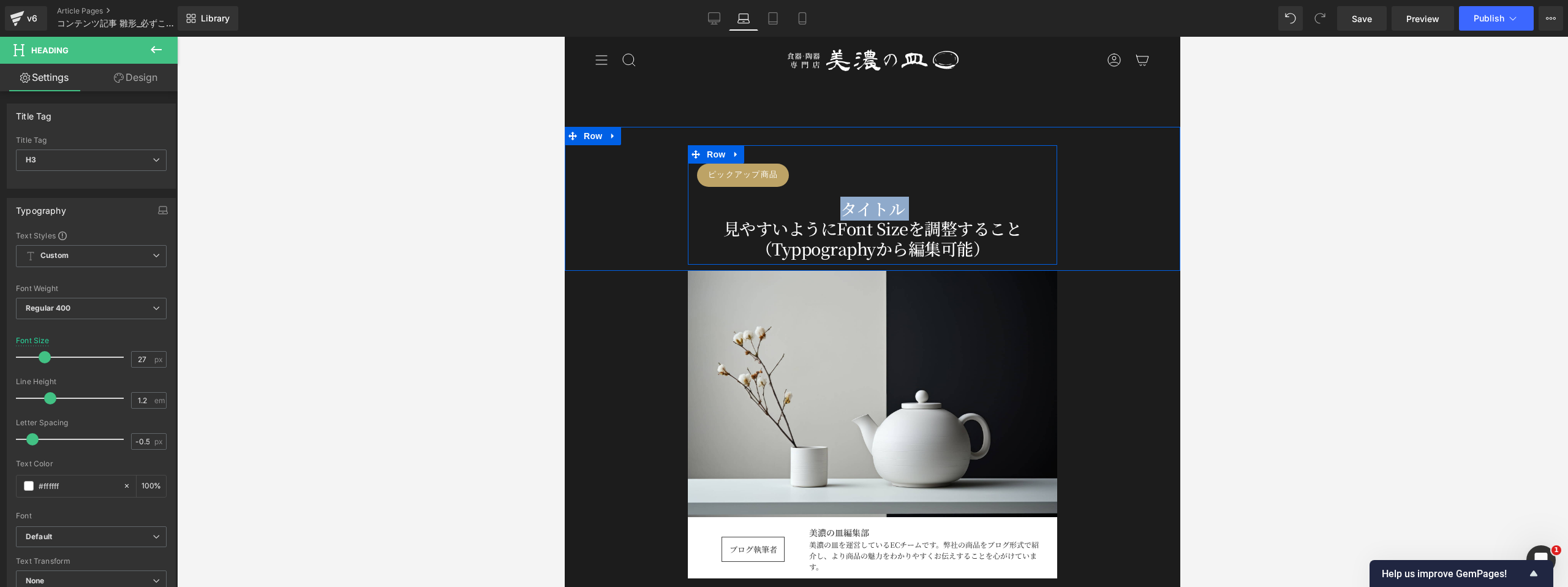
click at [854, 218] on div "タイトル 見やすいようにFont Sizeを調整すること（Typpographyから編集可能）" at bounding box center [872, 228] width 351 height 59
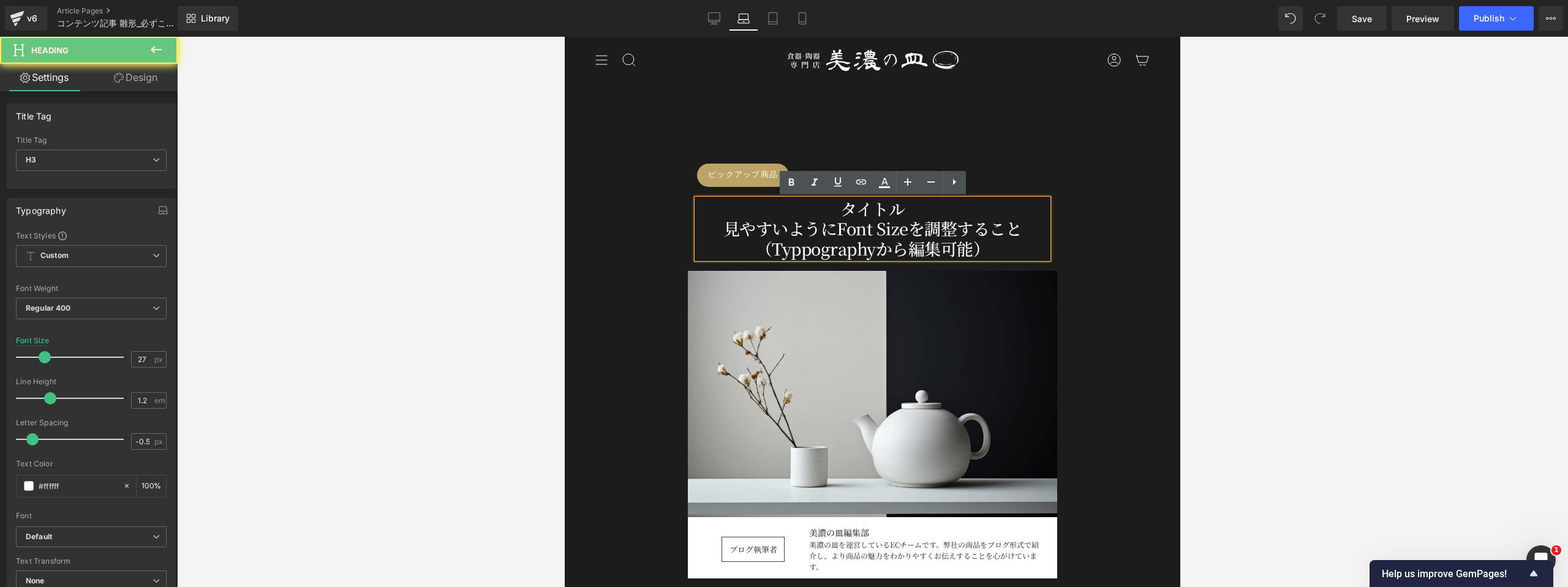
click at [847, 223] on div "見やすいようにFont Sizeを調整すること（Typpographyから編集可能）" at bounding box center [872, 239] width 351 height 40
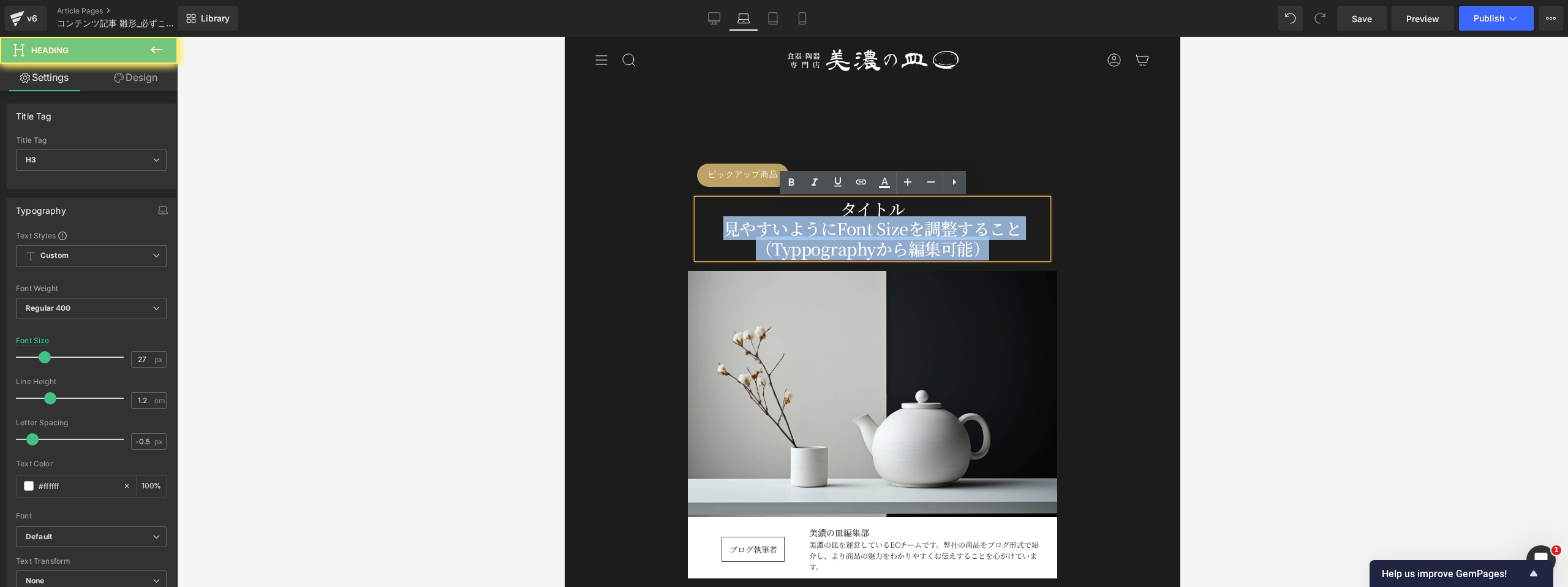
click at [847, 223] on div "見やすいようにFont Sizeを調整すること（Typpographyから編集可能）" at bounding box center [872, 239] width 351 height 40
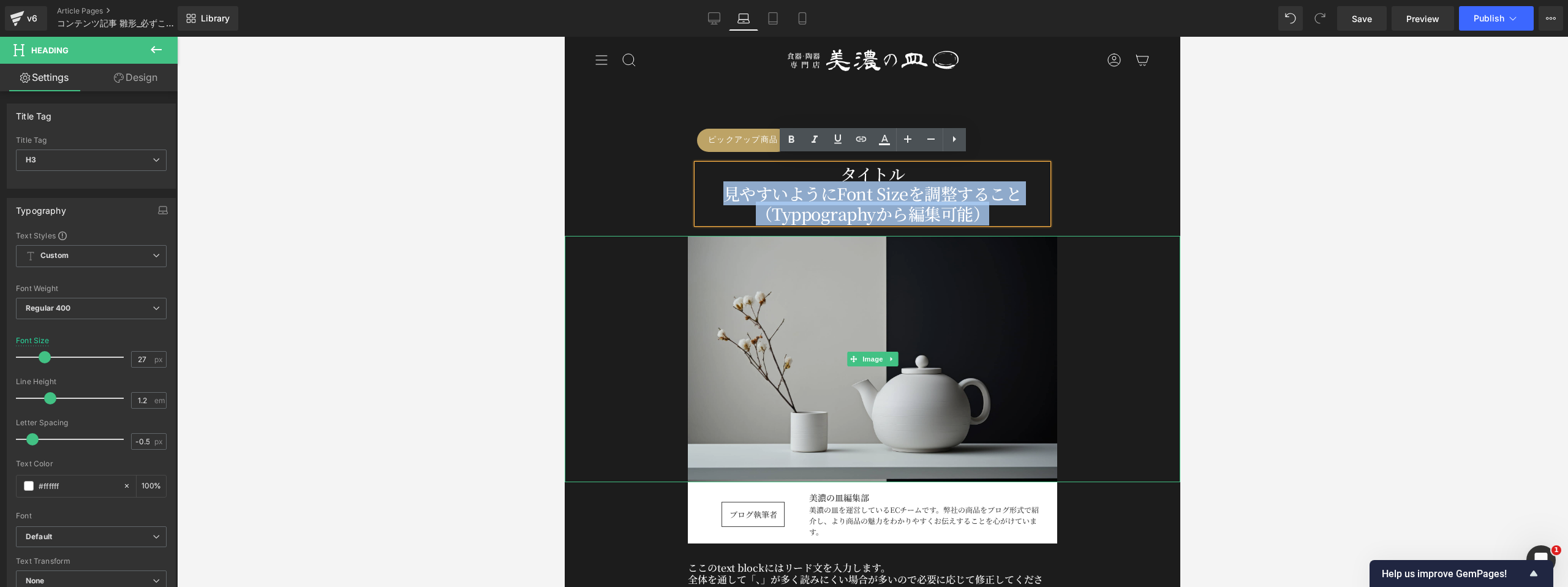
scroll to position [85, 0]
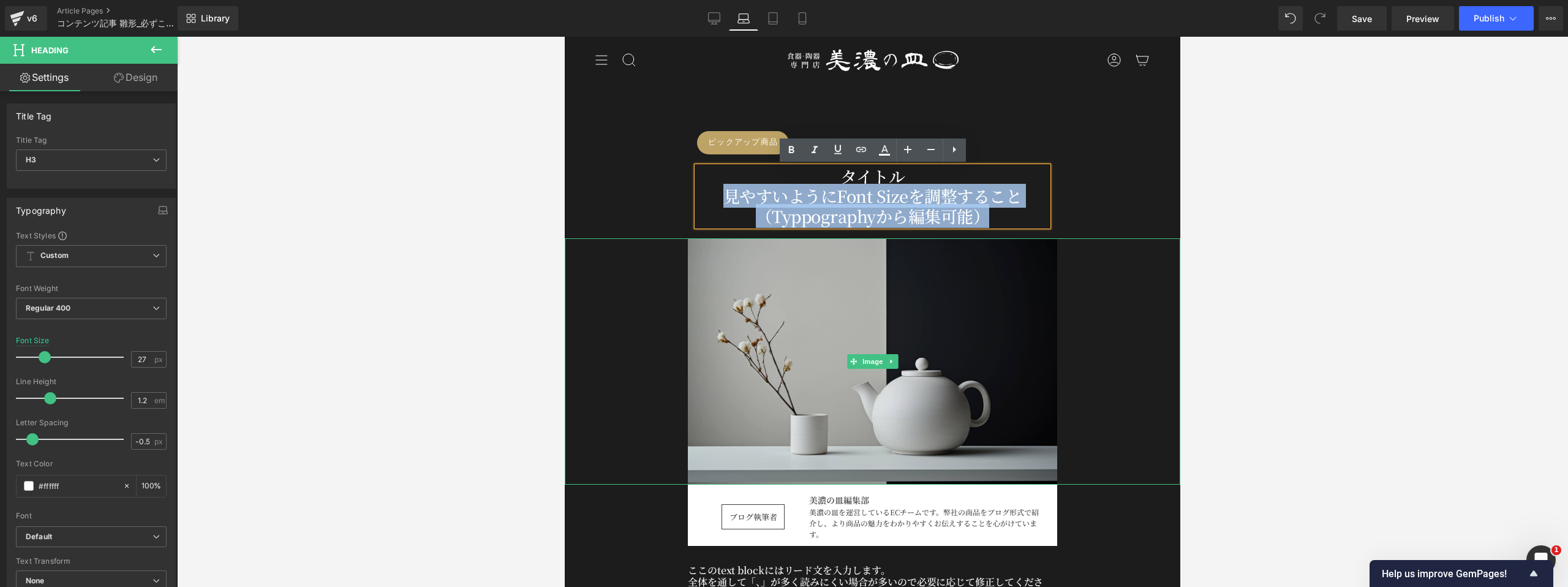
click at [733, 319] on img at bounding box center [872, 361] width 369 height 246
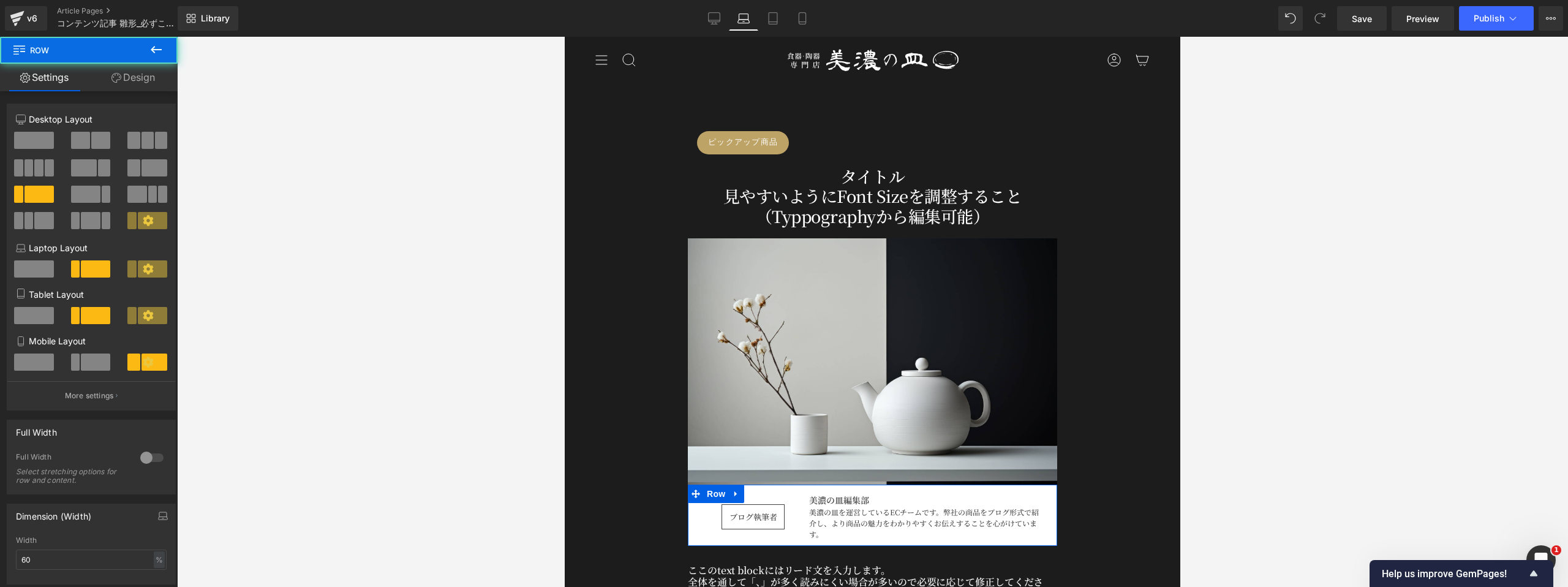
click at [704, 522] on div "ブログ執筆者 Text Block" at bounding box center [740, 516] width 87 height 46
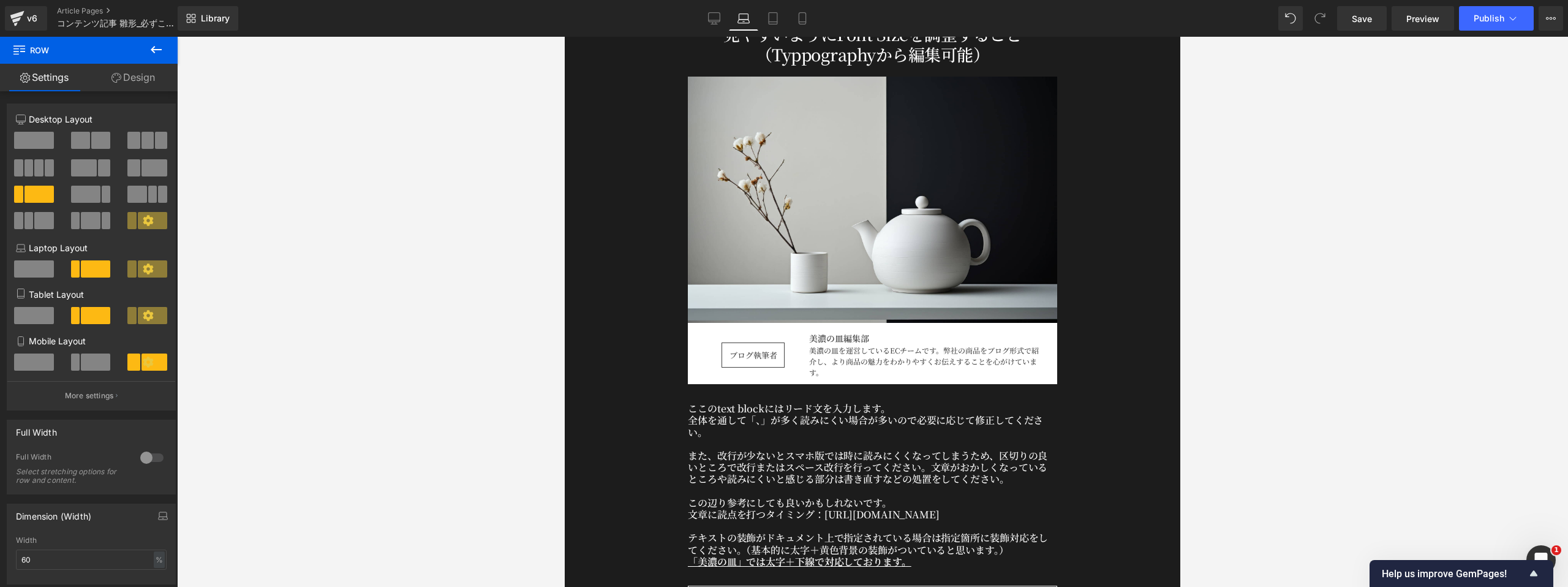
scroll to position [261, 0]
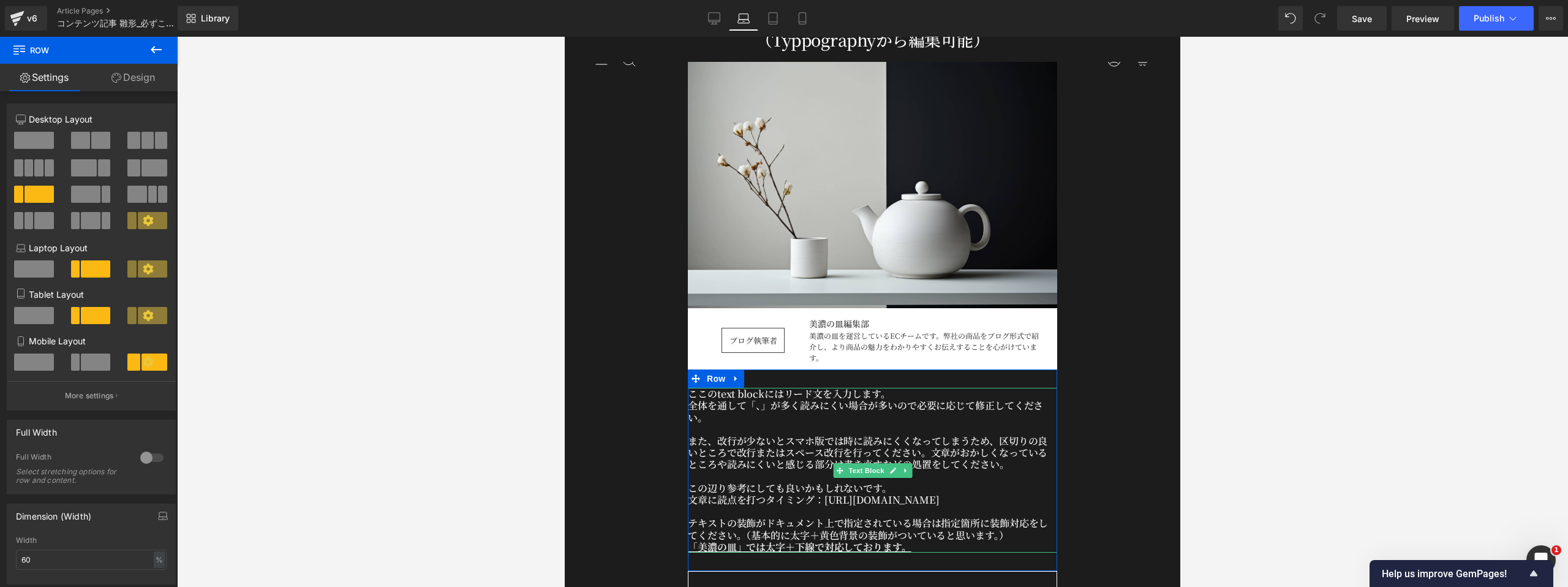
click at [727, 417] on p "全体を通して「、」が多く読みにくい場合が多いので必要に応じて修正してください。" at bounding box center [872, 411] width 369 height 23
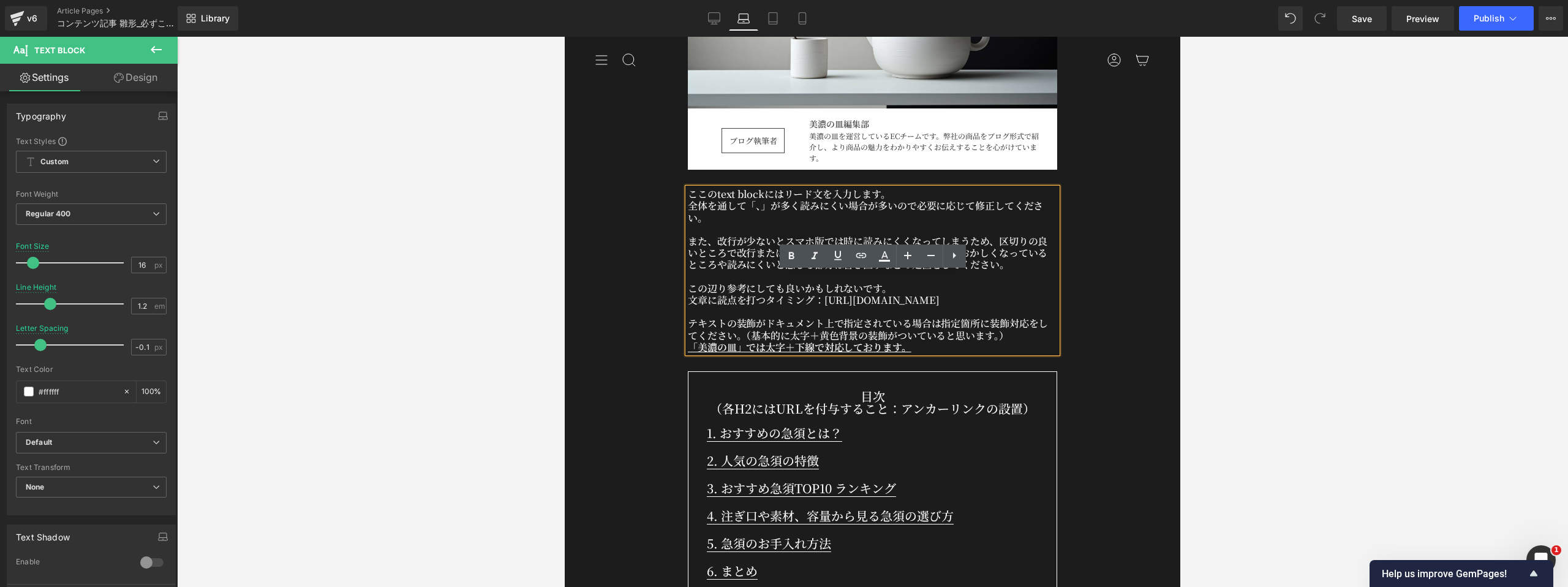
scroll to position [469, 0]
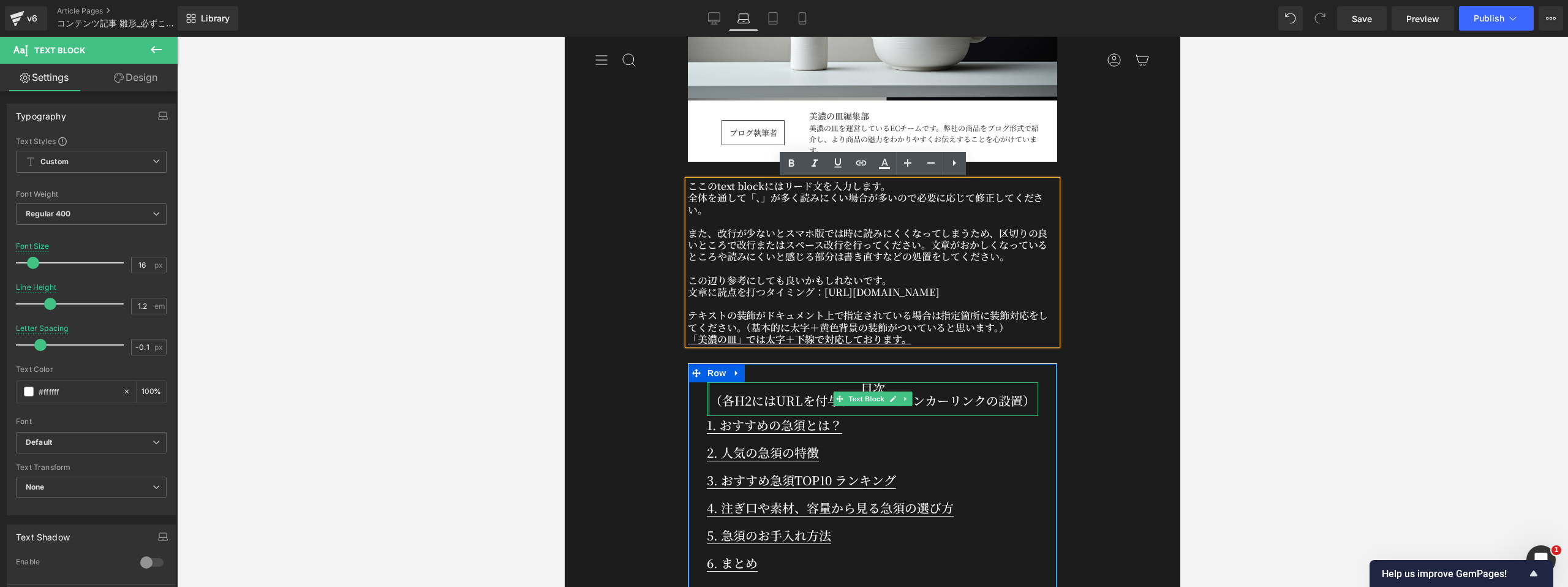
click at [708, 382] on div at bounding box center [708, 399] width 3 height 33
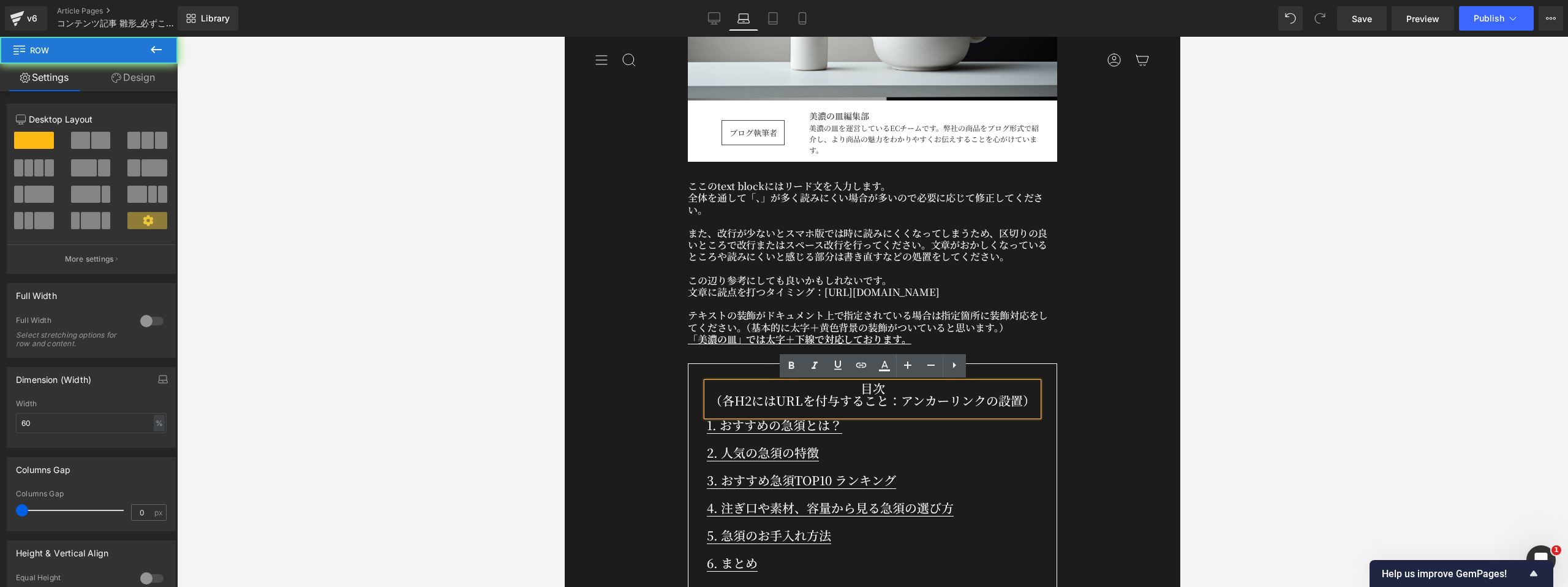
click at [693, 400] on div "目次 （各H2にはURLを付与すること：アンカーリンクの設置） Text Block 1. おすすめの急須とは？ Text Block 2. 人気の急須の特徴…" at bounding box center [872, 479] width 369 height 231
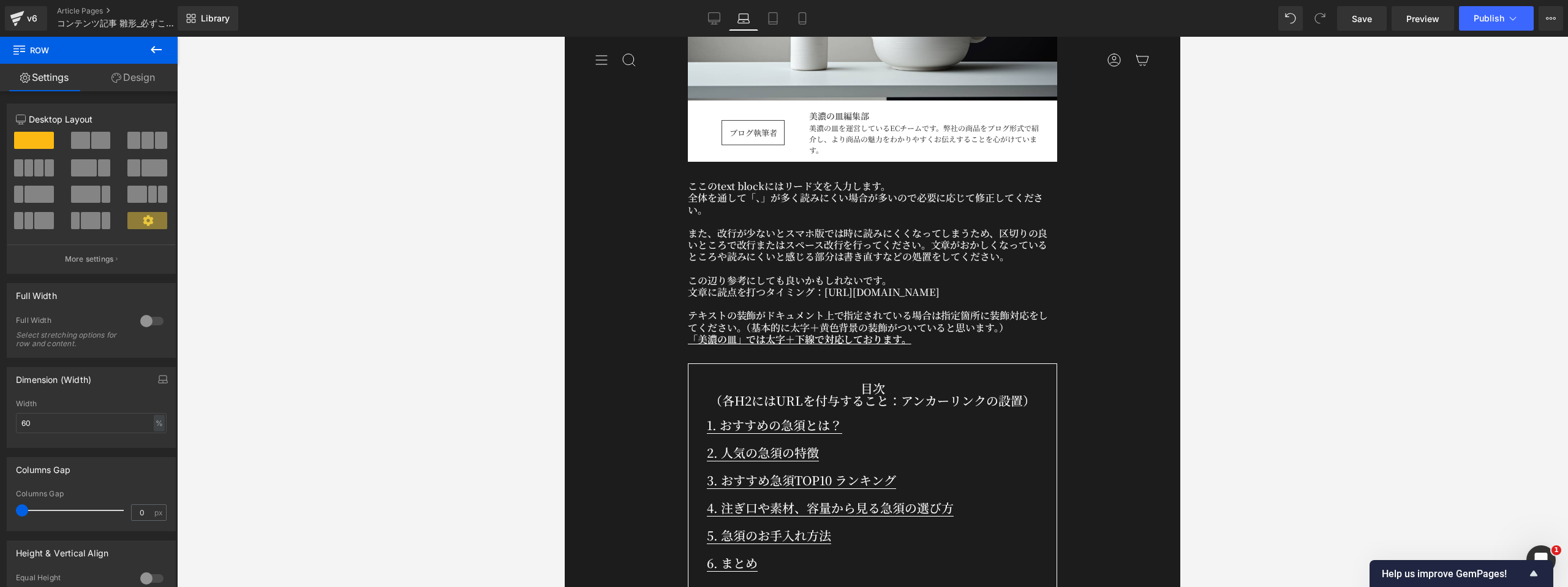
click at [694, 419] on div "目次 （各H2にはURLを付与すること：アンカーリンクの設置） Text Block 1. おすすめの急須とは？ Text Block 2. 人気の急須の特徴…" at bounding box center [872, 479] width 369 height 231
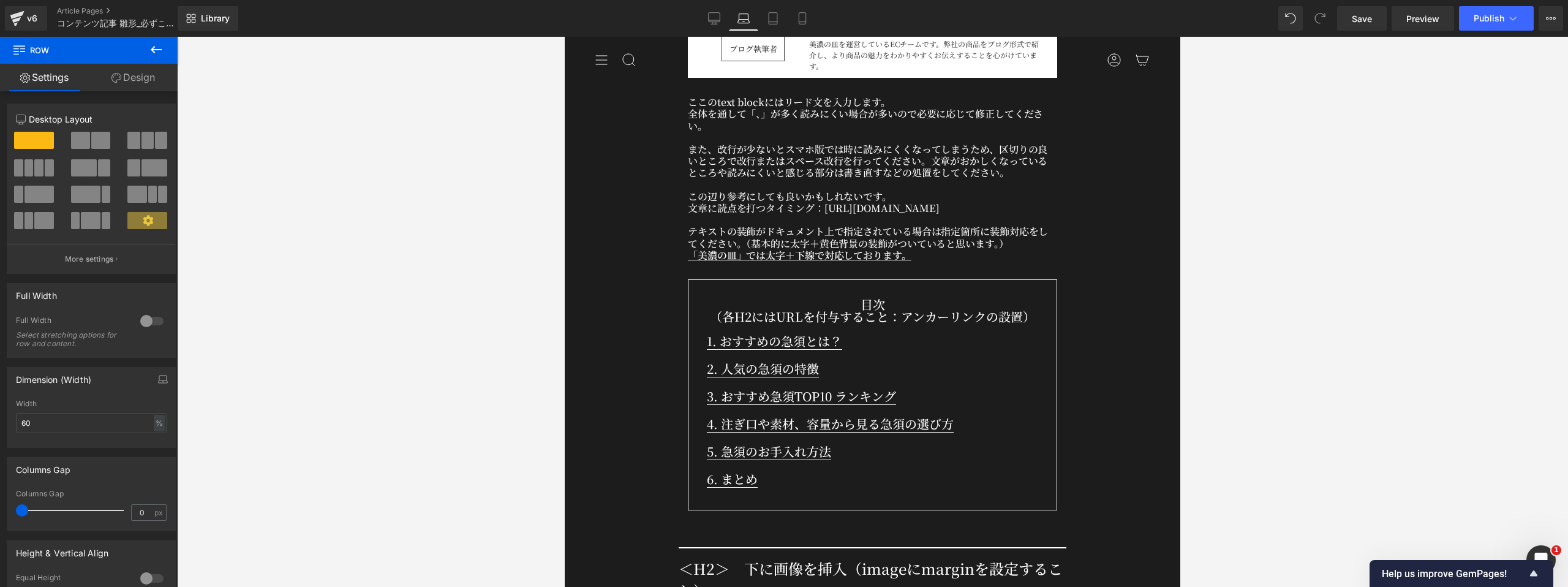
scroll to position [0, 0]
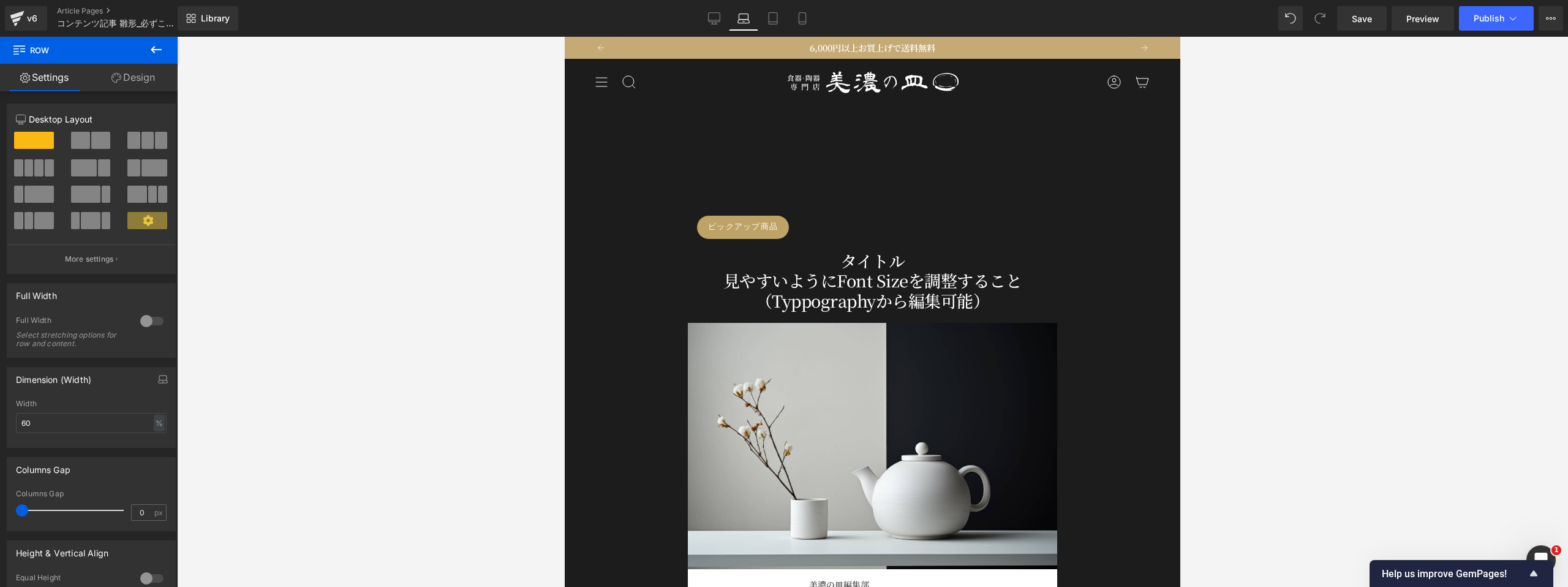
click at [652, 196] on div "ピックアップ商品 Button タイトル 見やすいようにFont Sizeを調整すること（Typpographyから編集可能） Heading Row Row" at bounding box center [872, 251] width 615 height 144
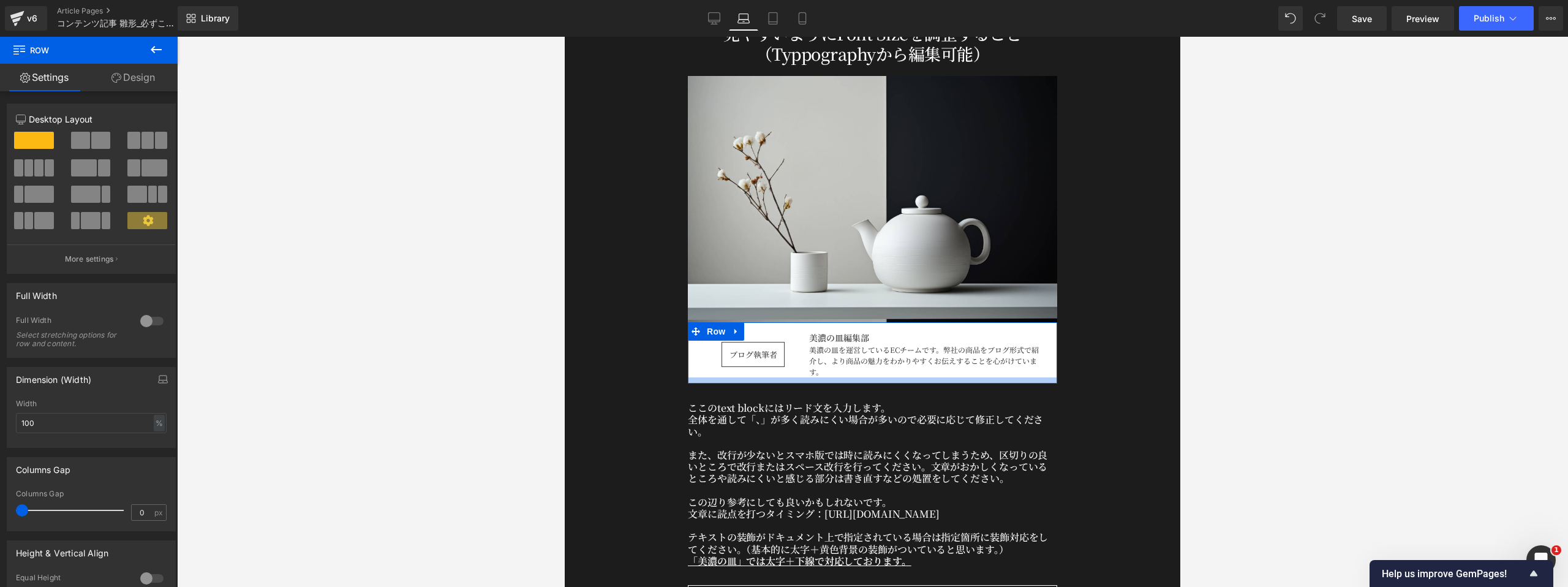
scroll to position [317, 0]
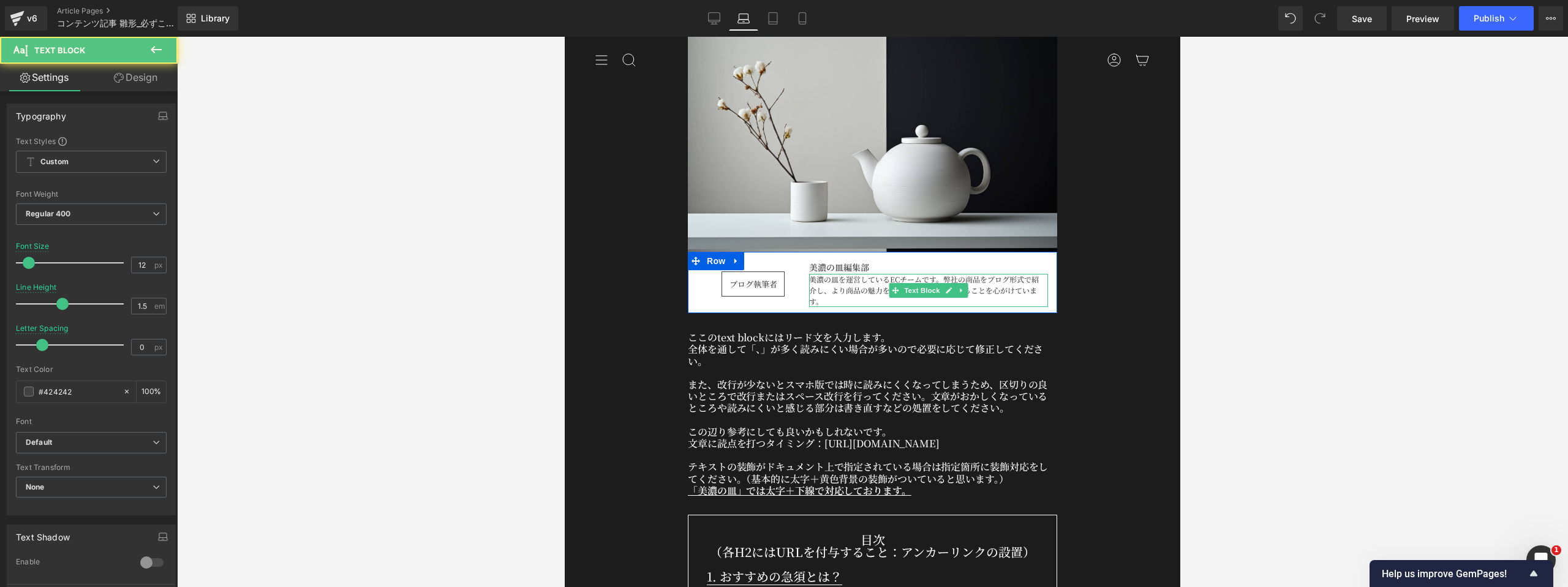
click at [856, 286] on p "美濃の皿を運営しているECチームです。弊社の商品をブログ形式で紹介し、より商品の魅力をわかりやすくお伝えすることを心がけています。" at bounding box center [927, 290] width 236 height 33
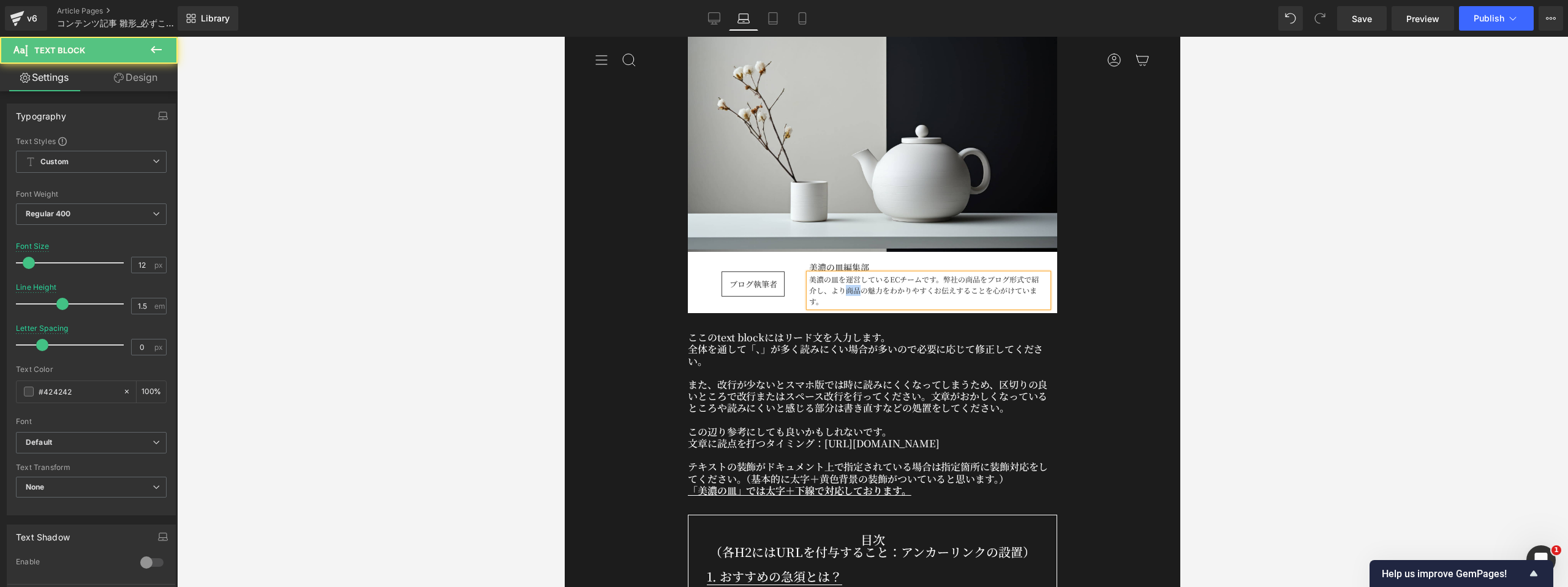
click at [856, 286] on p "美濃の皿を運営しているECチームです。弊社の商品をブログ形式で紹介し、より商品の魅力をわかりやすくお伝えすることを心がけています。" at bounding box center [927, 290] width 236 height 33
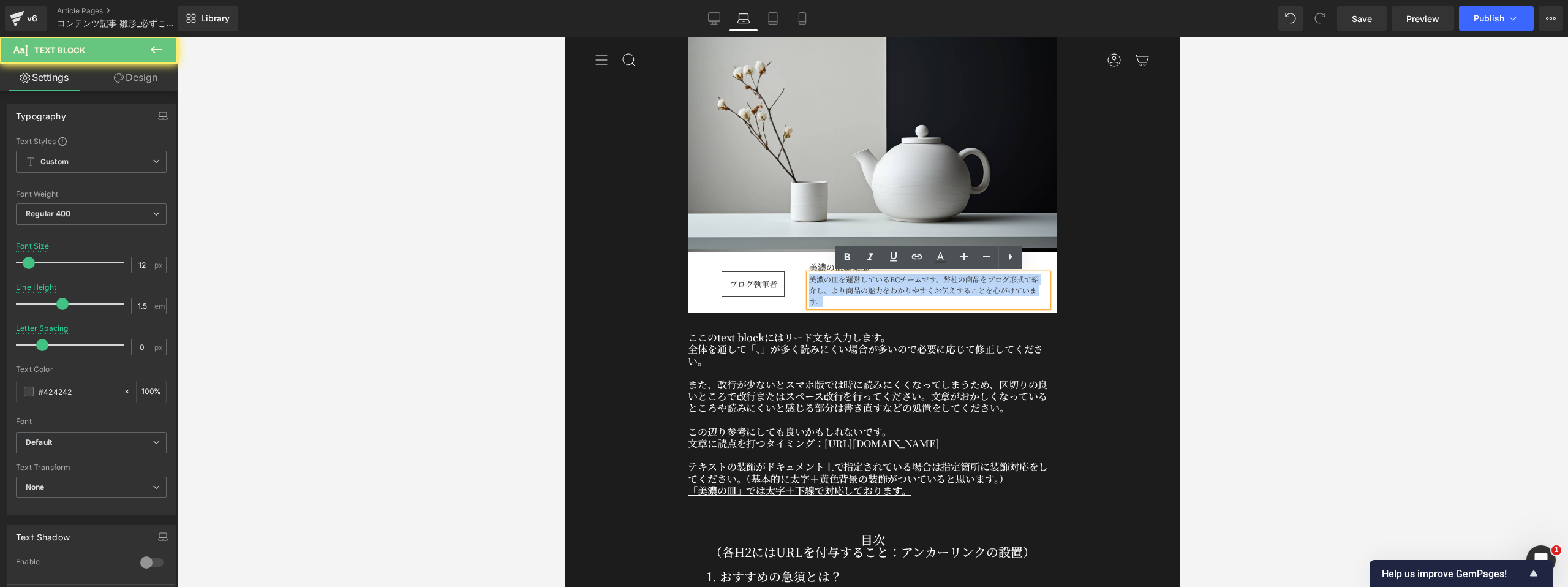
click at [856, 286] on p "美濃の皿を運営しているECチームです。弊社の商品をブログ形式で紹介し、より商品の魅力をわかりやすくお伝えすることを心がけています。" at bounding box center [927, 290] width 236 height 33
click at [820, 266] on strong "美濃の皿編集部" at bounding box center [839, 267] width 60 height 12
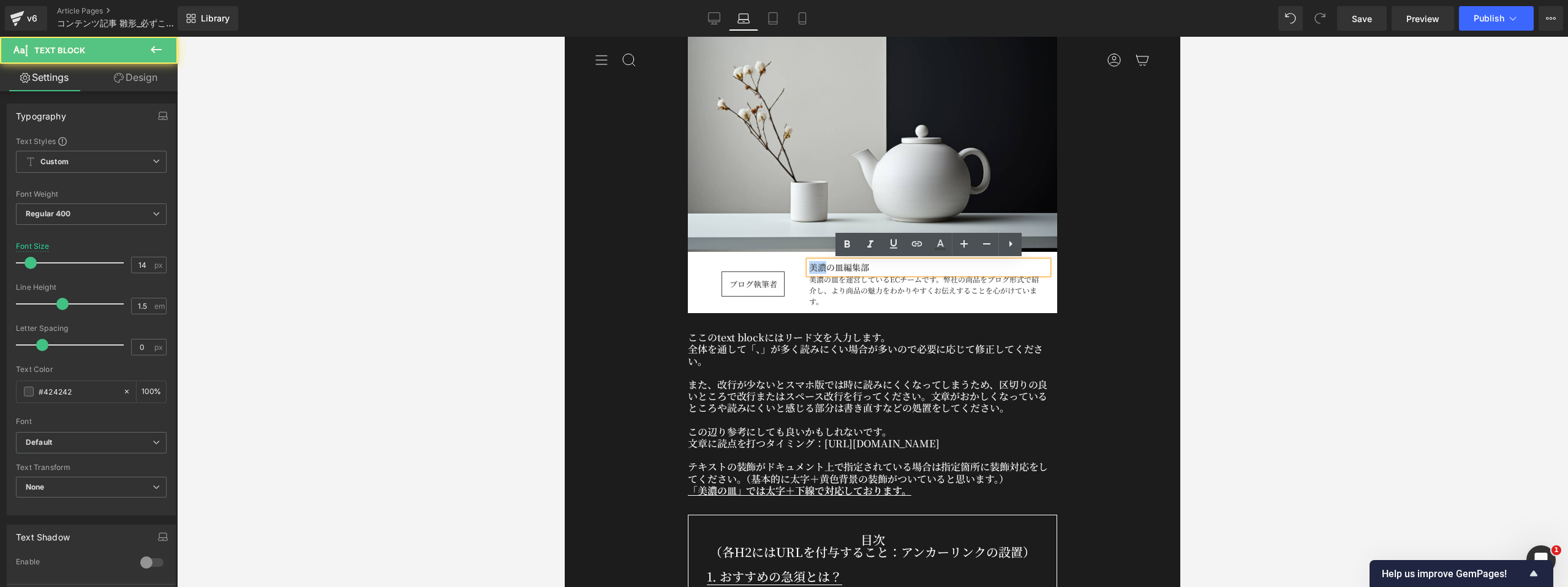
click at [820, 266] on strong "美濃の皿編集部" at bounding box center [839, 267] width 60 height 12
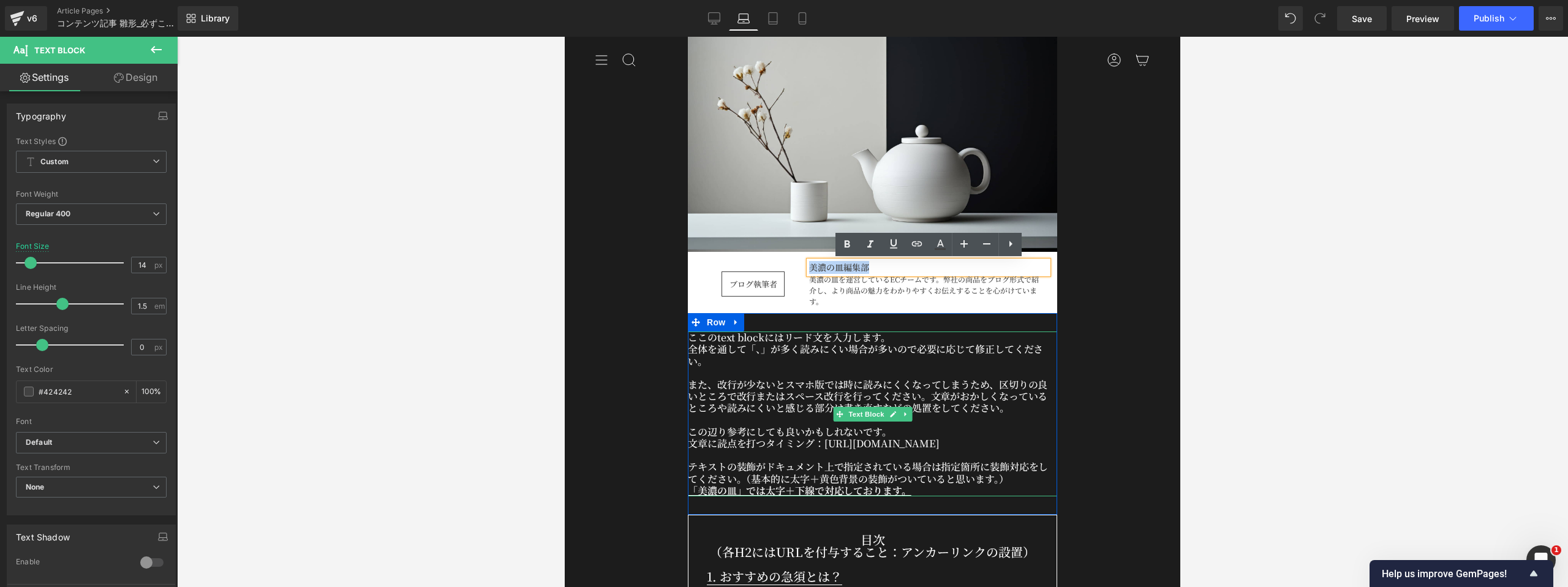
click at [832, 352] on p "全体を通して「、」が多く読みにくい場合が多いので必要に応じて修正してください。" at bounding box center [872, 355] width 369 height 23
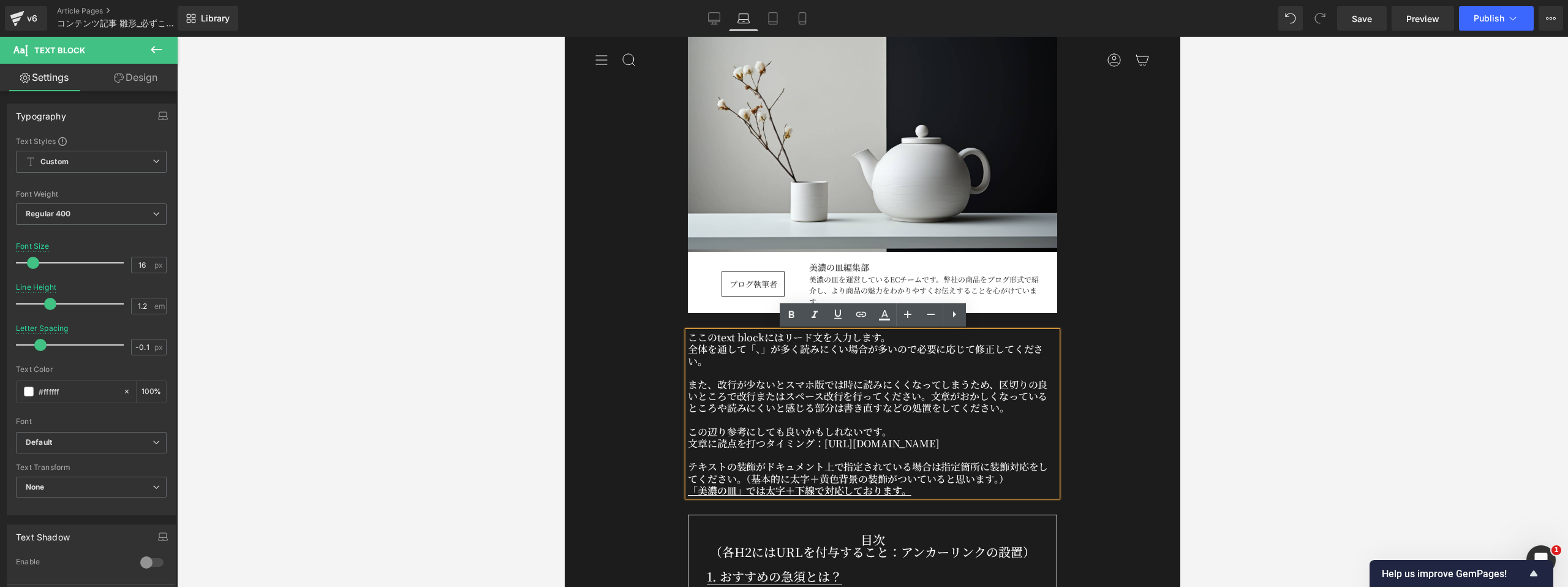
click at [828, 361] on p "全体を通して「、」が多く読みにくい場合が多いので必要に応じて修正してください。" at bounding box center [872, 355] width 369 height 23
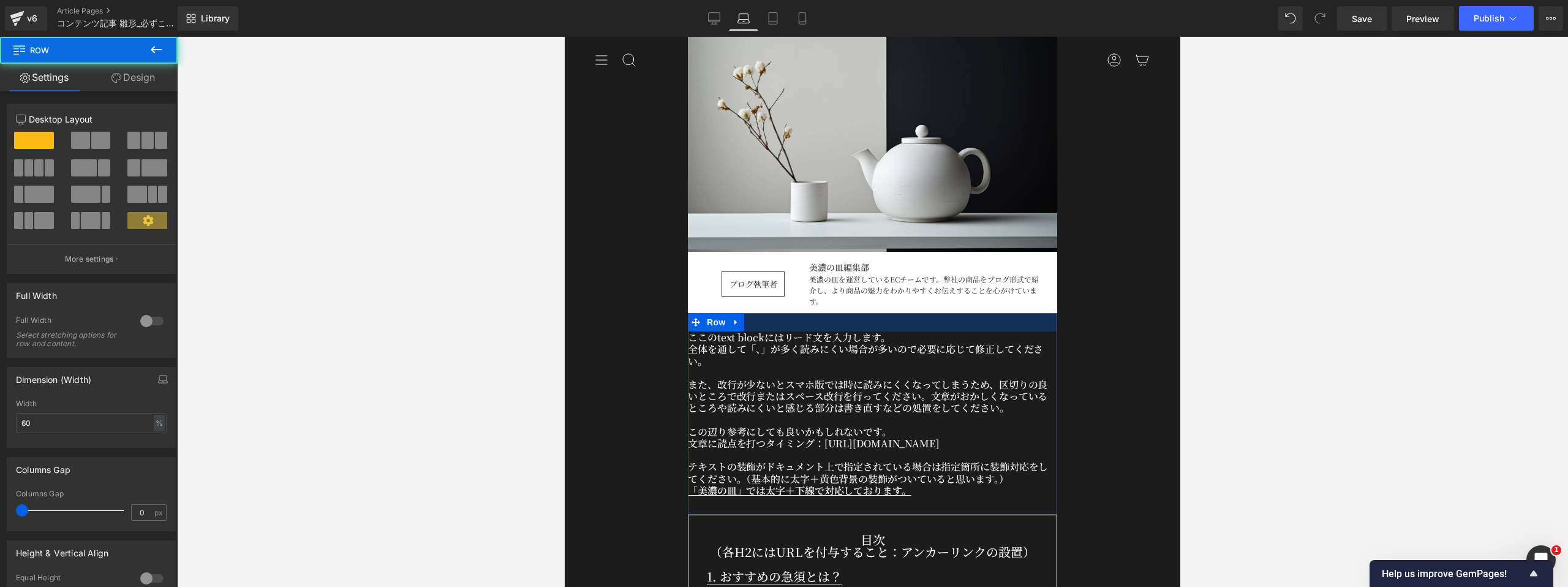
click at [1049, 327] on div at bounding box center [872, 323] width 369 height 19
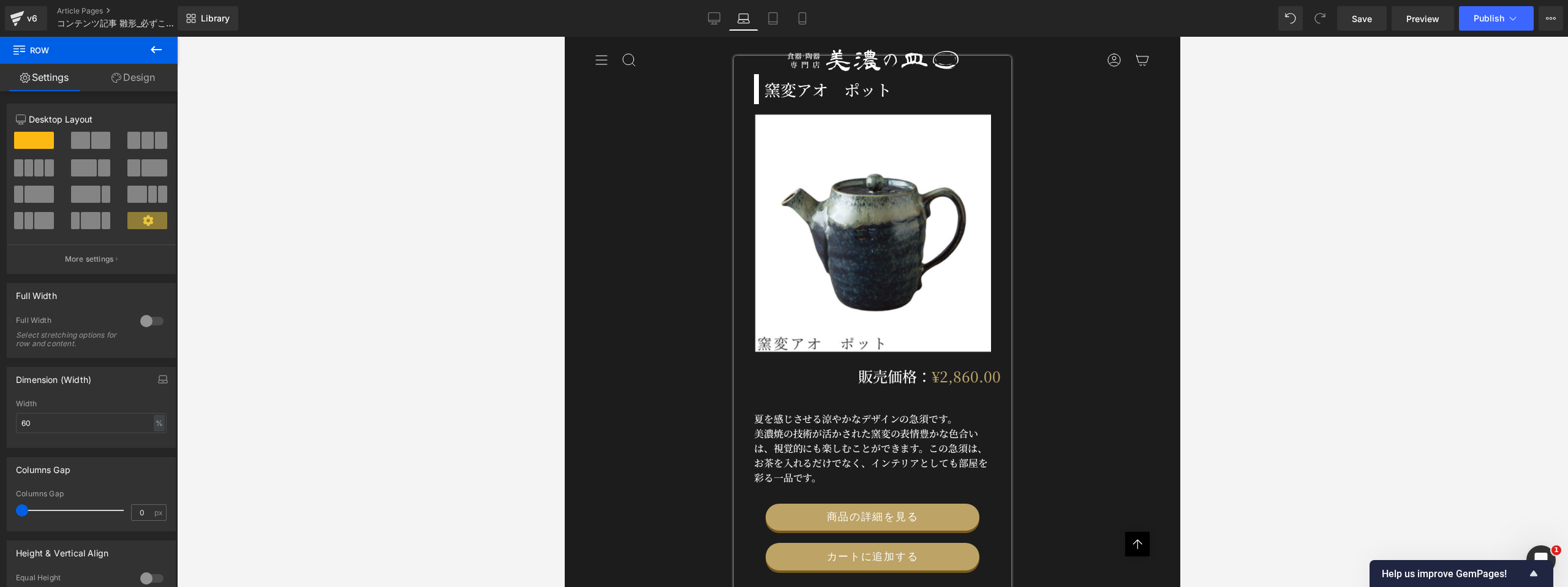
scroll to position [7468, 0]
